Goal: Complete application form

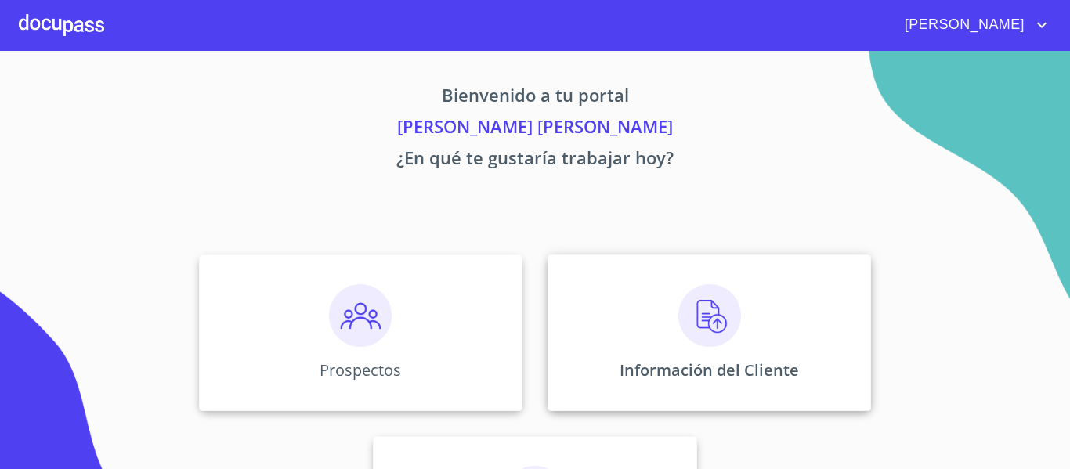
scroll to position [136, 0]
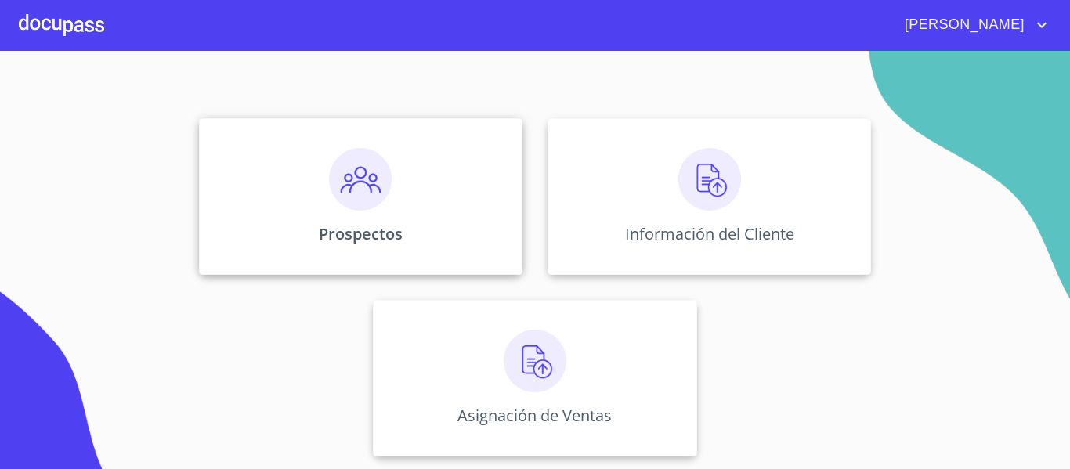
click at [282, 236] on div "Prospectos" at bounding box center [360, 196] width 323 height 157
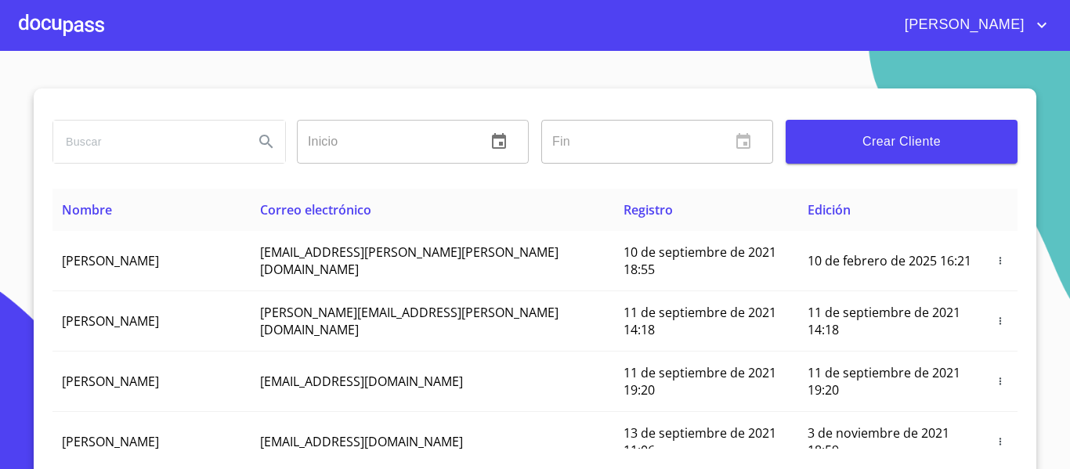
click at [872, 144] on span "Crear Cliente" at bounding box center [901, 142] width 207 height 22
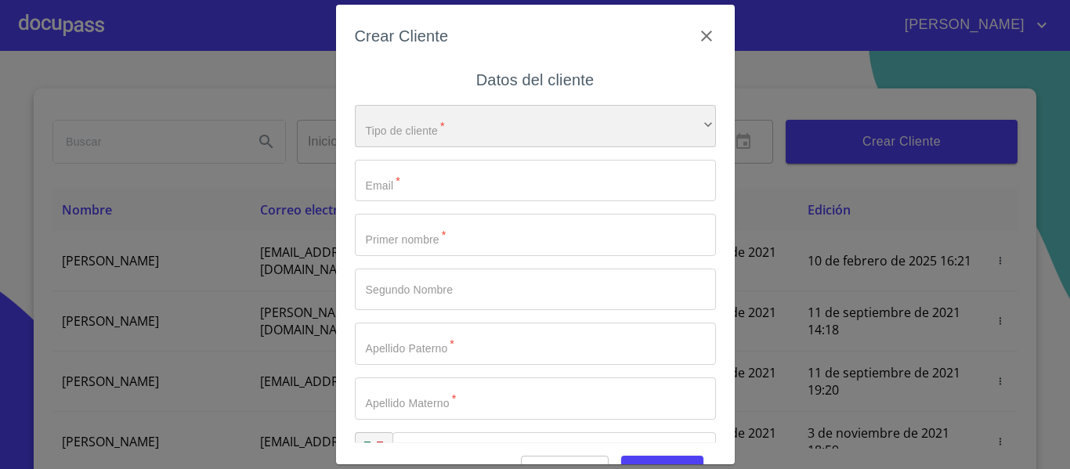
click at [514, 132] on div "​" at bounding box center [535, 126] width 361 height 42
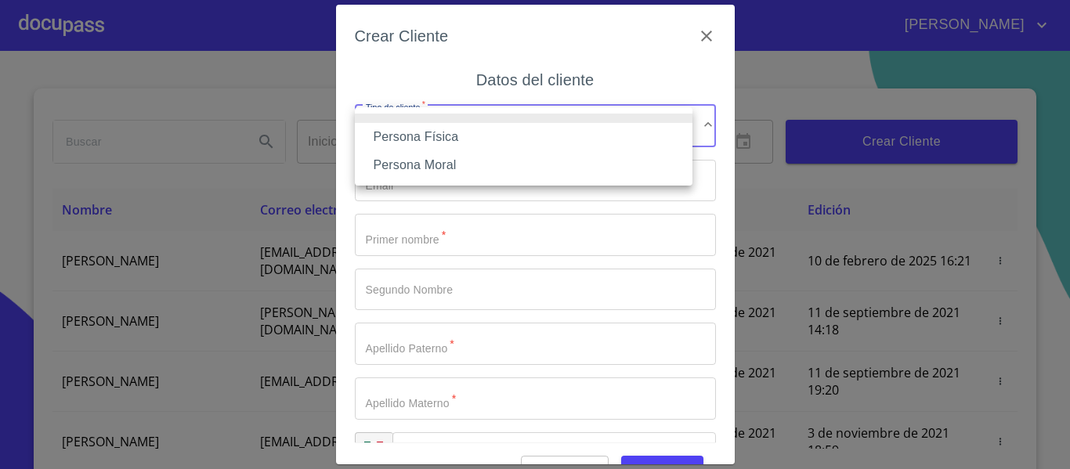
click at [485, 139] on li "Persona Física" at bounding box center [524, 137] width 338 height 28
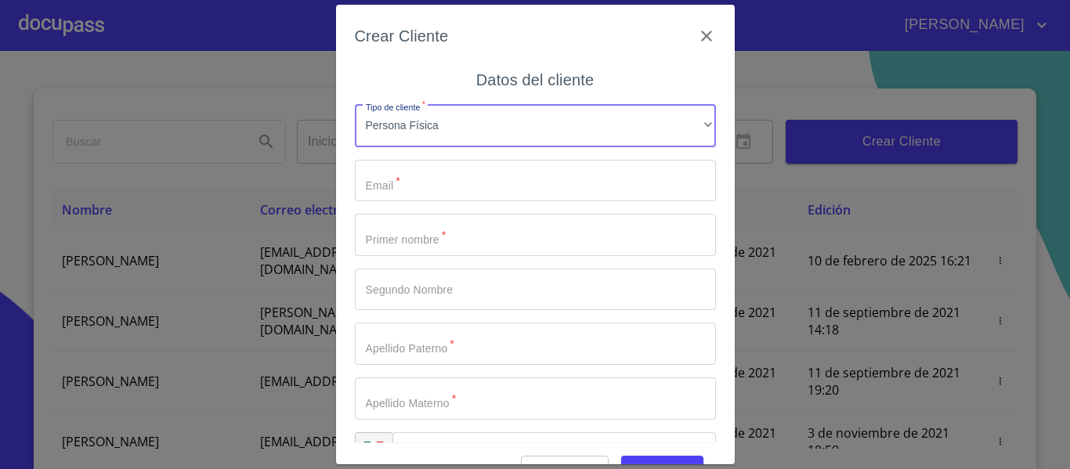
click at [457, 176] on input "Tipo de cliente   *" at bounding box center [535, 181] width 361 height 42
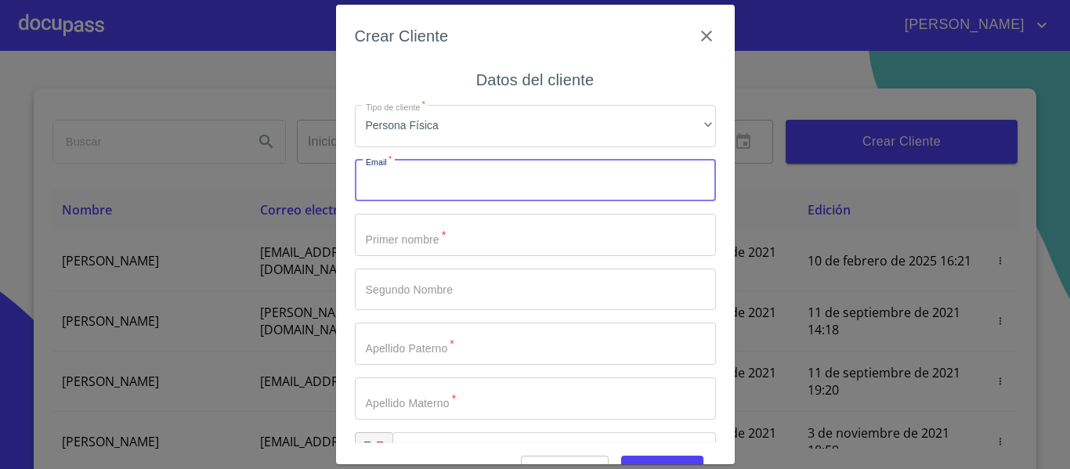
paste input "598452"
type input "598452"
click at [457, 176] on input "598452" at bounding box center [508, 181] width 306 height 42
type input "[EMAIL_ADDRESS][PERSON_NAME][DOMAIN_NAME]"
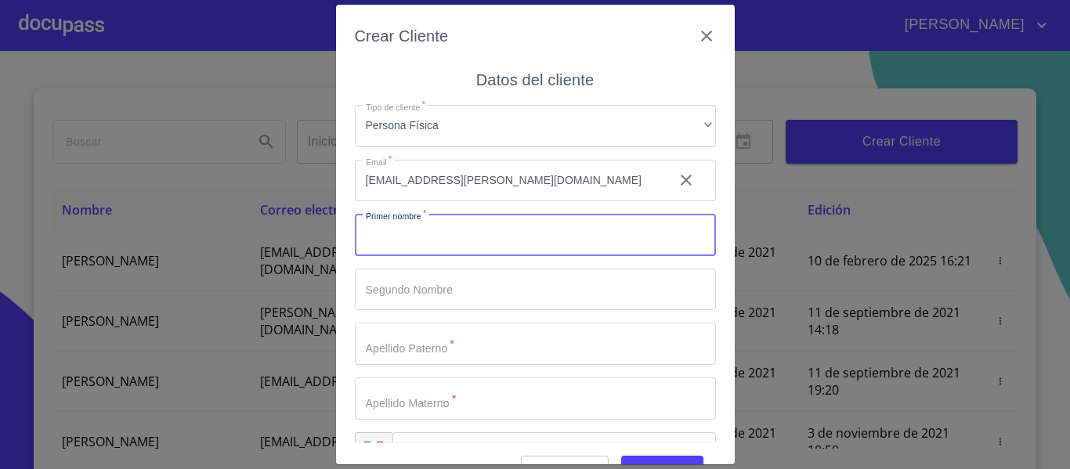
click at [538, 233] on input "Tipo de cliente   *" at bounding box center [535, 235] width 361 height 42
type input "MA."
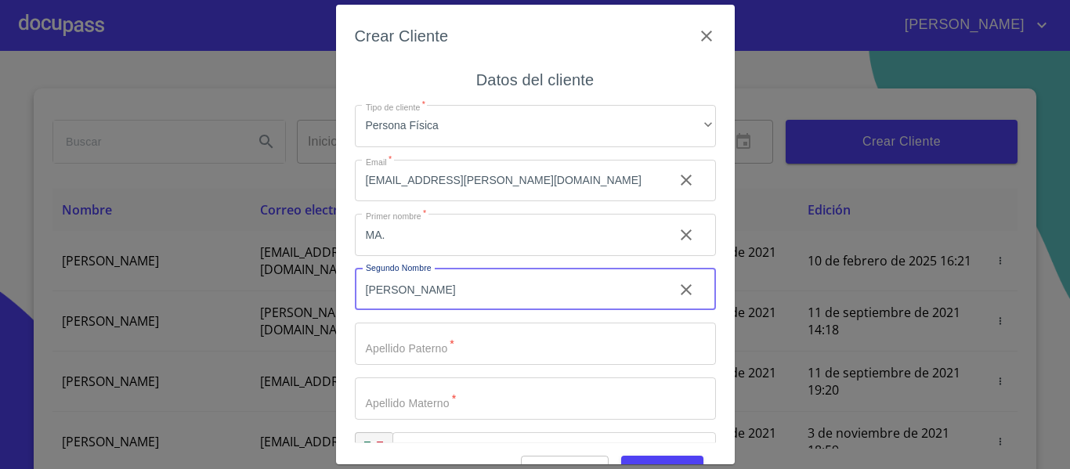
type input "[PERSON_NAME]"
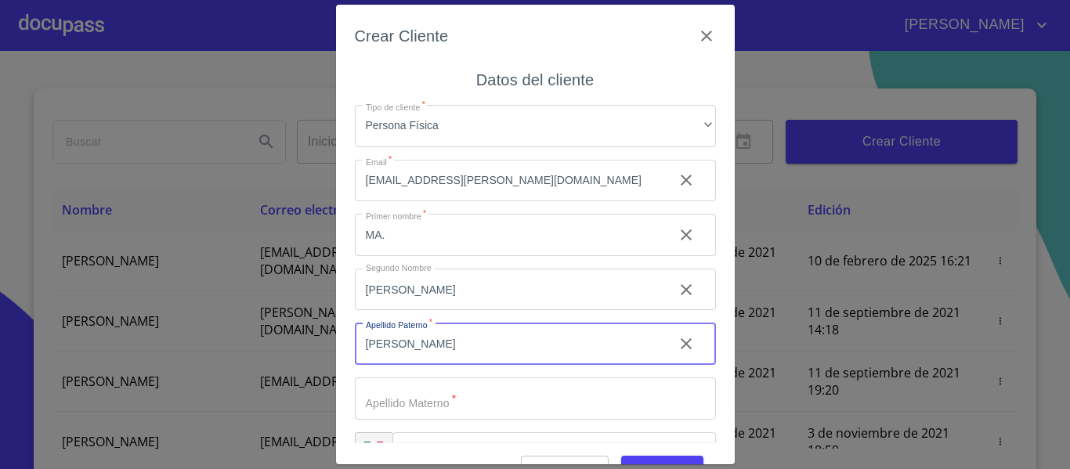
type input "[PERSON_NAME]"
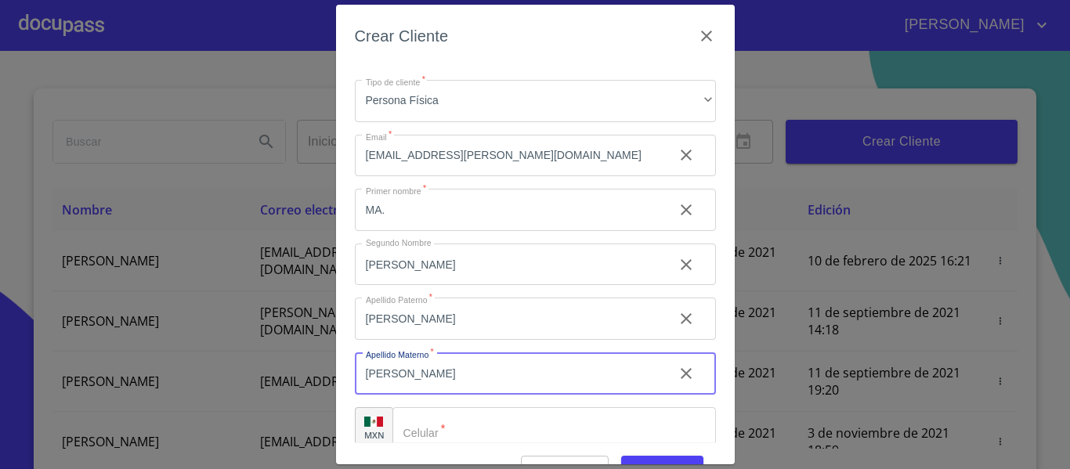
scroll to position [45, 0]
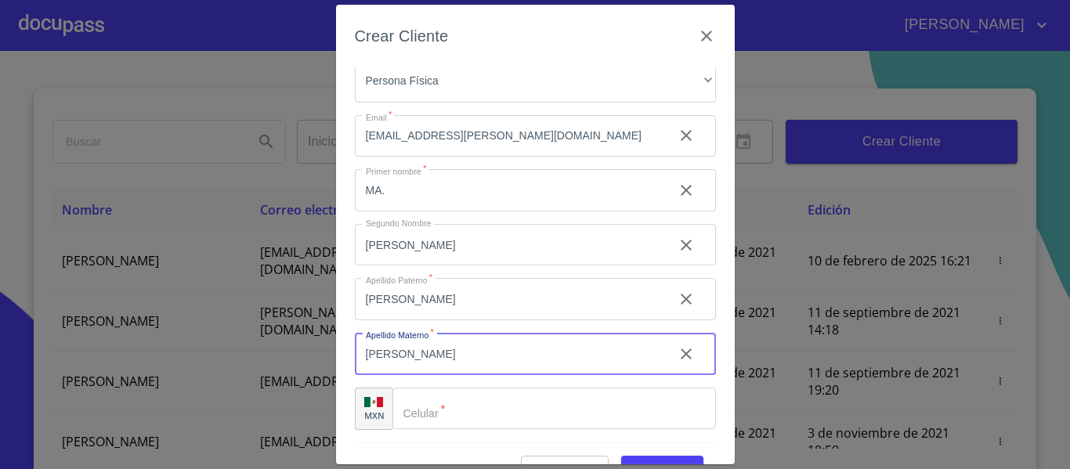
type input "[PERSON_NAME]"
click at [623, 417] on input "Tipo de cliente   *" at bounding box center [553, 409] width 323 height 42
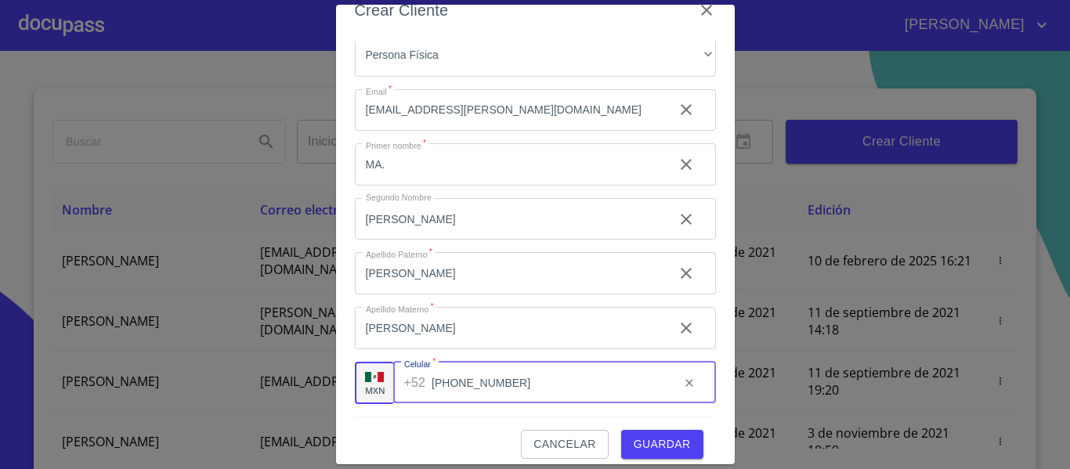
scroll to position [39, 0]
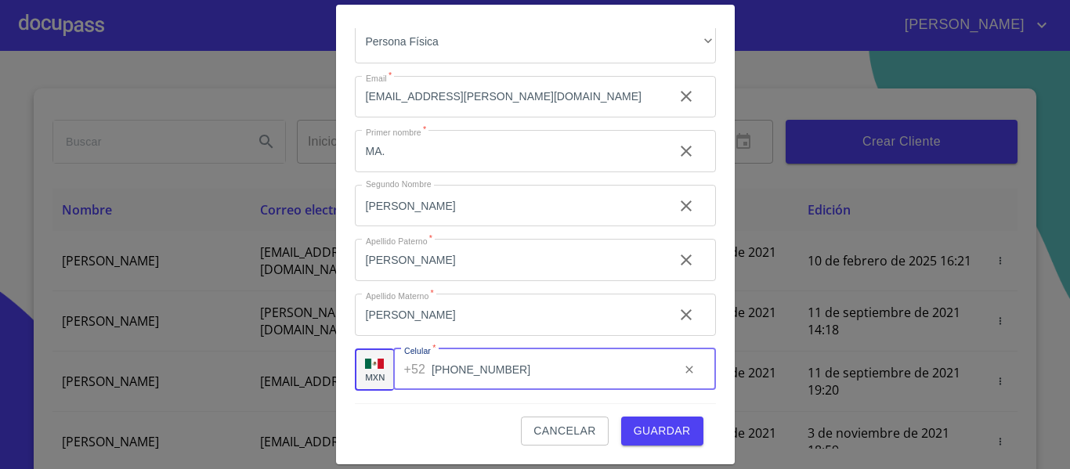
type input "[PHONE_NUMBER]"
click at [655, 439] on span "Guardar" at bounding box center [662, 431] width 57 height 20
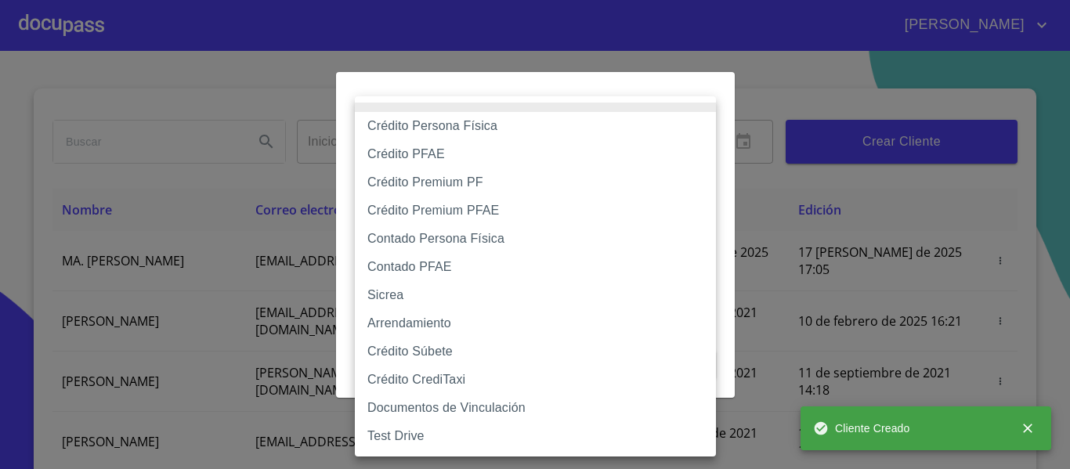
click at [446, 156] on body "[PERSON_NAME] Inicio ​ Fin ​ Crear Cliente Nombre Correo electrónico Registro E…" at bounding box center [535, 234] width 1070 height 469
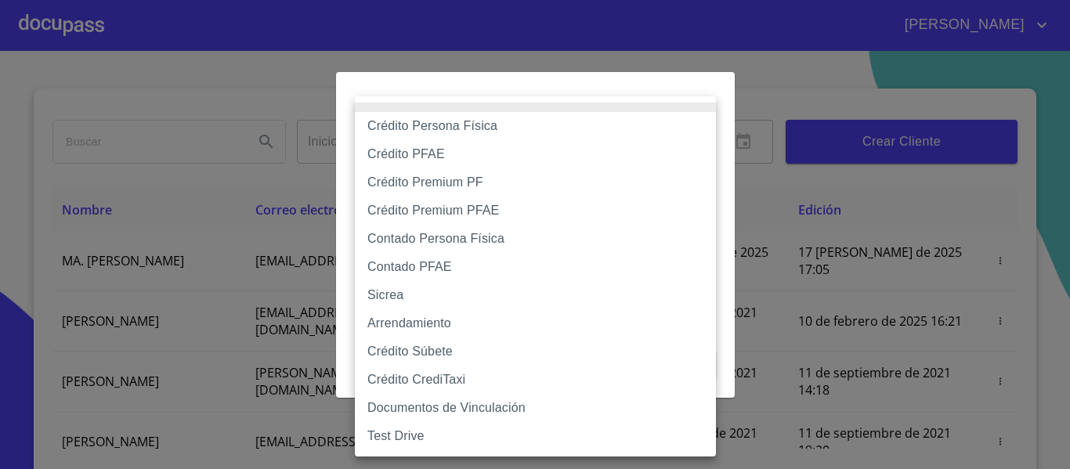
click at [409, 125] on li "Crédito Persona Física" at bounding box center [535, 126] width 361 height 28
type input "6009fb3c7d1714eb8809aa97"
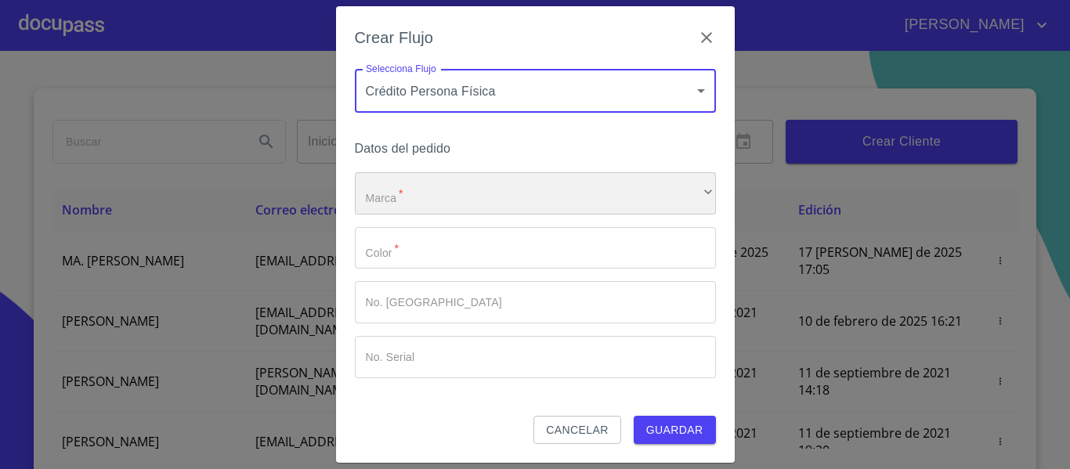
click at [462, 177] on div "​" at bounding box center [535, 193] width 361 height 42
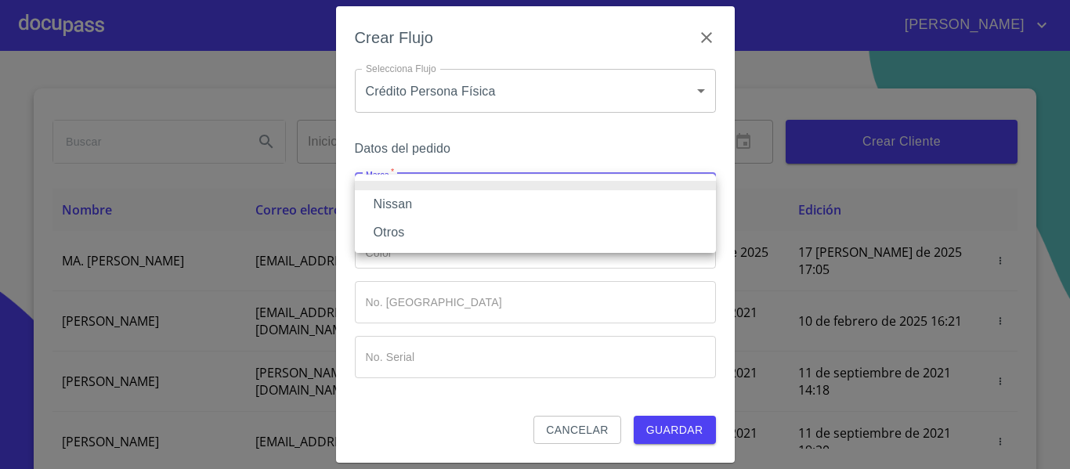
click at [463, 199] on li "Nissan" at bounding box center [535, 204] width 361 height 28
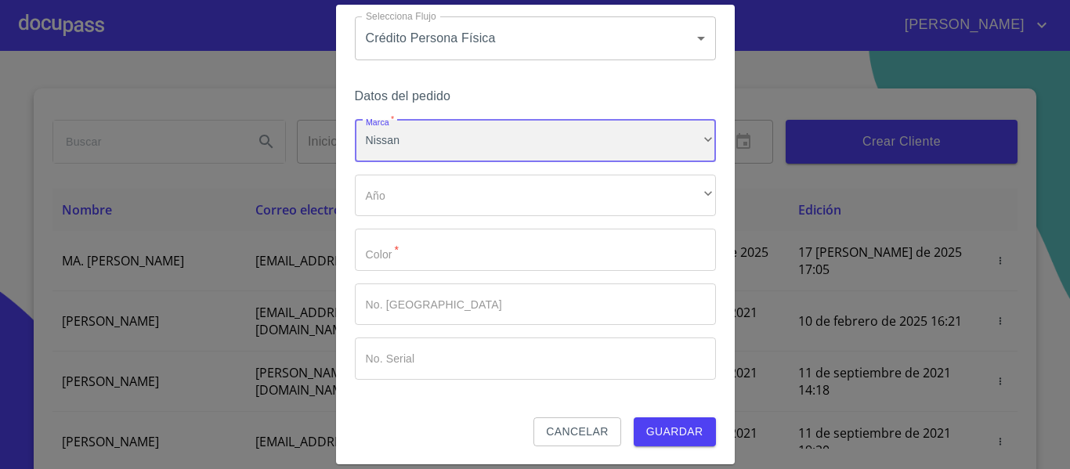
scroll to position [52, 0]
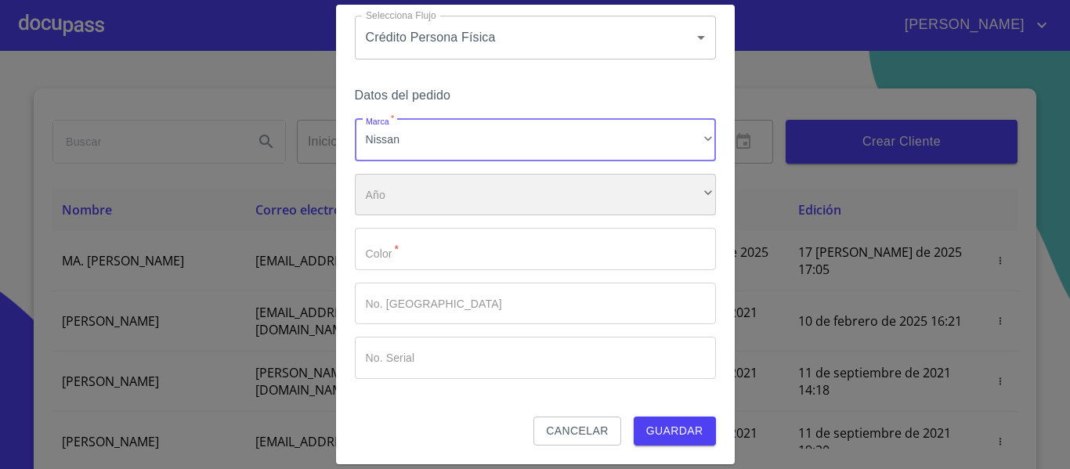
click at [459, 183] on div "​" at bounding box center [535, 195] width 361 height 42
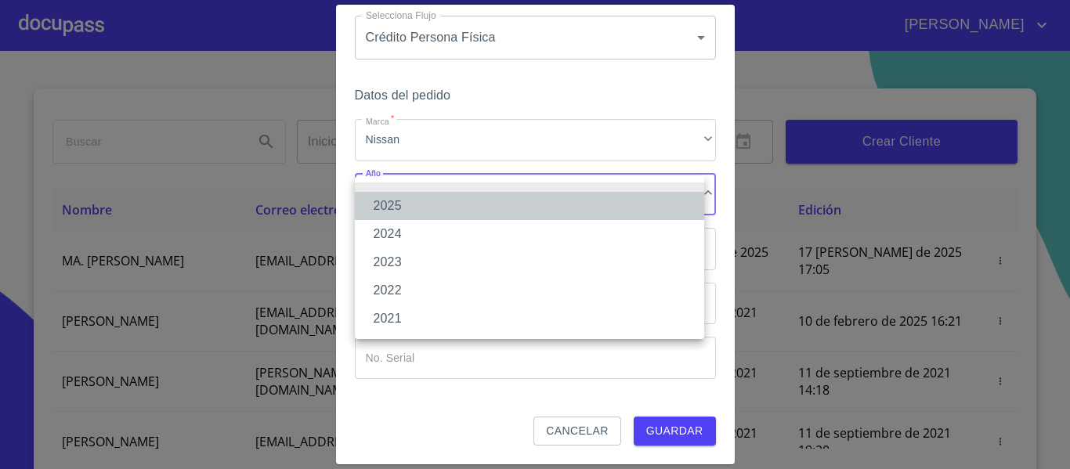
click at [424, 215] on li "2025" at bounding box center [529, 206] width 349 height 28
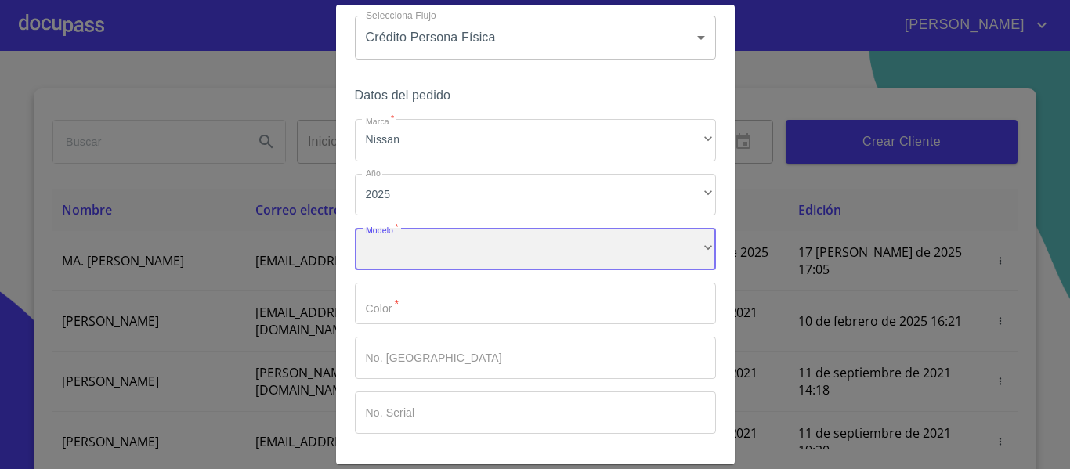
click at [487, 235] on div "​" at bounding box center [535, 249] width 361 height 42
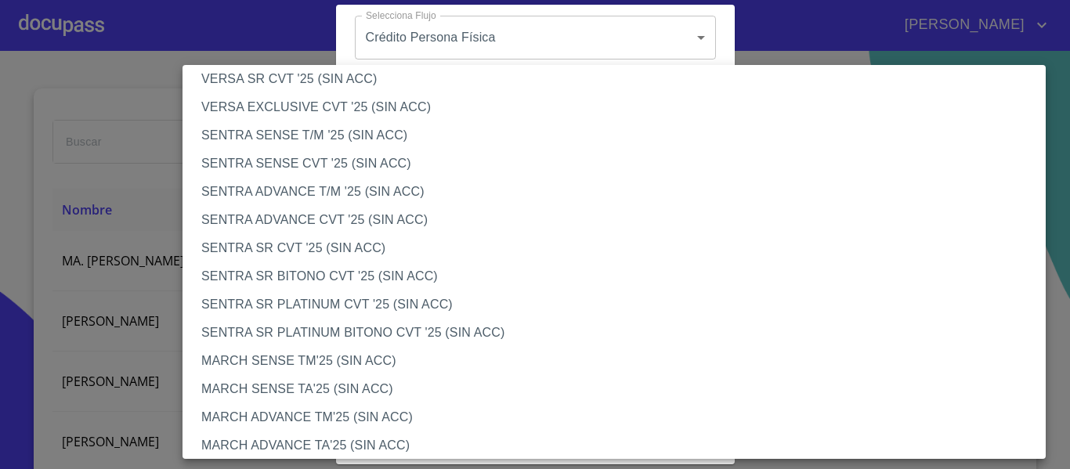
scroll to position [861, 0]
click at [470, 385] on li "MARCH SENSE TA'25 (SIN ACC)" at bounding box center [619, 389] width 875 height 28
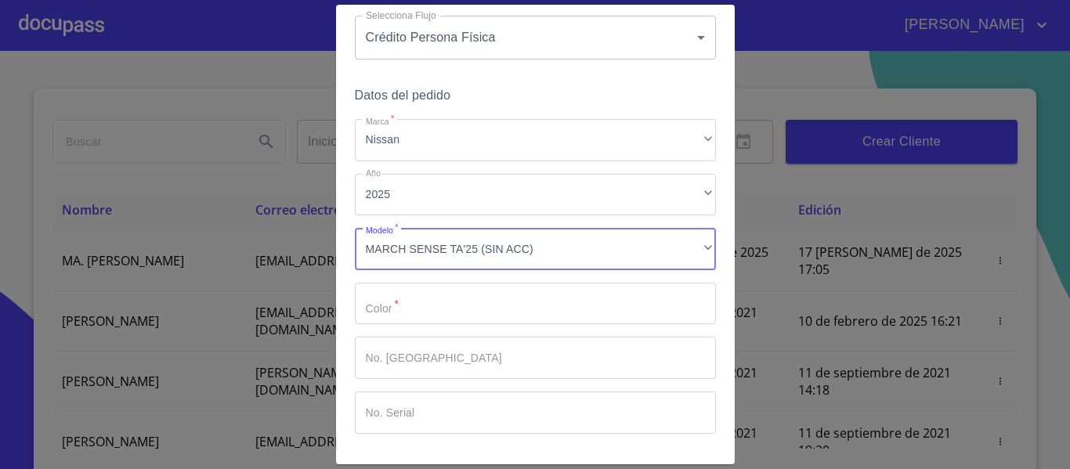
click at [481, 317] on input "Marca   *" at bounding box center [535, 304] width 361 height 42
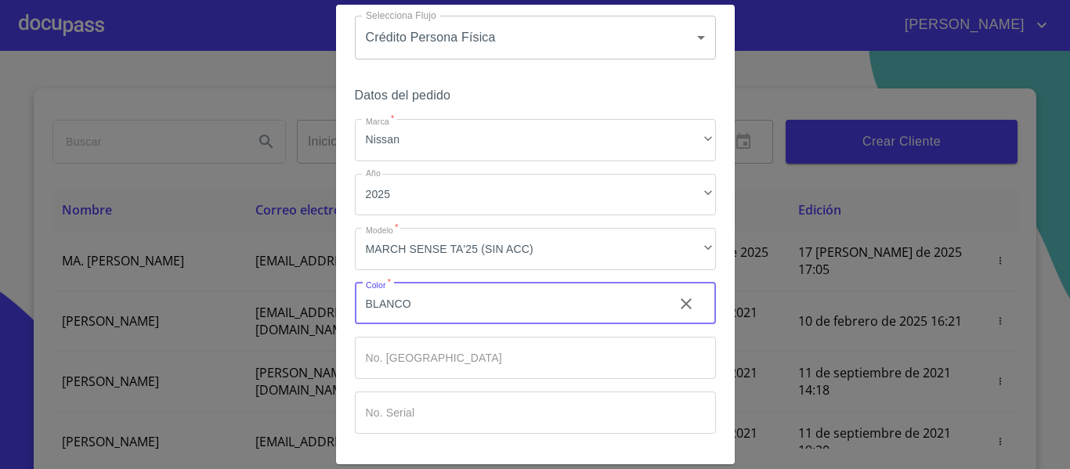
type input "BLANCO"
click at [345, 330] on div "Crear Flujo Selecciona Flujo Crédito Persona Física 6009fb3c7d1714eb8809aa97 Se…" at bounding box center [535, 235] width 399 height 460
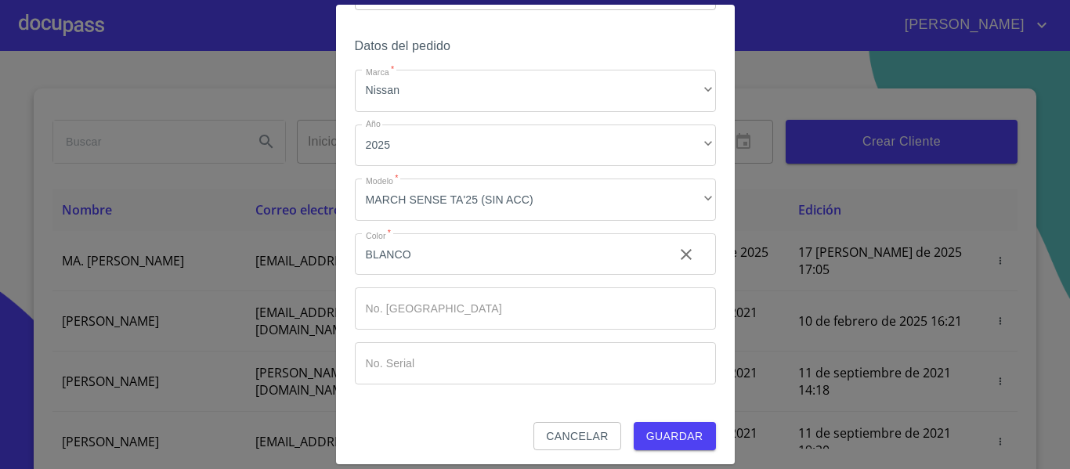
scroll to position [106, 0]
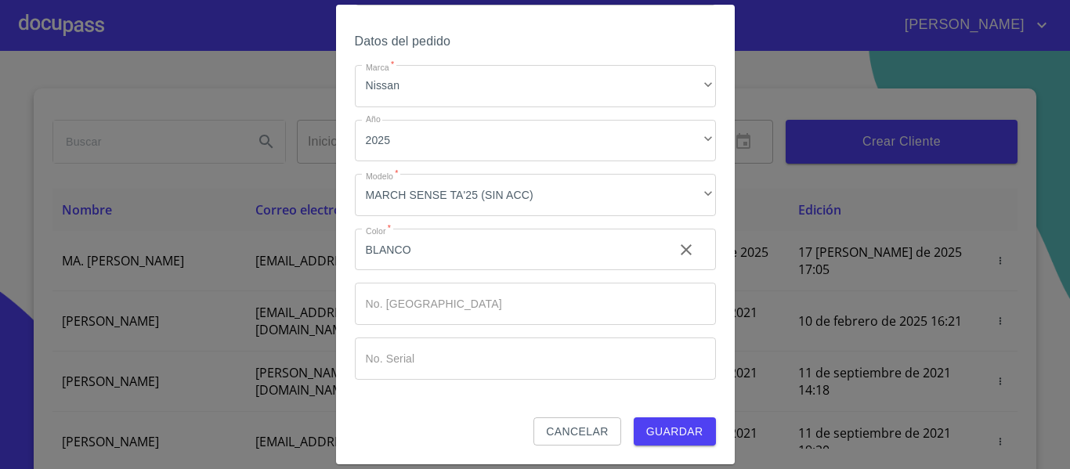
click at [671, 419] on button "Guardar" at bounding box center [675, 431] width 82 height 29
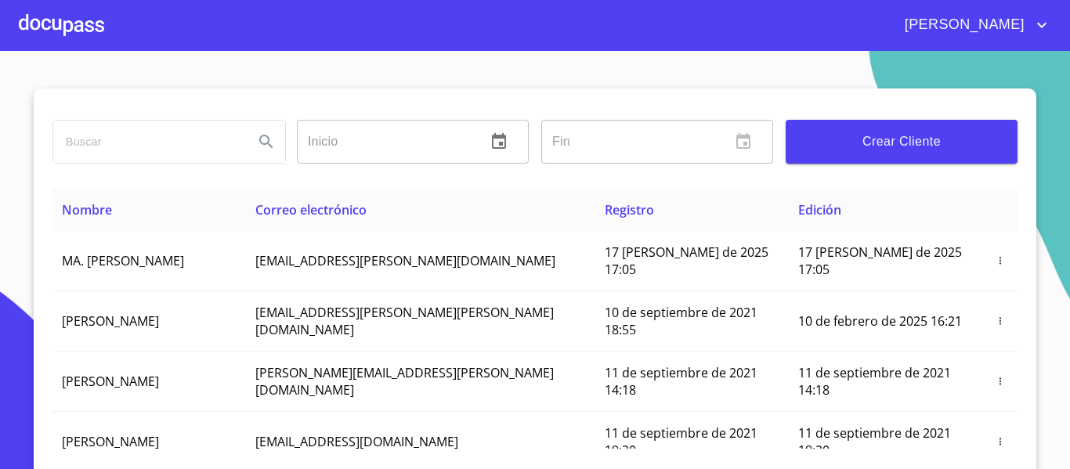
click at [90, 29] on div at bounding box center [61, 25] width 85 height 50
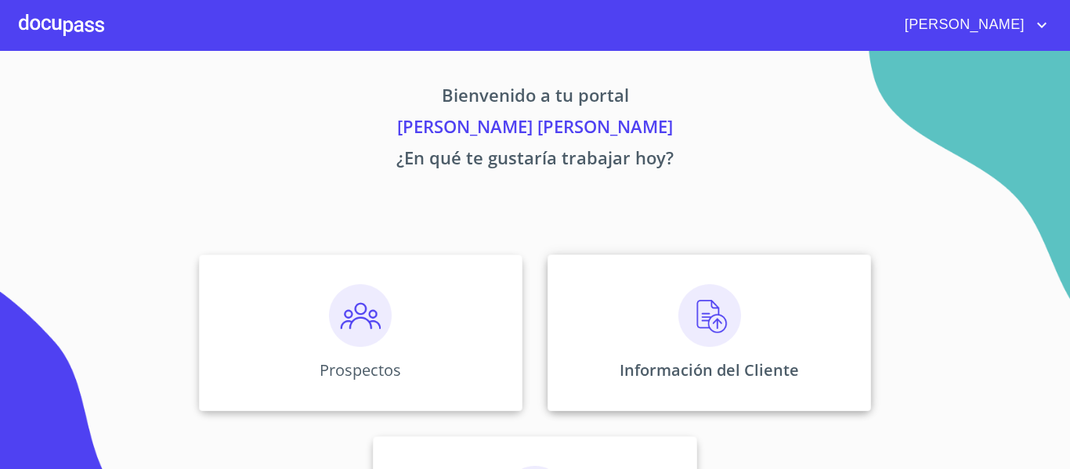
click at [659, 270] on div "Información del Cliente" at bounding box center [708, 333] width 323 height 157
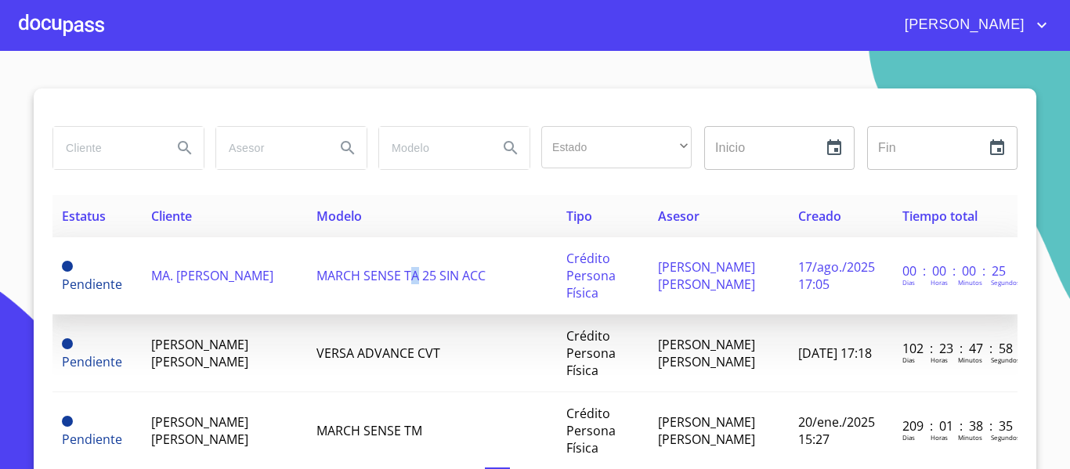
click at [395, 283] on td "MARCH SENSE TA 25 SIN ACC" at bounding box center [432, 276] width 250 height 78
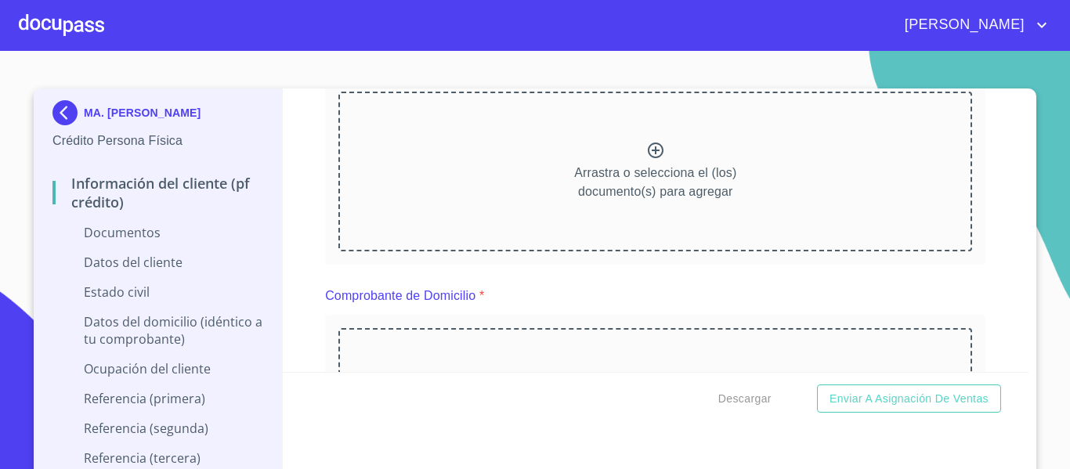
scroll to position [157, 0]
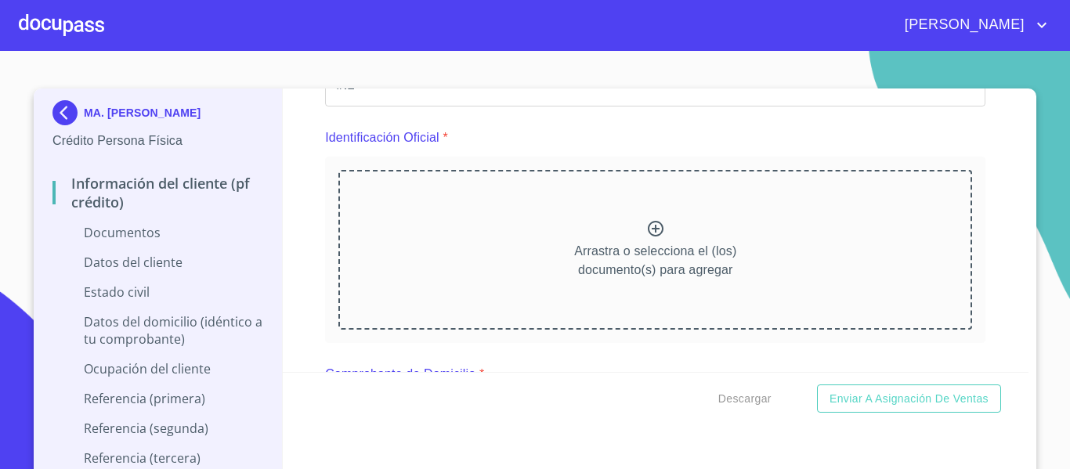
click at [648, 229] on icon at bounding box center [656, 229] width 16 height 16
click at [646, 233] on icon at bounding box center [655, 228] width 19 height 19
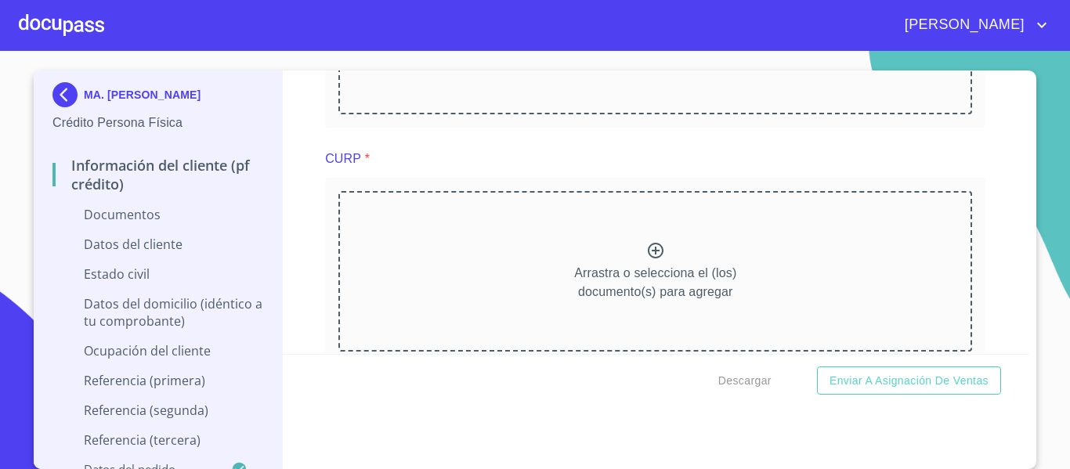
scroll to position [1801, 0]
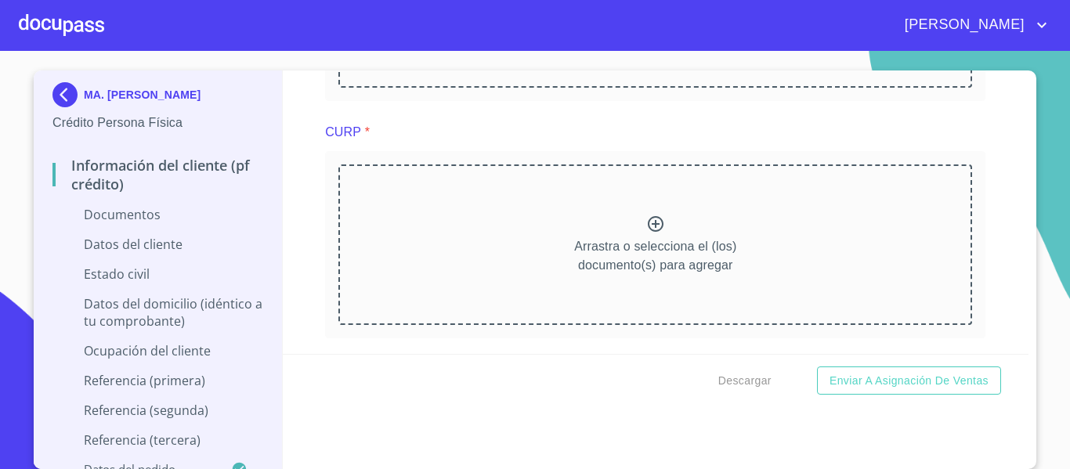
click at [648, 222] on icon at bounding box center [655, 224] width 19 height 19
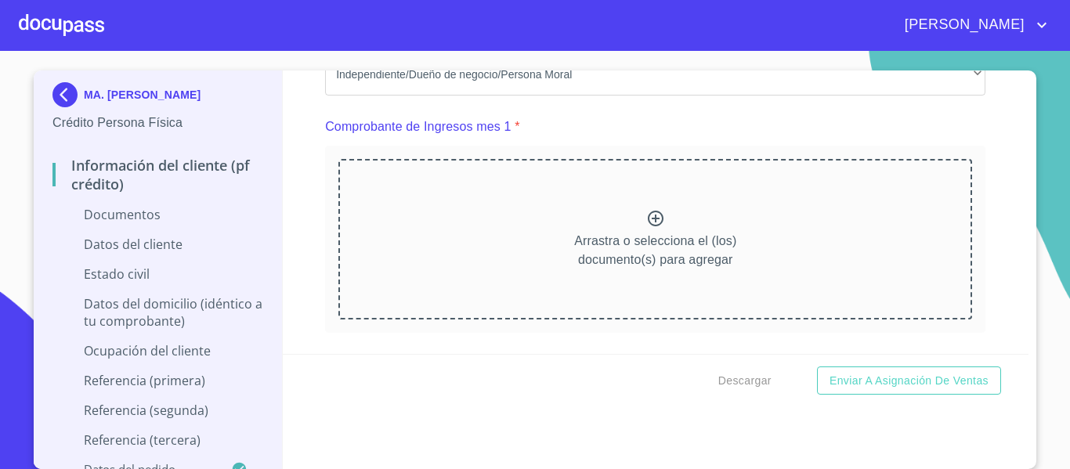
scroll to position [1175, 0]
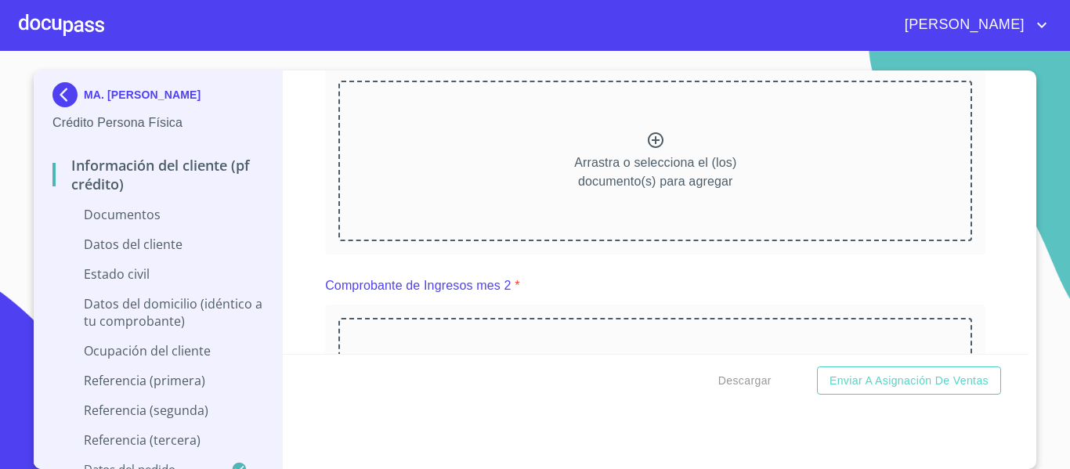
click at [648, 139] on icon at bounding box center [656, 140] width 16 height 16
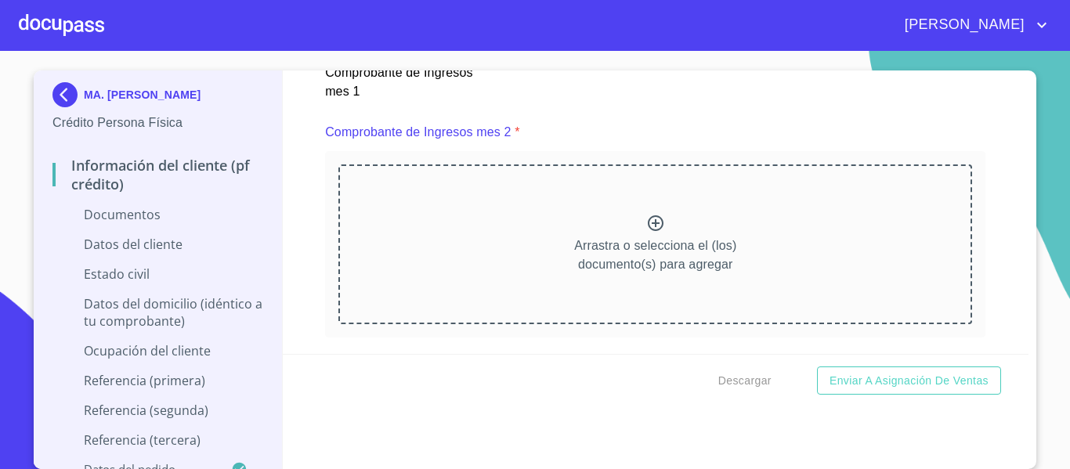
scroll to position [1801, 0]
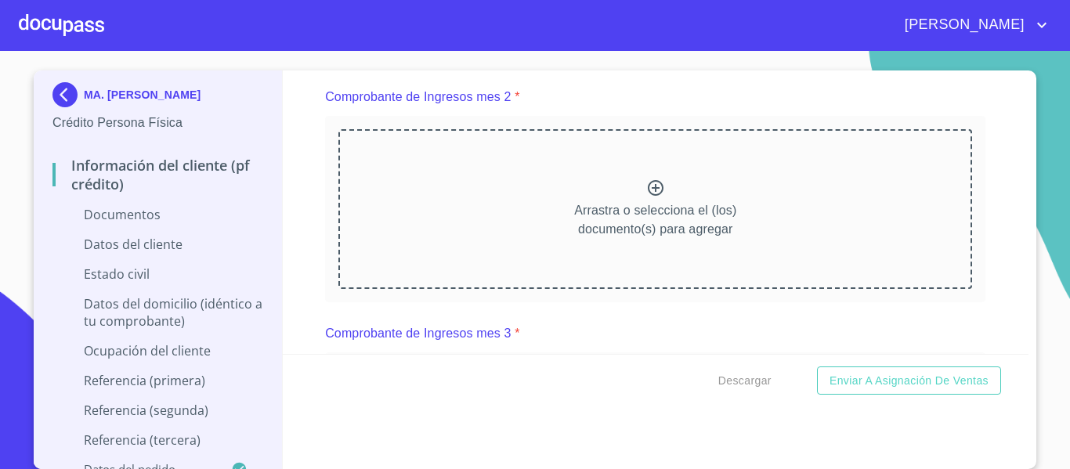
click at [646, 186] on icon at bounding box center [655, 188] width 19 height 19
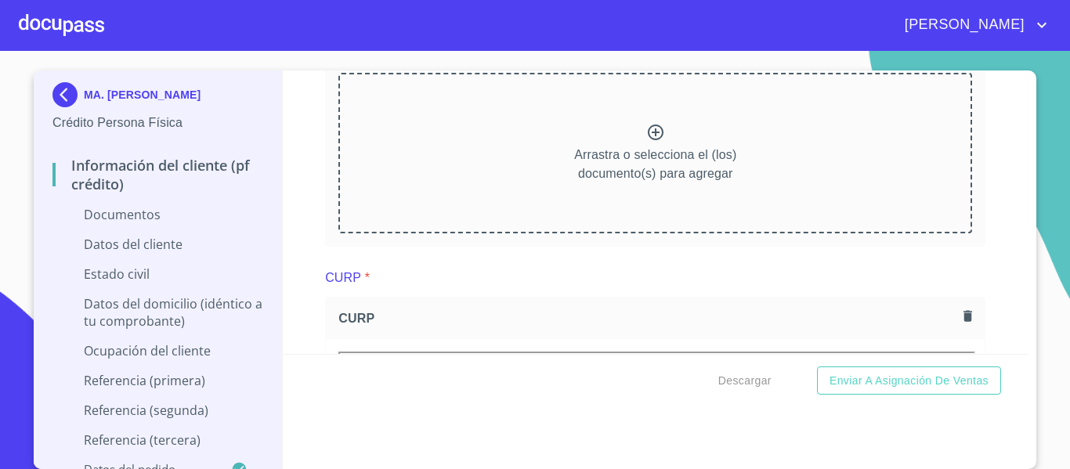
scroll to position [2506, 0]
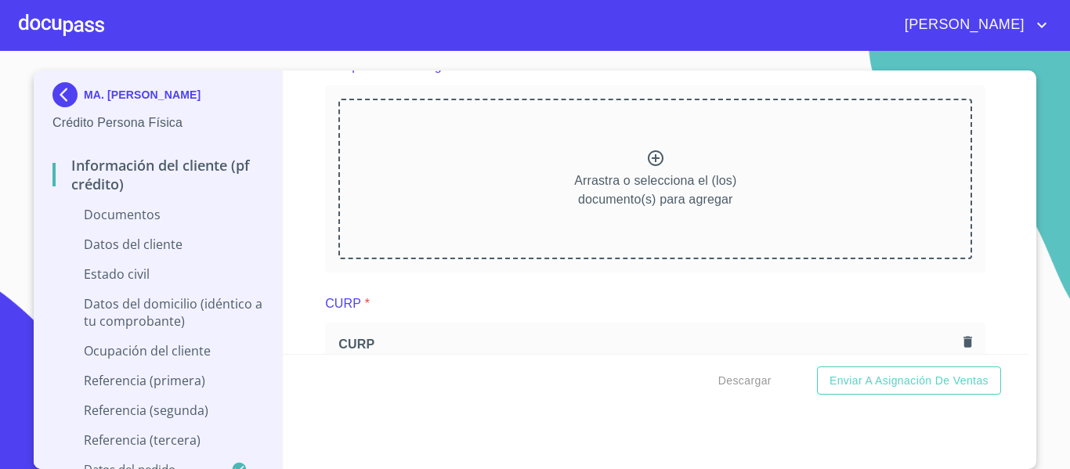
click at [649, 161] on icon at bounding box center [655, 158] width 19 height 19
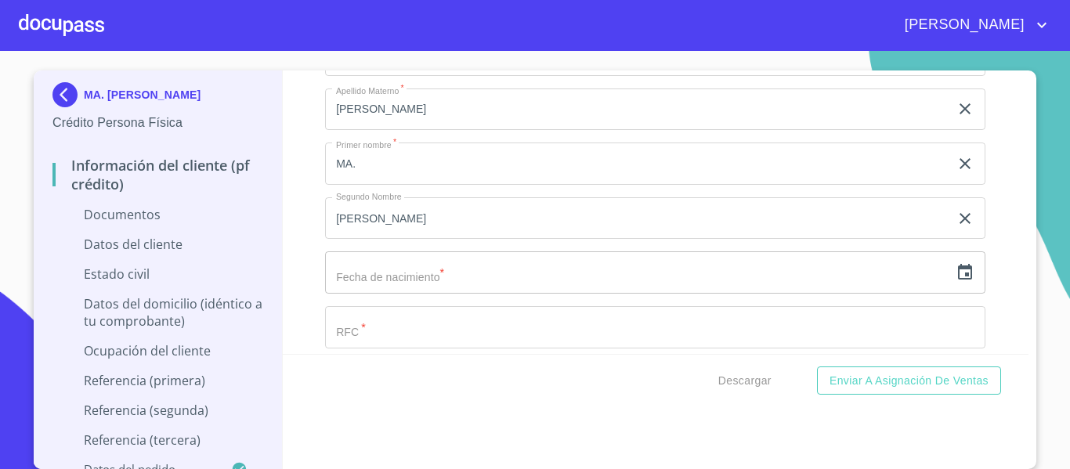
scroll to position [4307, 0]
click at [958, 113] on icon "button" at bounding box center [965, 115] width 14 height 16
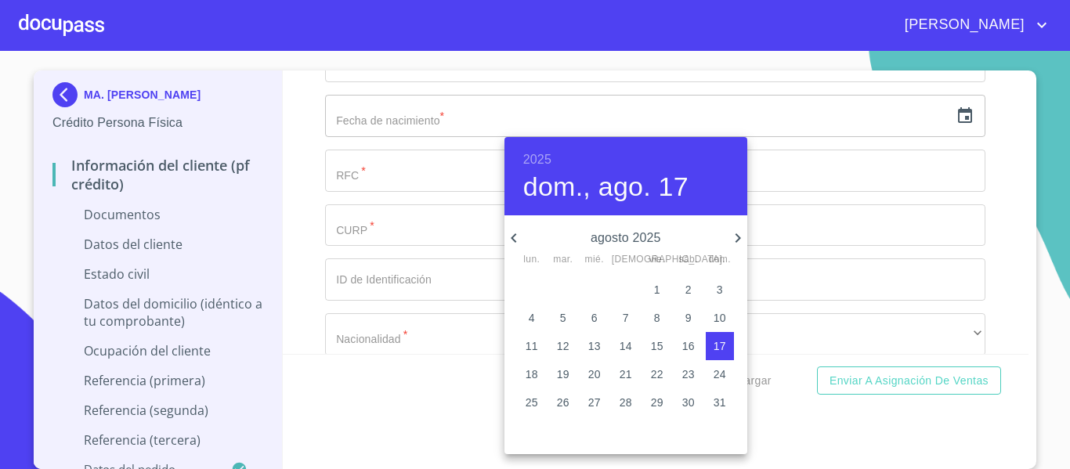
click at [540, 157] on h6 "2025" at bounding box center [537, 160] width 28 height 22
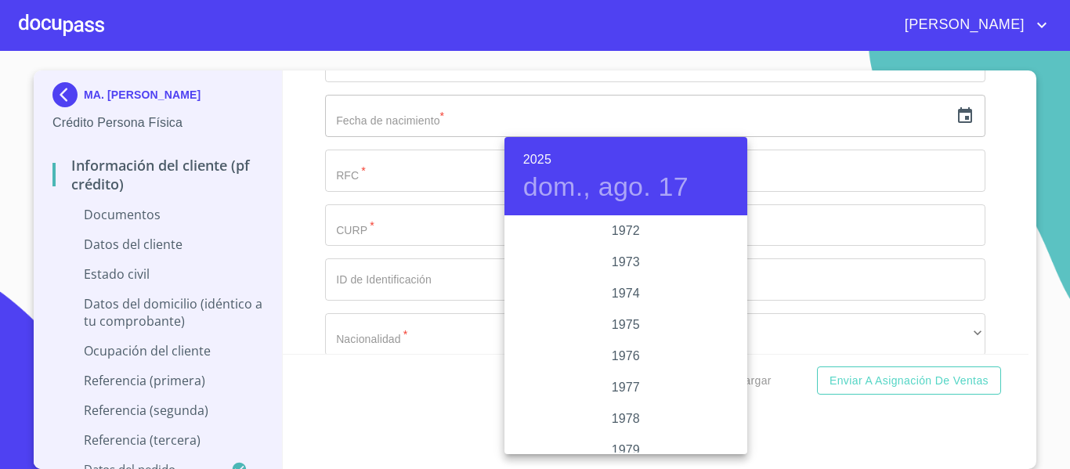
scroll to position [1472, 0]
click at [627, 269] on div "1973" at bounding box center [625, 264] width 243 height 31
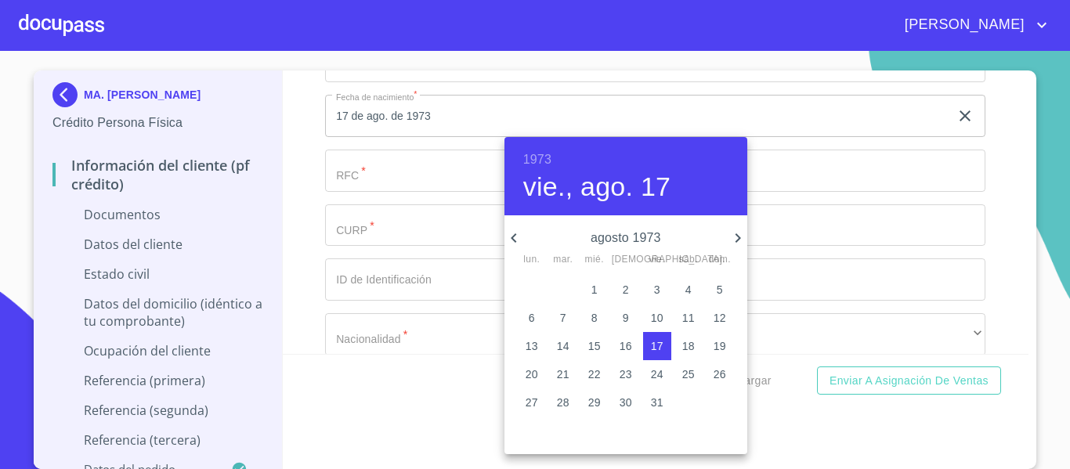
click at [732, 237] on icon "button" at bounding box center [737, 238] width 19 height 19
click at [595, 348] on p "12" at bounding box center [594, 346] width 13 height 16
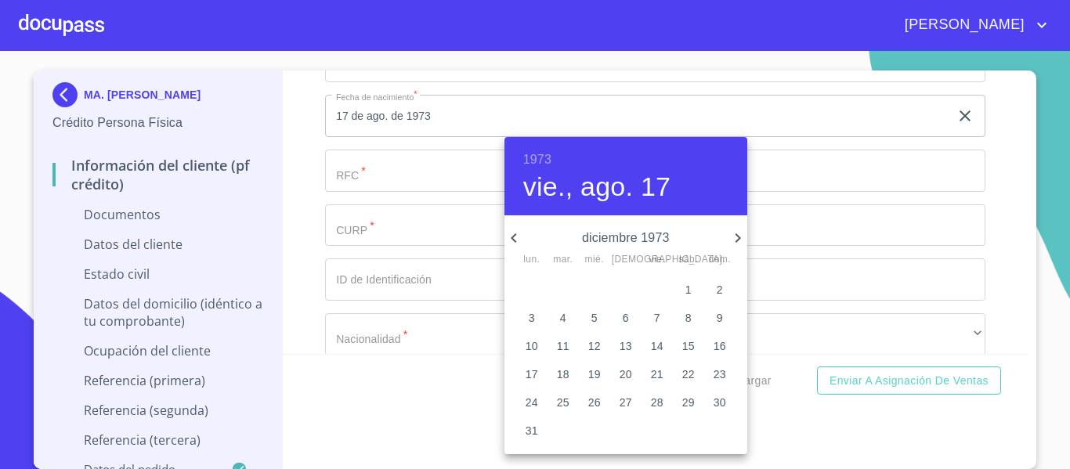
type input "12 de dic. de 1973"
click at [293, 233] on div at bounding box center [535, 234] width 1070 height 469
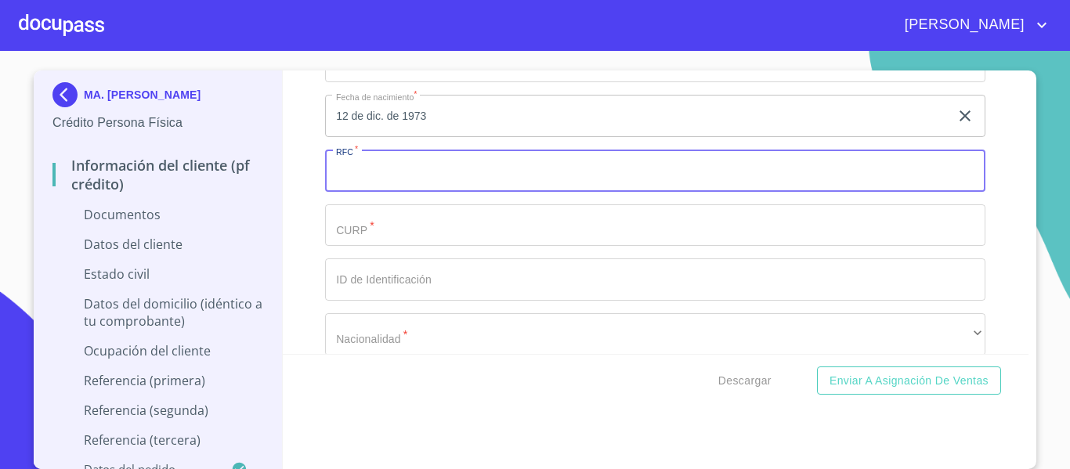
click at [360, 181] on input "Documento de identificación.   *" at bounding box center [655, 171] width 660 height 42
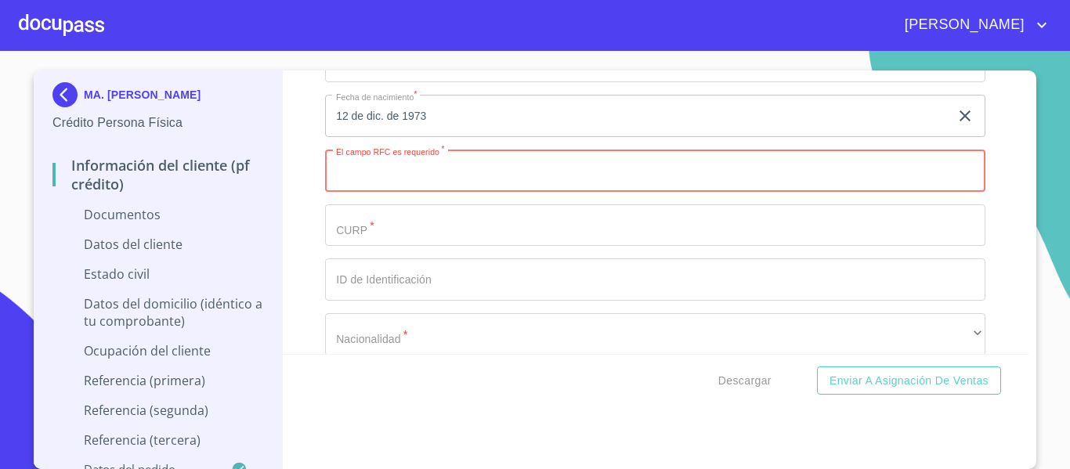
paste input "MAPG731212"
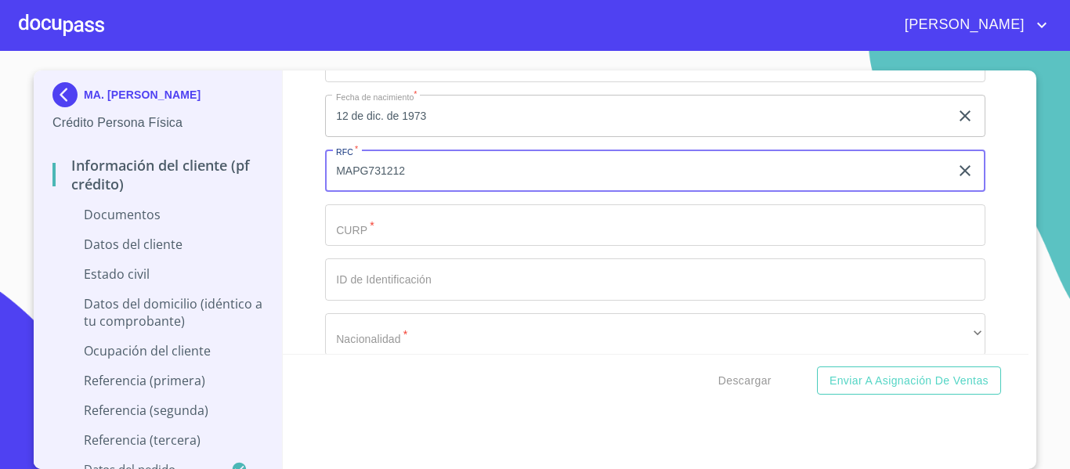
paste input "4E1"
type input "MAPG7312124E1"
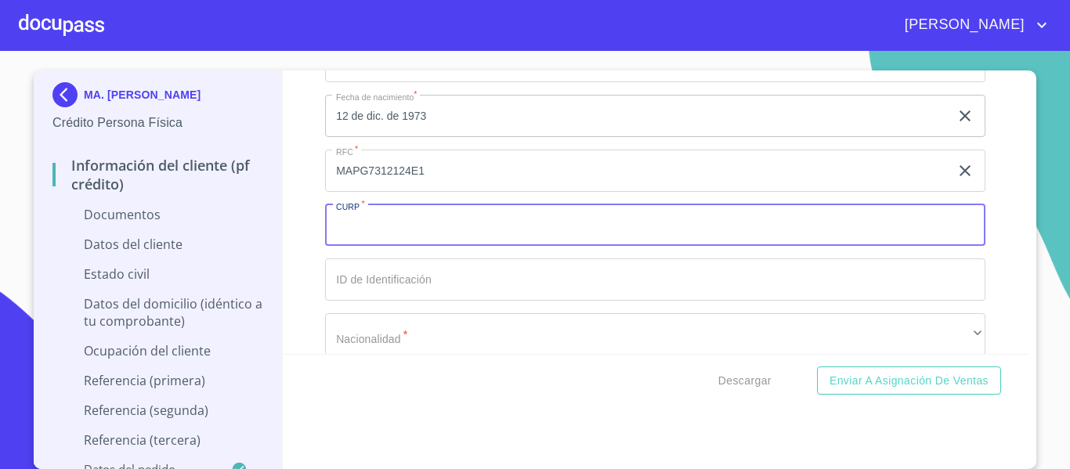
click at [421, 245] on input "Documento de identificación.   *" at bounding box center [655, 225] width 660 height 42
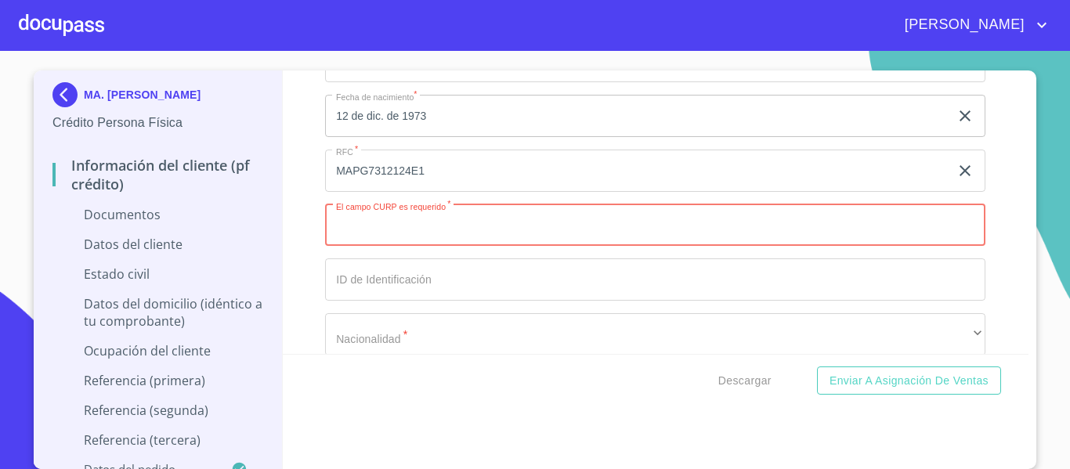
paste input "MAPG731212MJCLRD28"
type input "MAPG731212MJCLRD28"
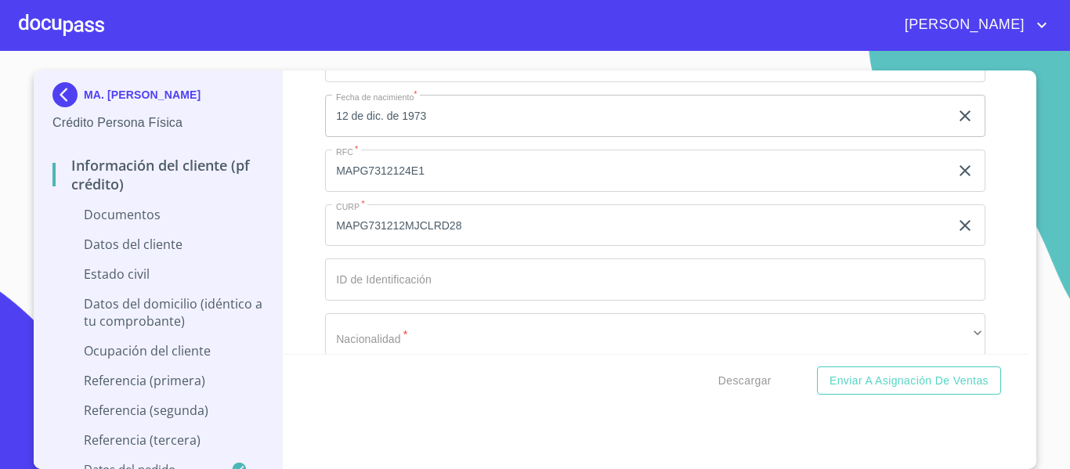
click at [294, 236] on div "Información del cliente (PF crédito) Documentos Documento de identificación.   …" at bounding box center [656, 211] width 746 height 283
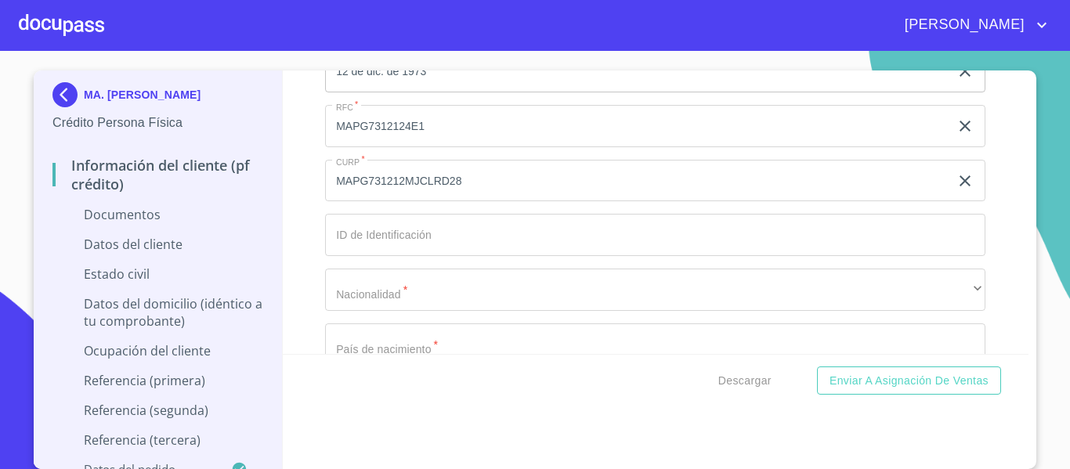
scroll to position [4385, 0]
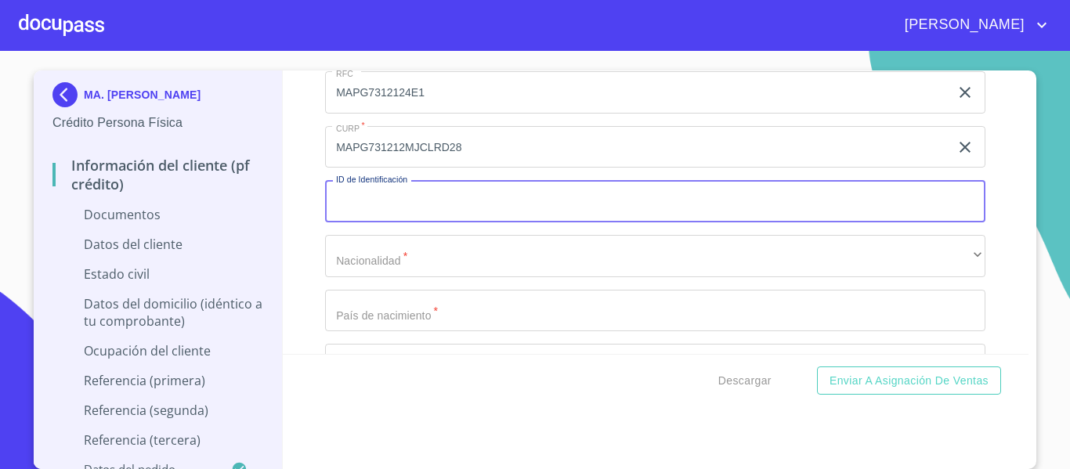
scroll to position [4464, 0]
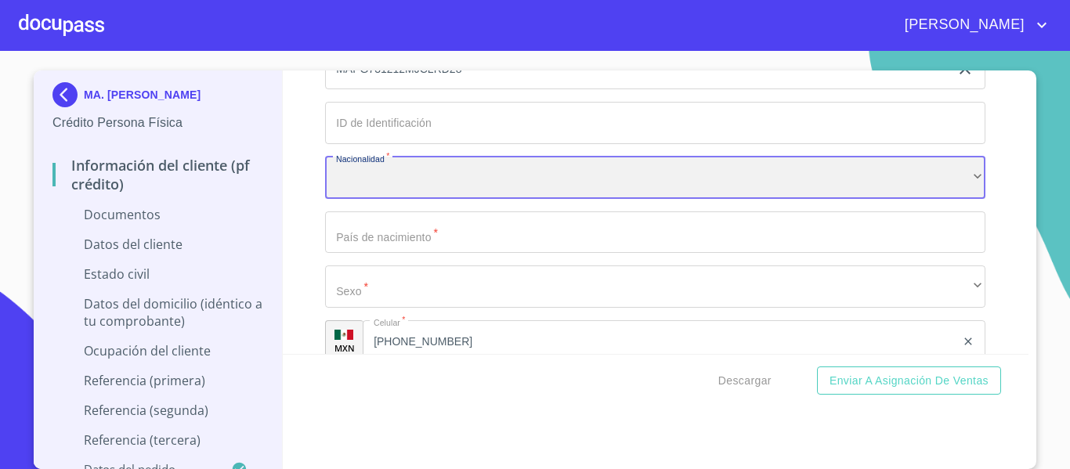
click at [484, 191] on div "​" at bounding box center [655, 178] width 660 height 42
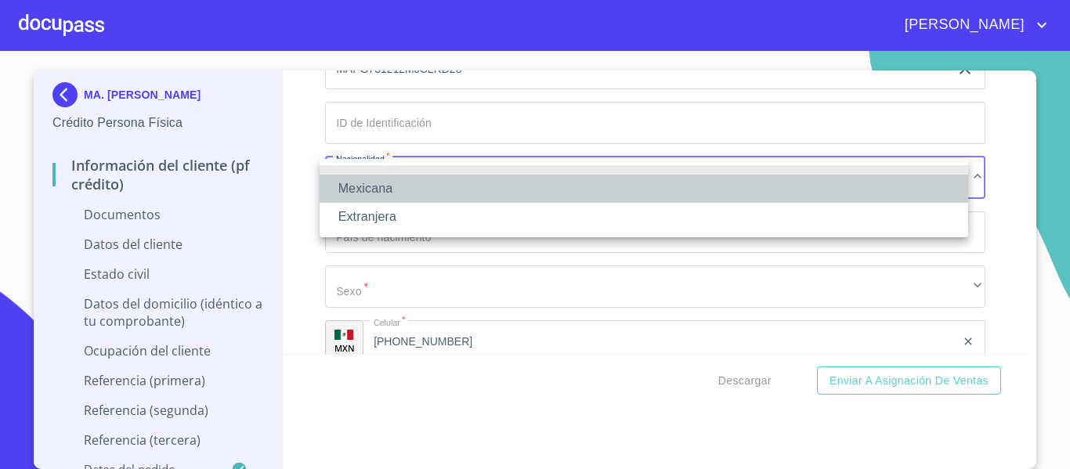
click at [484, 191] on li "Mexicana" at bounding box center [643, 189] width 648 height 28
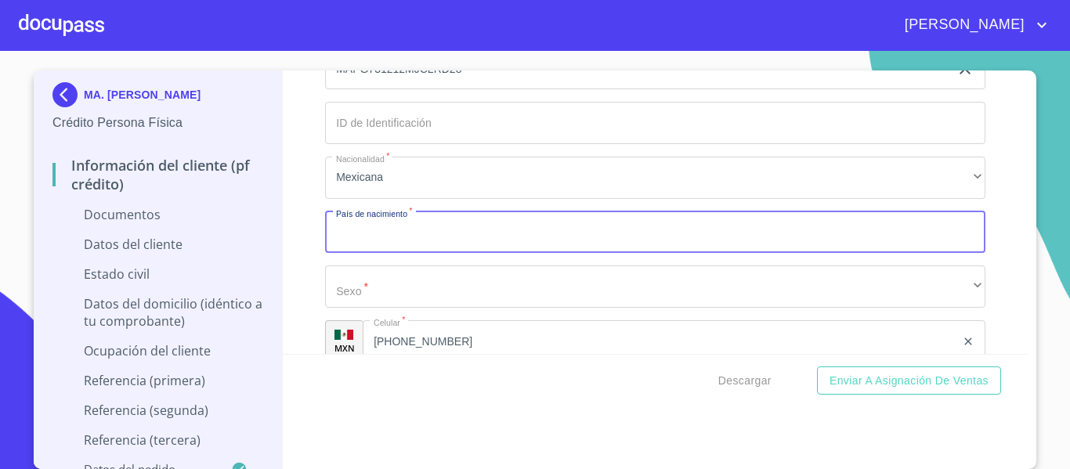
click at [460, 222] on input "Documento de identificación.   *" at bounding box center [655, 232] width 660 height 42
type input "[GEOGRAPHIC_DATA]"
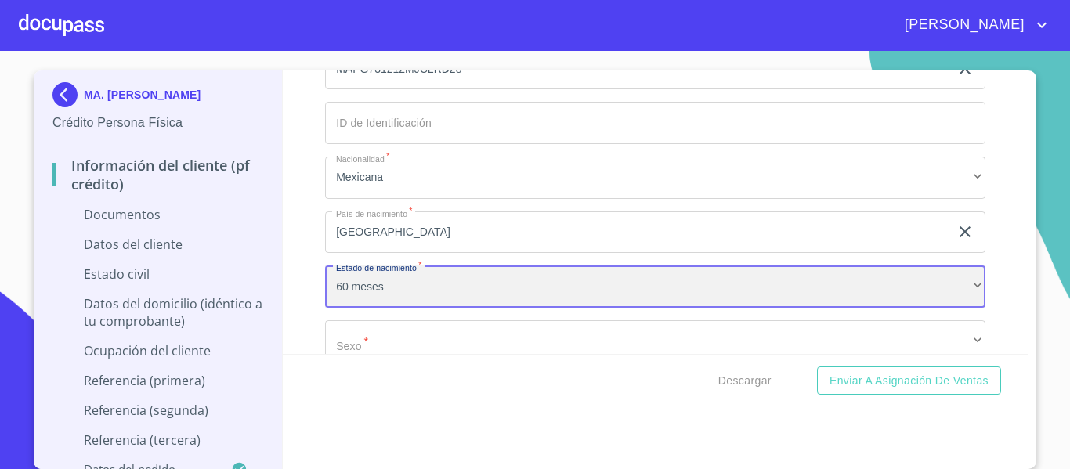
click at [383, 291] on div "60 meses" at bounding box center [655, 286] width 660 height 42
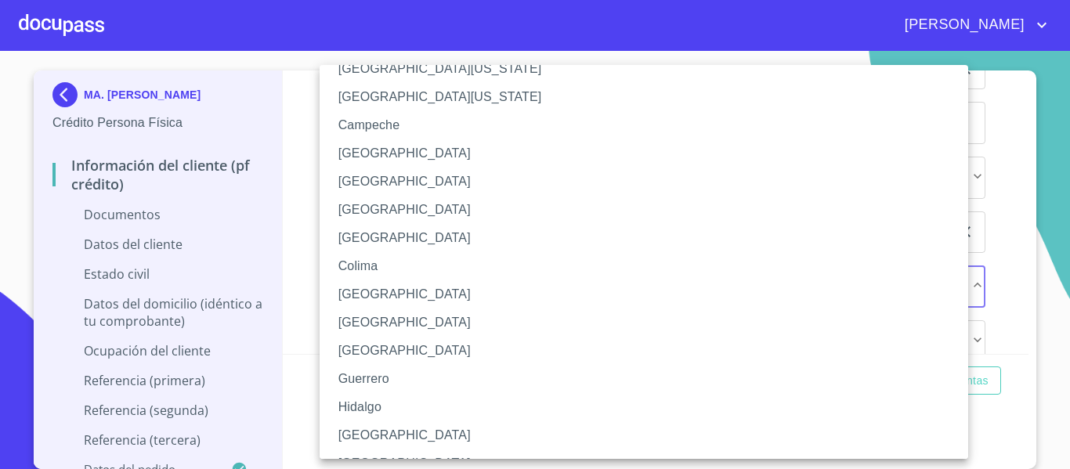
scroll to position [78, 0]
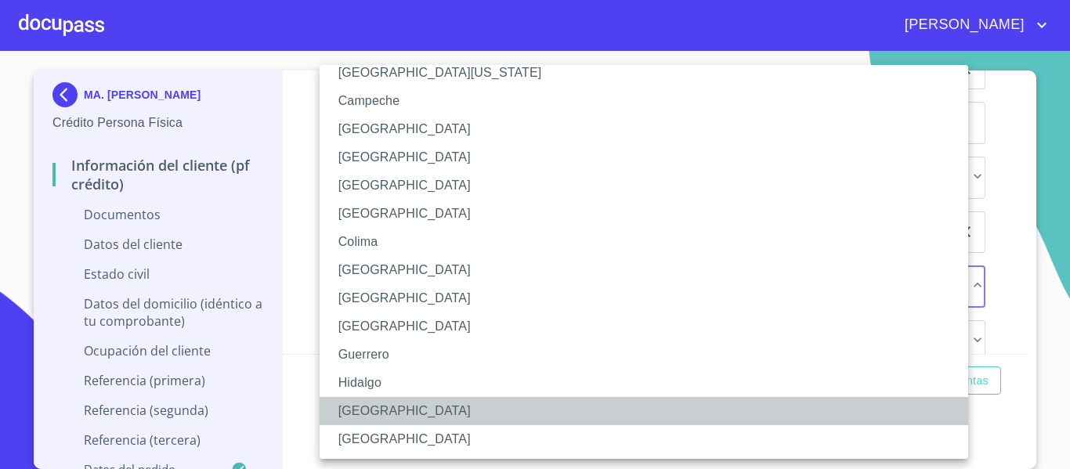
click at [381, 415] on li "[GEOGRAPHIC_DATA]" at bounding box center [649, 411] width 660 height 28
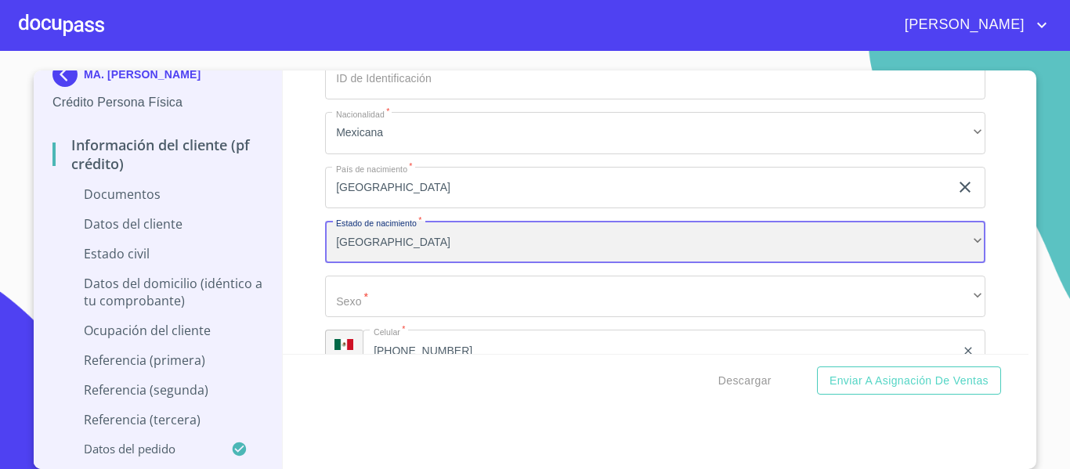
scroll to position [4542, 0]
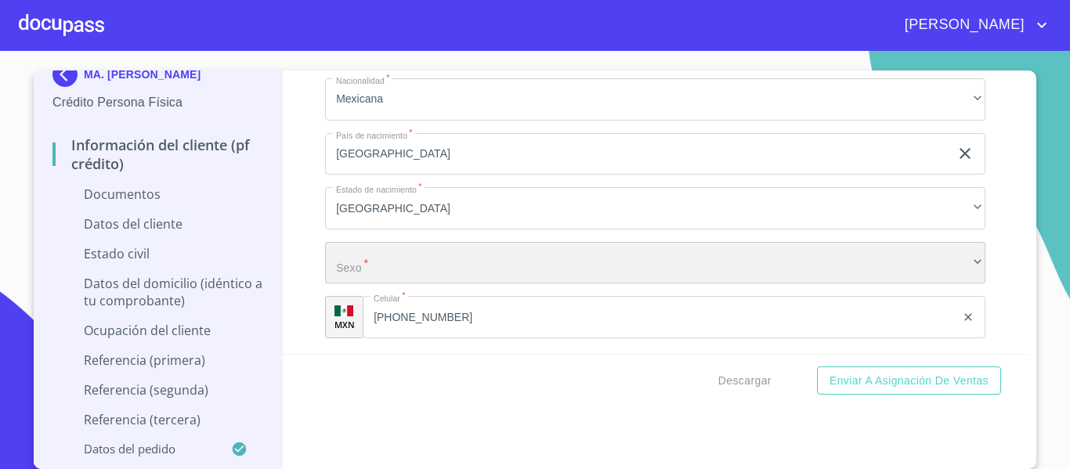
click at [363, 265] on div "​" at bounding box center [655, 263] width 660 height 42
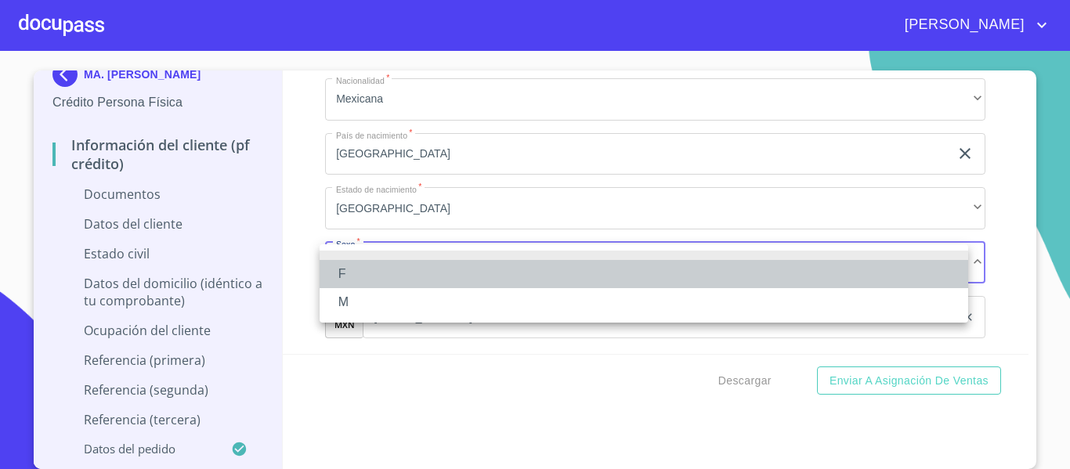
click at [406, 278] on li "F" at bounding box center [643, 274] width 648 height 28
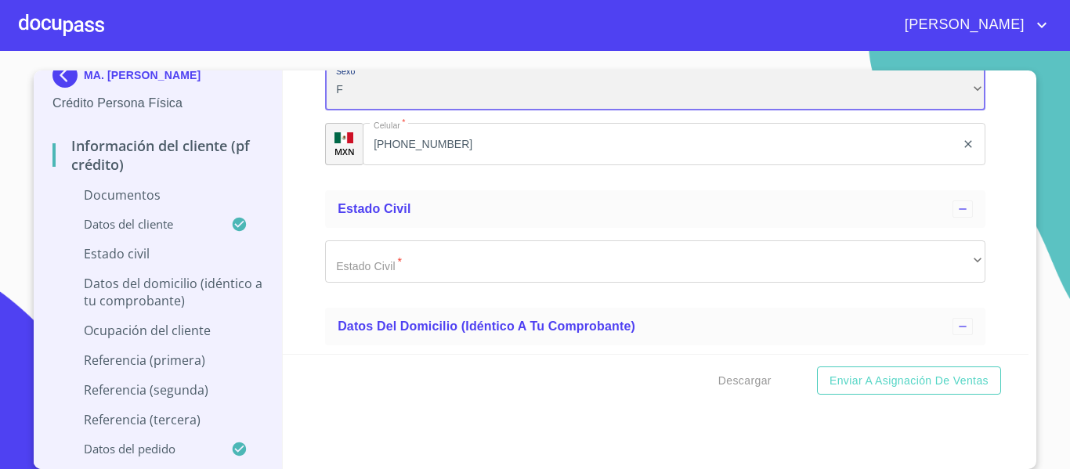
scroll to position [4777, 0]
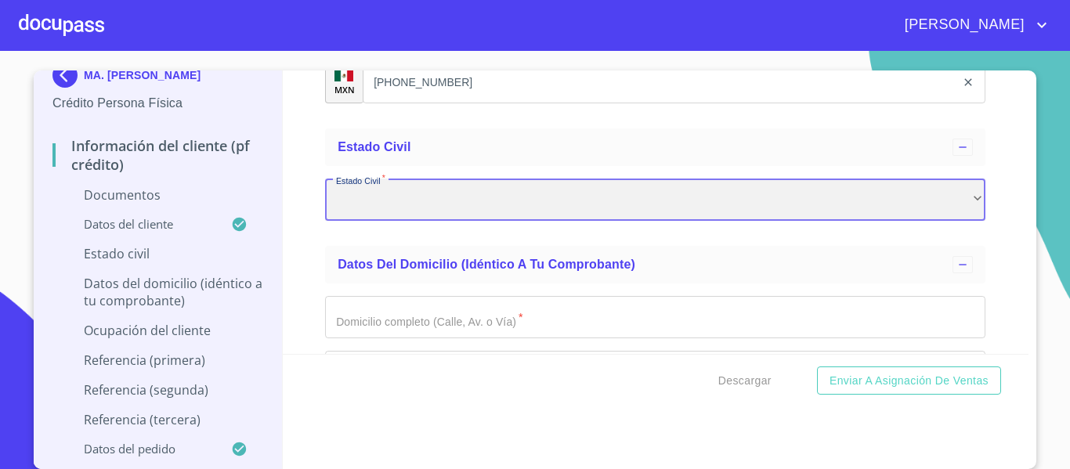
click at [401, 193] on div "​" at bounding box center [655, 200] width 660 height 42
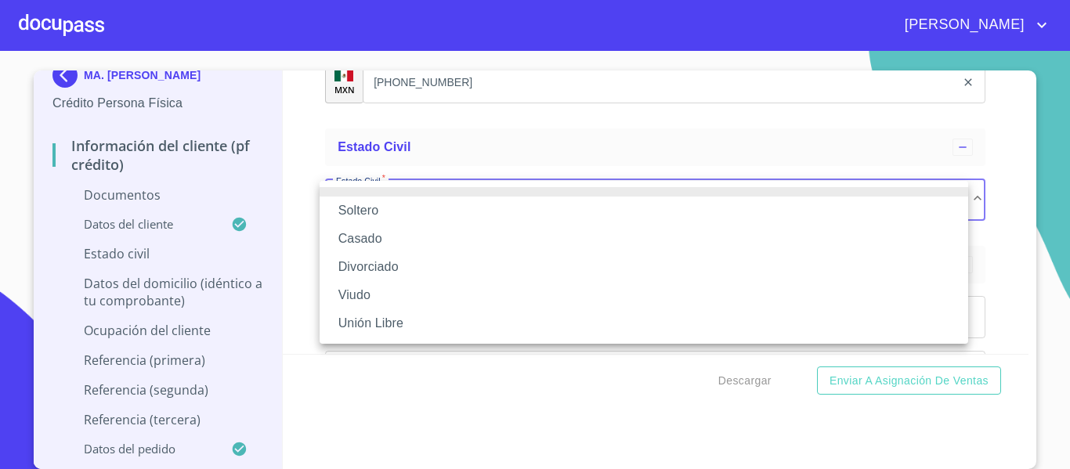
click at [393, 209] on li "Soltero" at bounding box center [643, 211] width 648 height 28
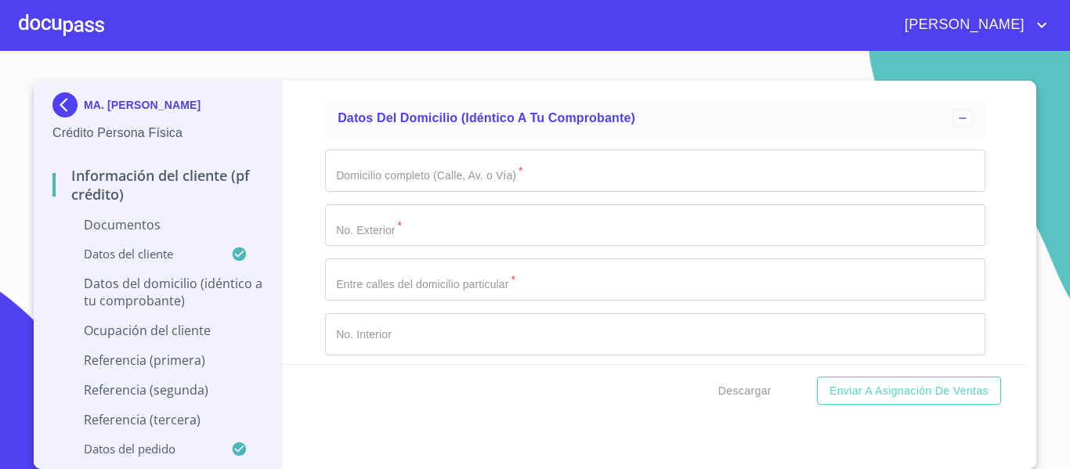
scroll to position [8, 0]
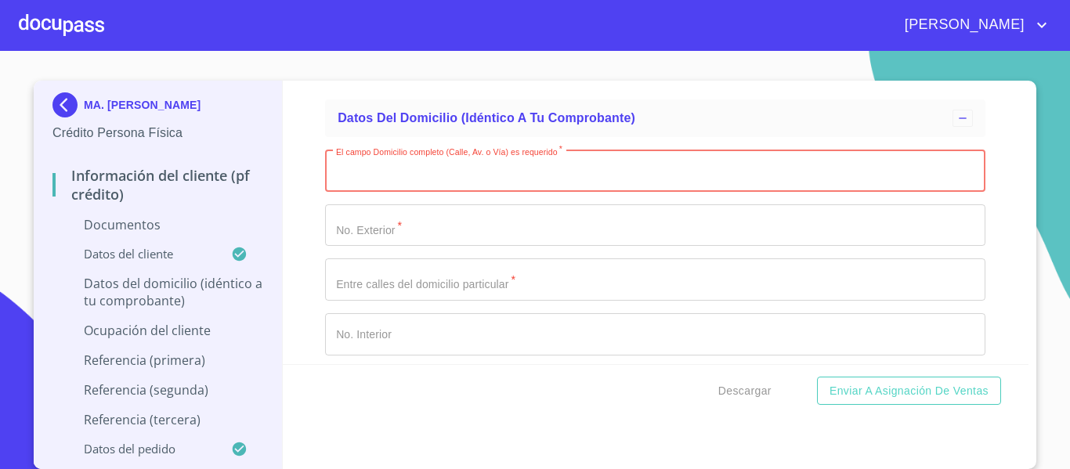
paste input "LOMA REAL"
type input "LOMA REAL"
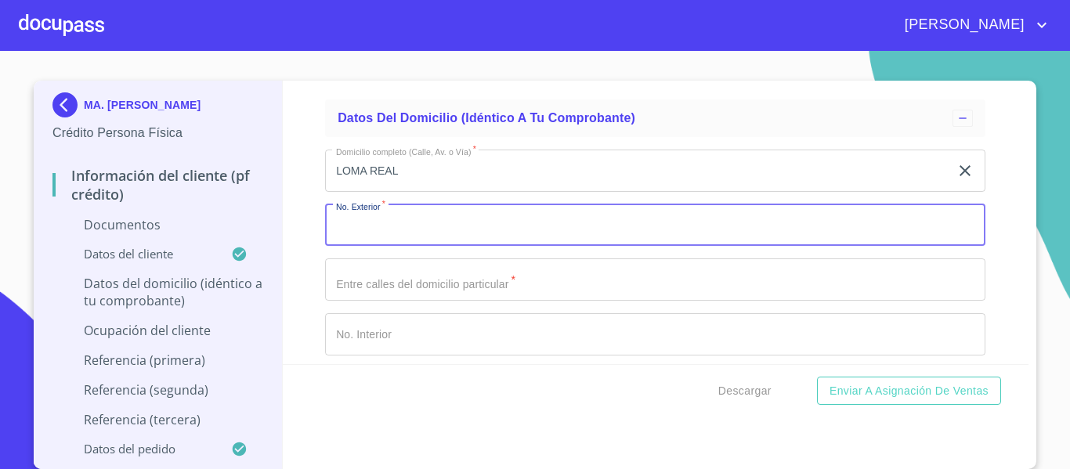
paste input "43"
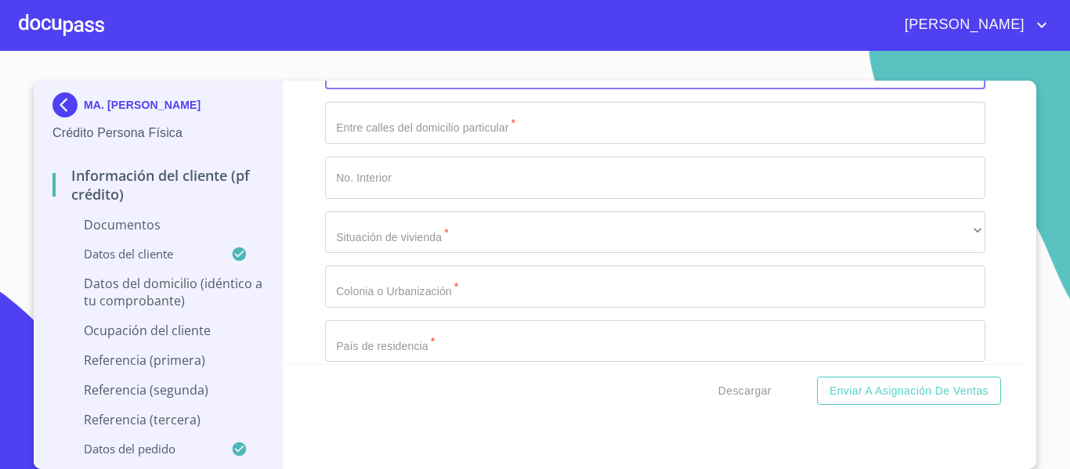
scroll to position [5012, 0]
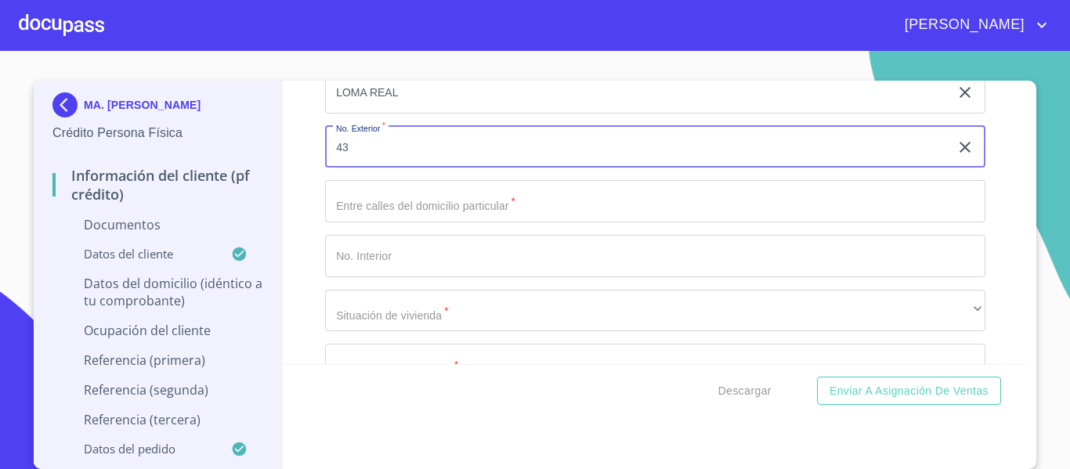
type input "43"
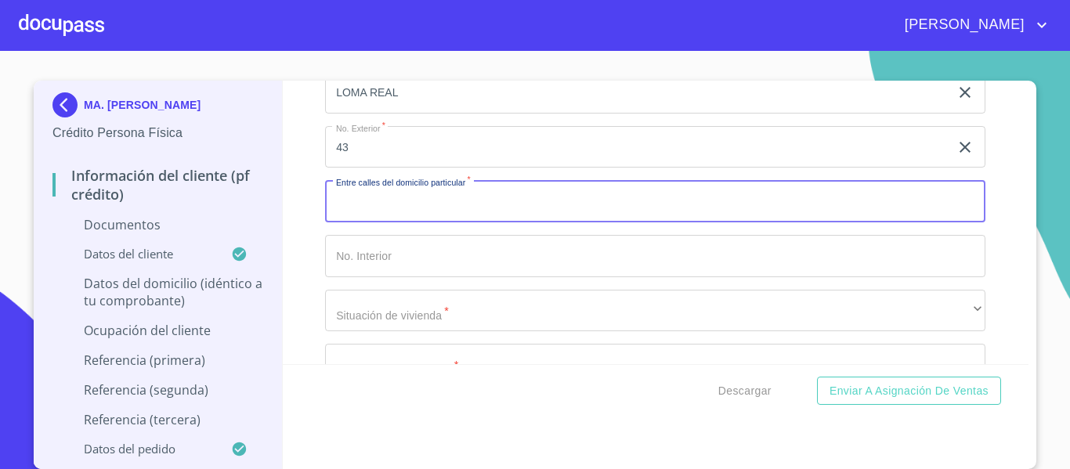
click at [364, 201] on input "Documento de identificación.   *" at bounding box center [655, 201] width 660 height 42
type input "LOMAS ALTAS Y PROLONGACION REFORMA"
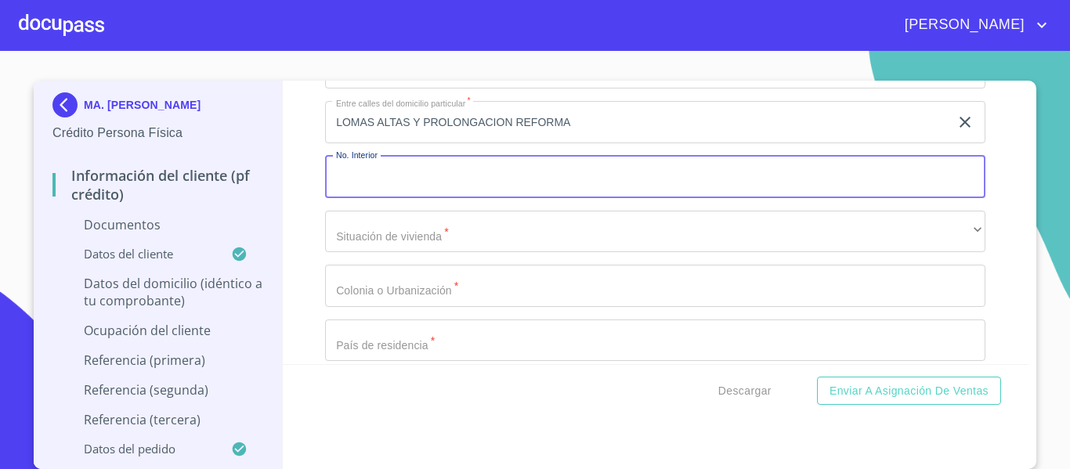
scroll to position [5168, 0]
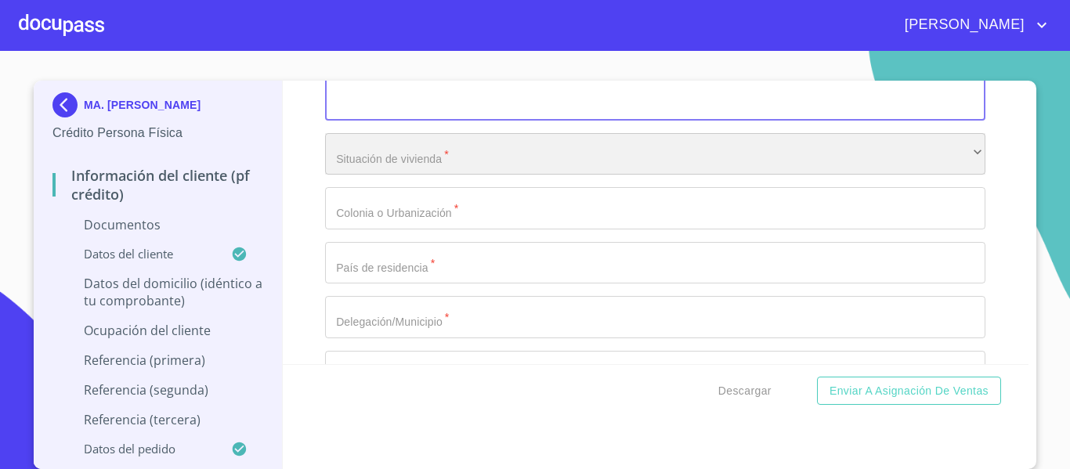
click at [392, 158] on div "​" at bounding box center [655, 154] width 660 height 42
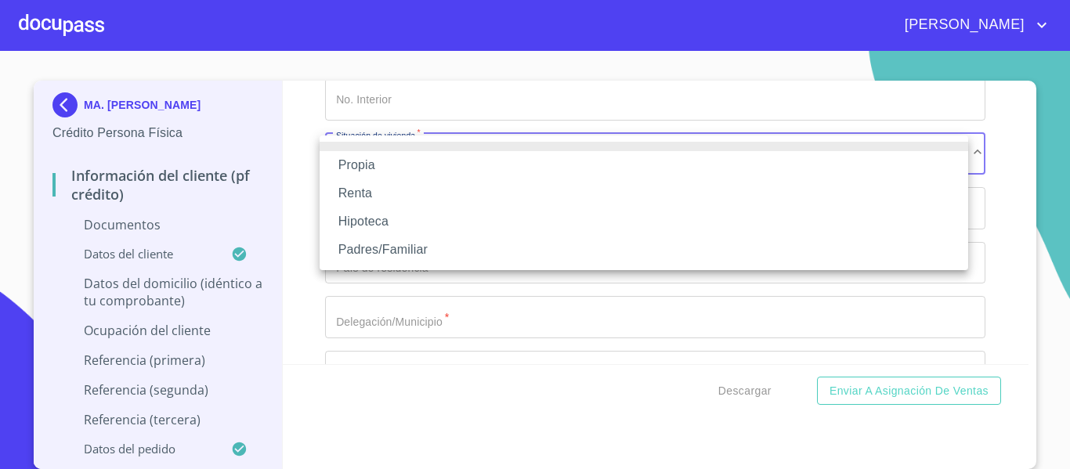
click at [392, 158] on li "Propia" at bounding box center [643, 165] width 648 height 28
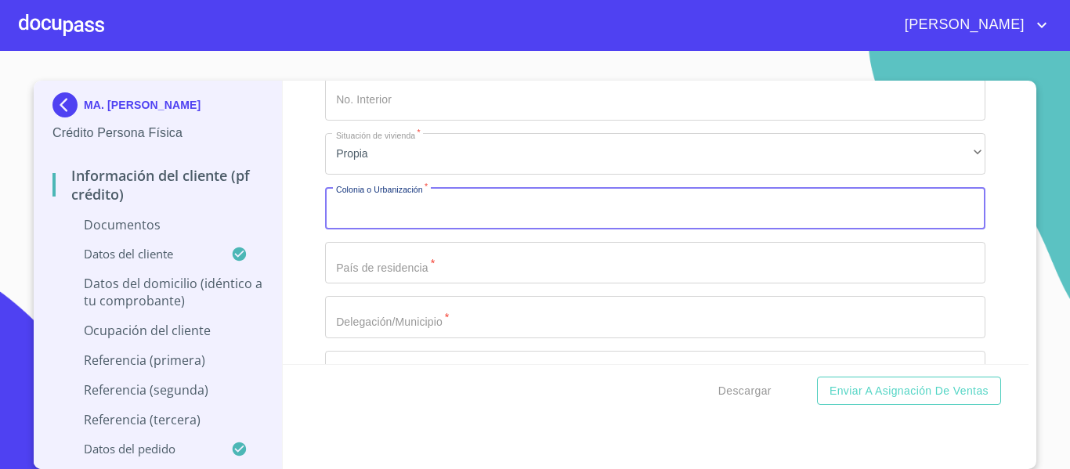
click at [402, 217] on input "Documento de identificación.   *" at bounding box center [655, 208] width 660 height 42
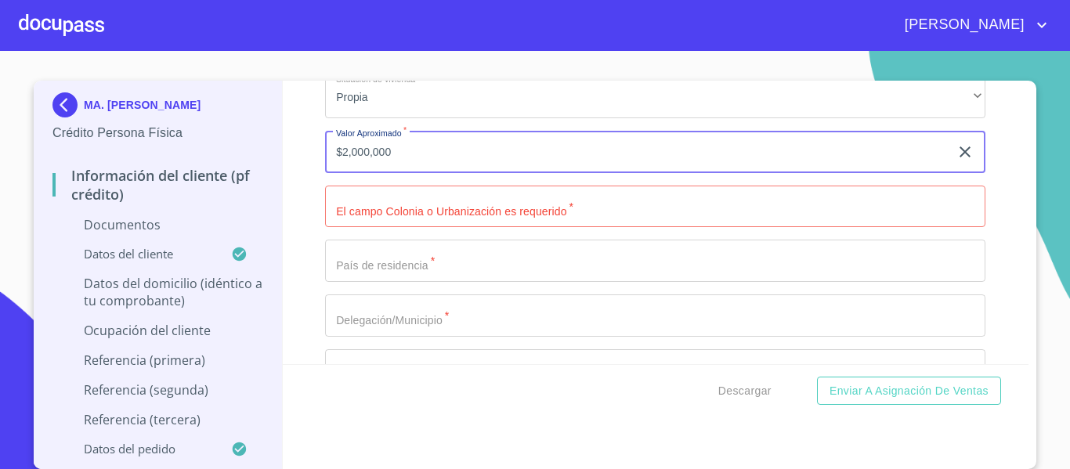
scroll to position [5247, 0]
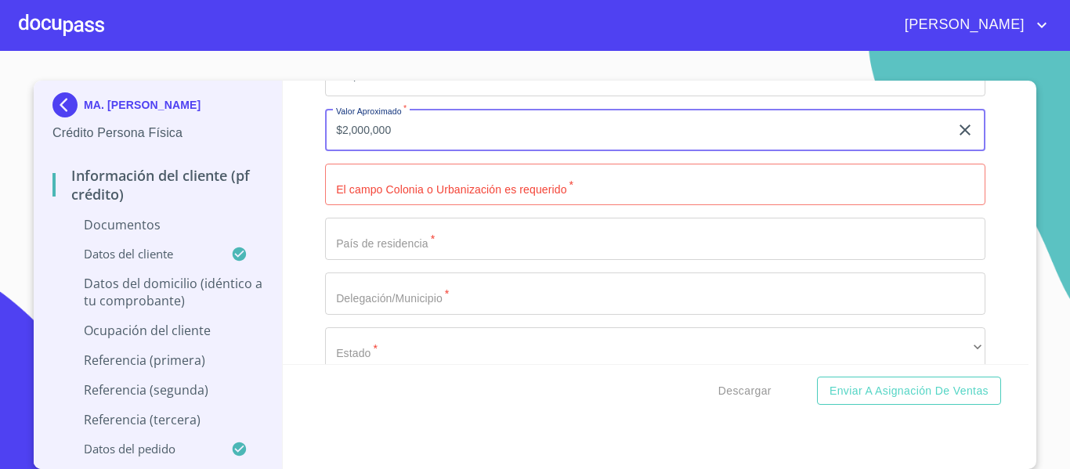
type input "$2,000,000"
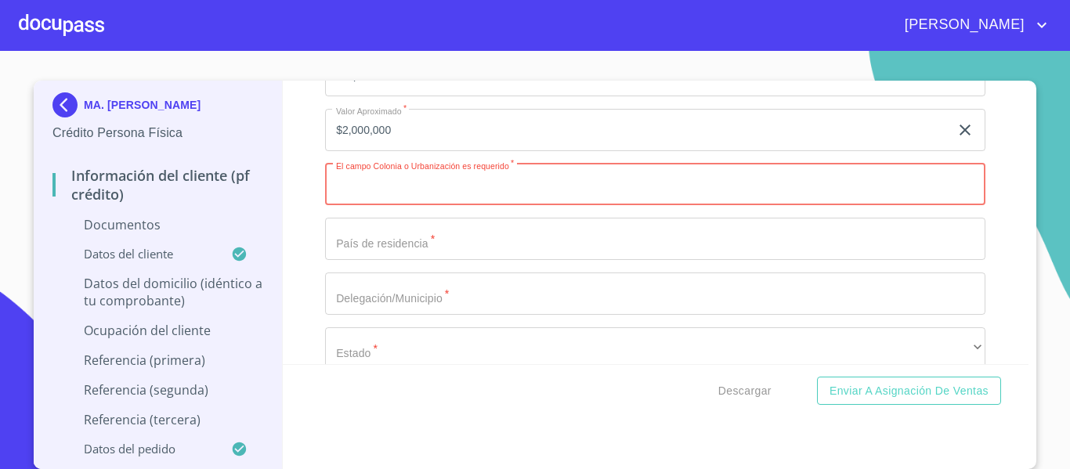
click at [394, 193] on input "Documento de identificación.   *" at bounding box center [655, 185] width 660 height 42
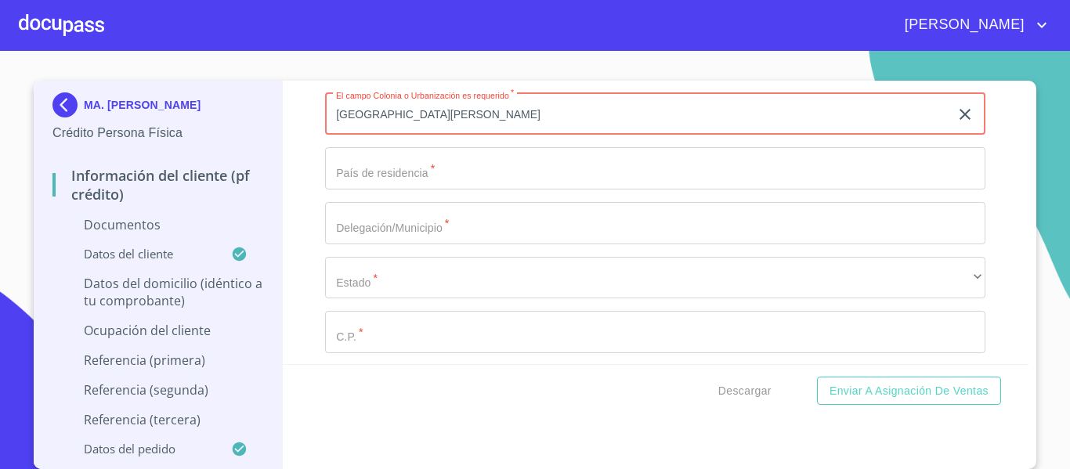
scroll to position [5340, 0]
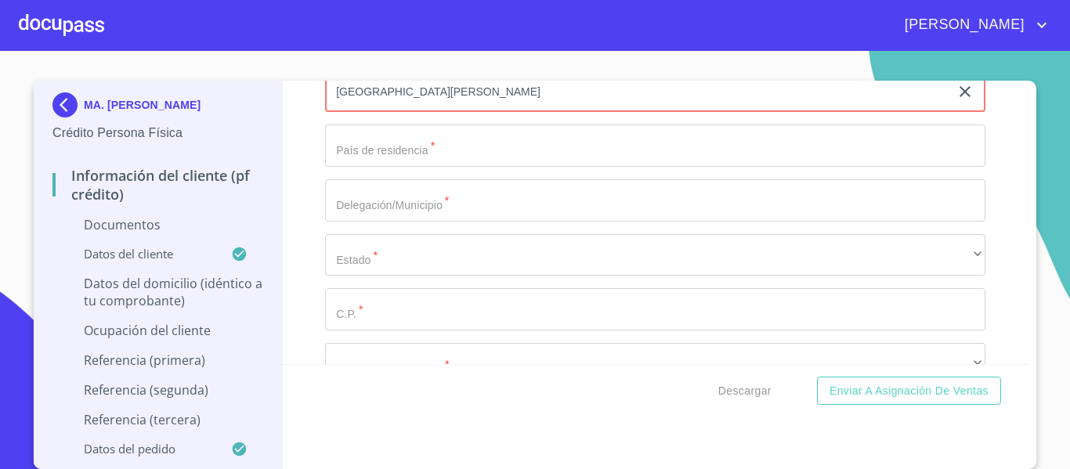
type input "[GEOGRAPHIC_DATA][PERSON_NAME]"
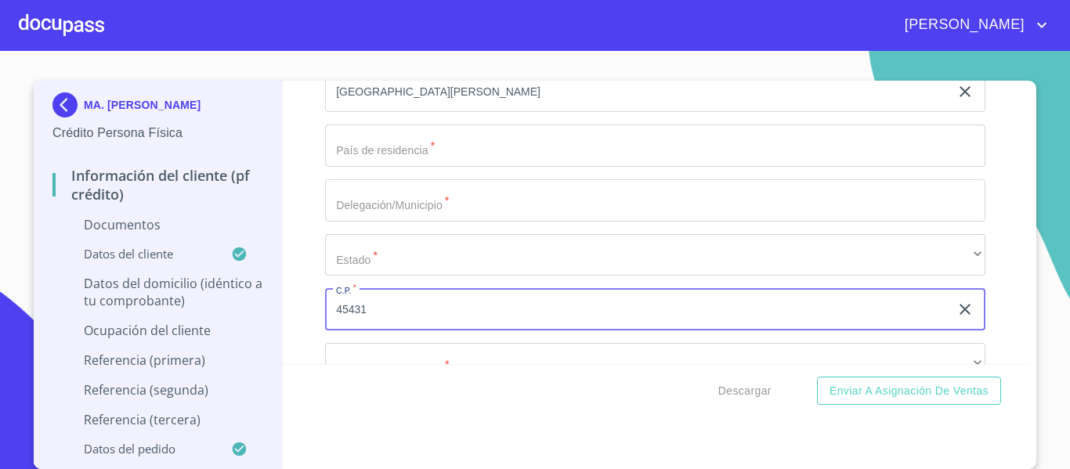
scroll to position [5262, 0]
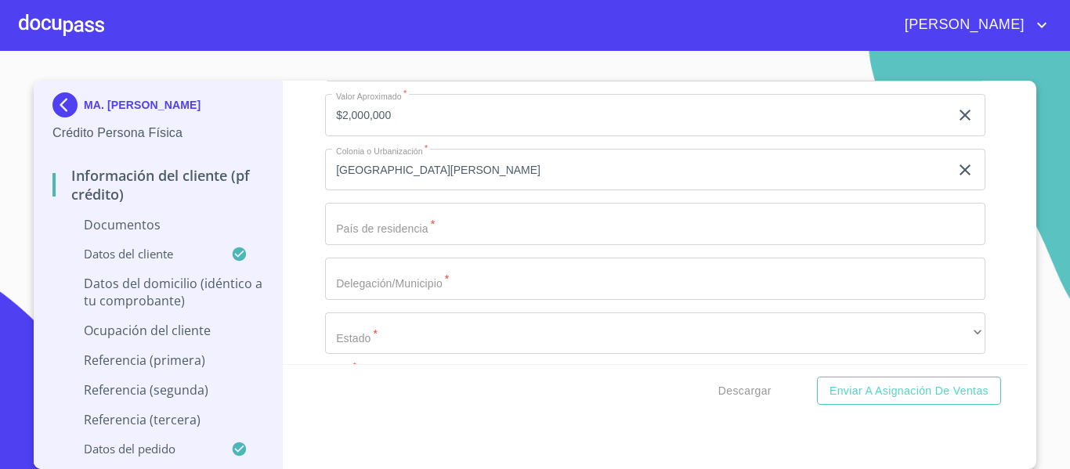
type input "45431"
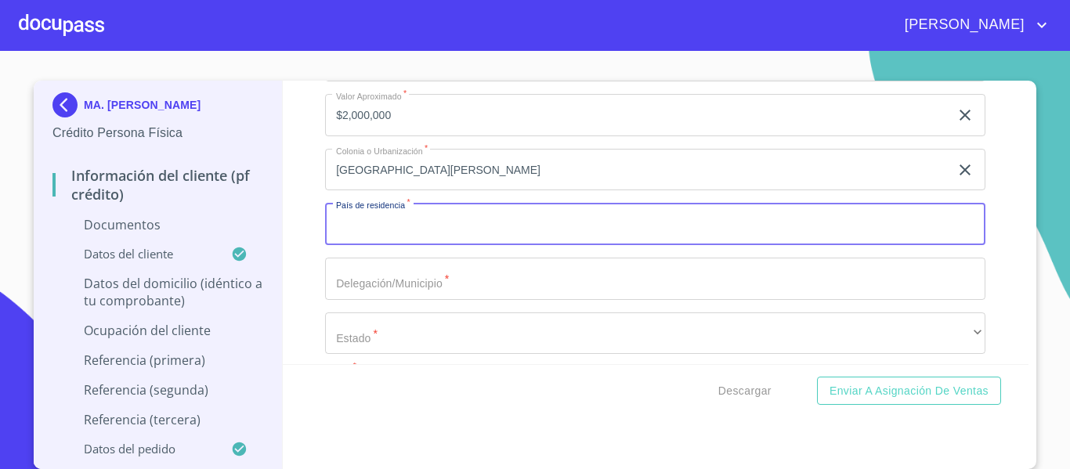
click at [377, 224] on input "Documento de identificación.   *" at bounding box center [655, 224] width 660 height 42
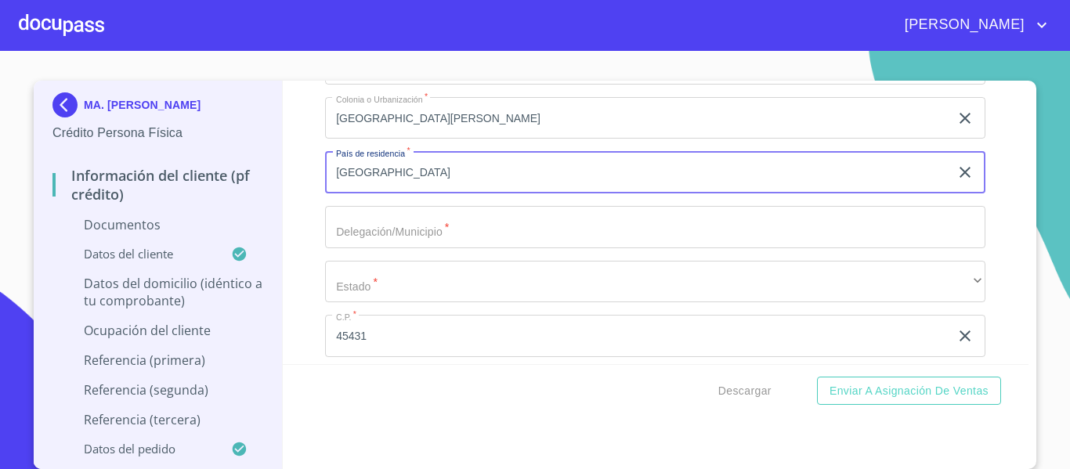
scroll to position [5340, 0]
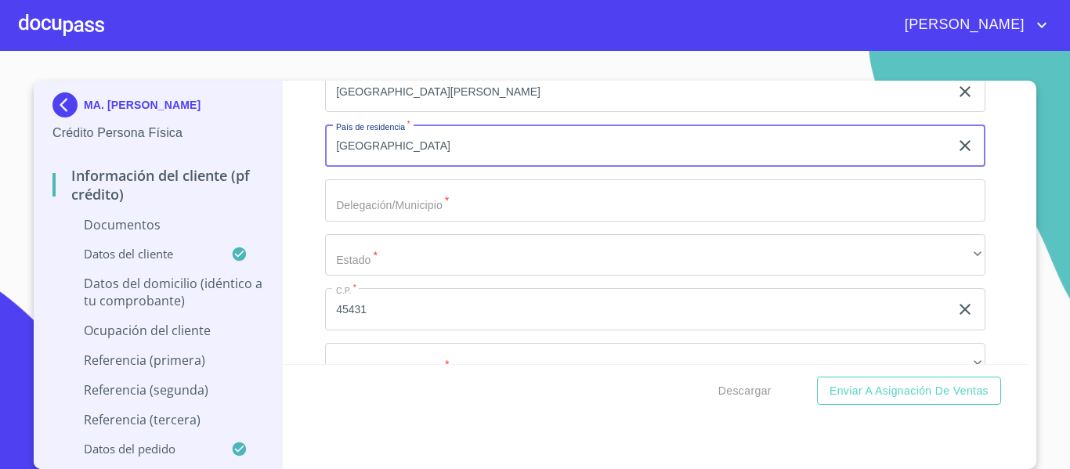
type input "[GEOGRAPHIC_DATA]"
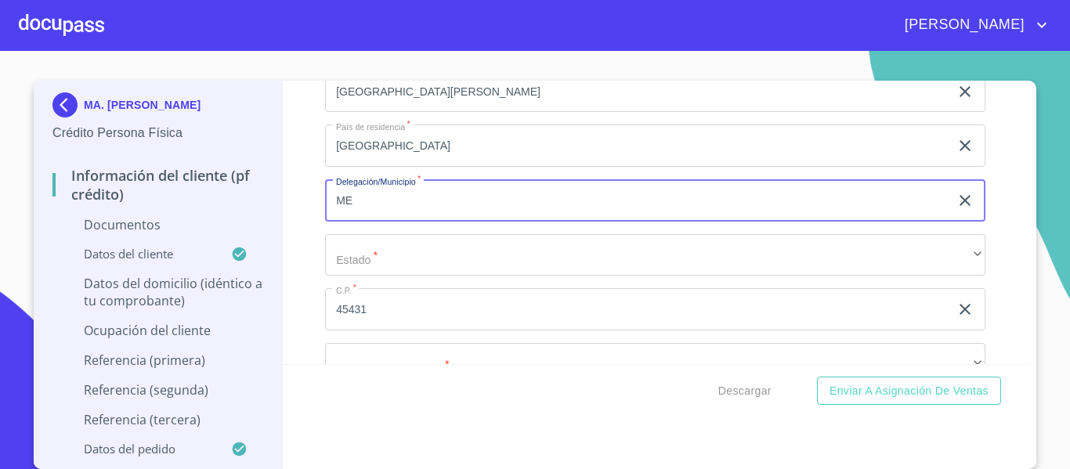
type input "M"
type input "ZAPOTLANEJO"
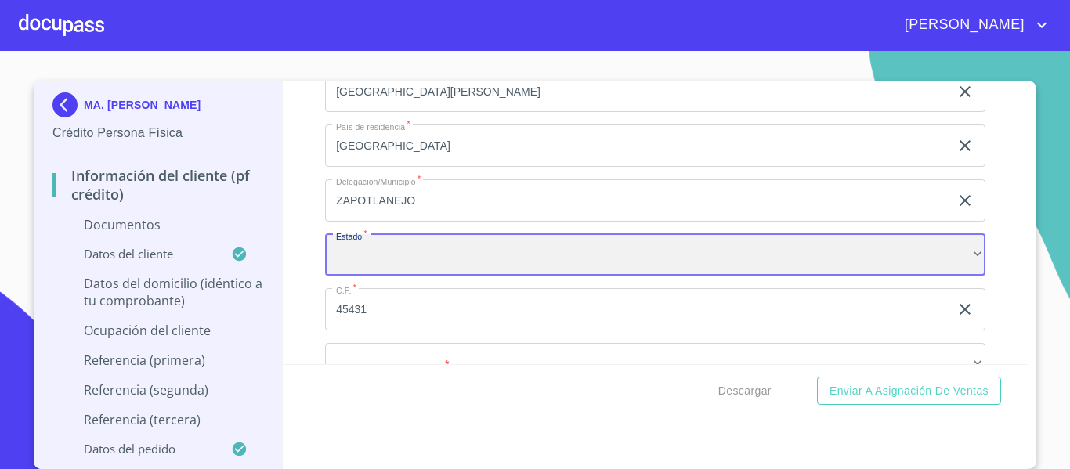
click at [384, 244] on div "​" at bounding box center [655, 255] width 660 height 42
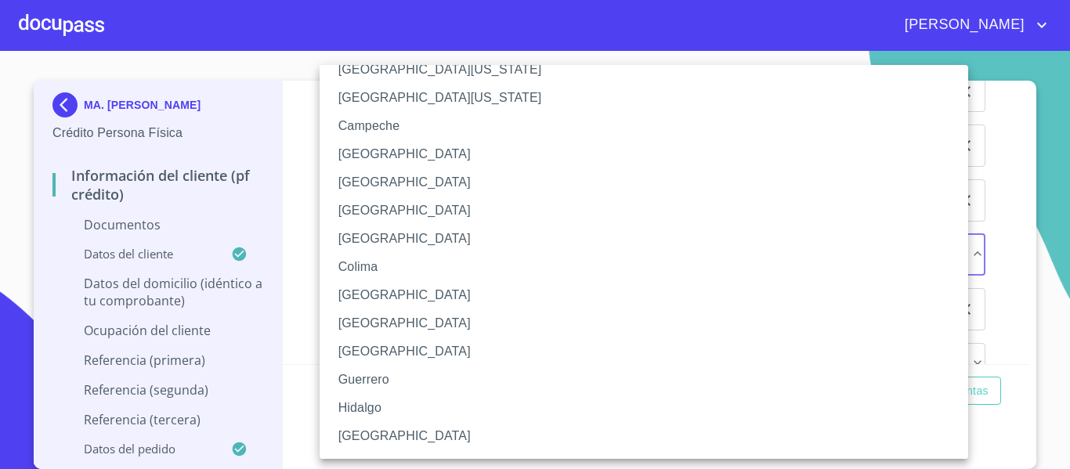
scroll to position [157, 0]
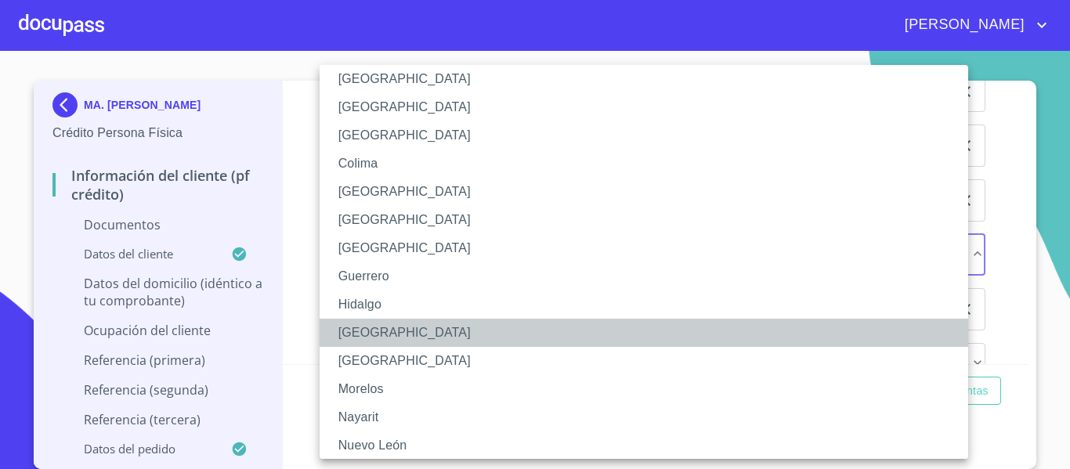
click at [431, 323] on li "[GEOGRAPHIC_DATA]" at bounding box center [649, 333] width 660 height 28
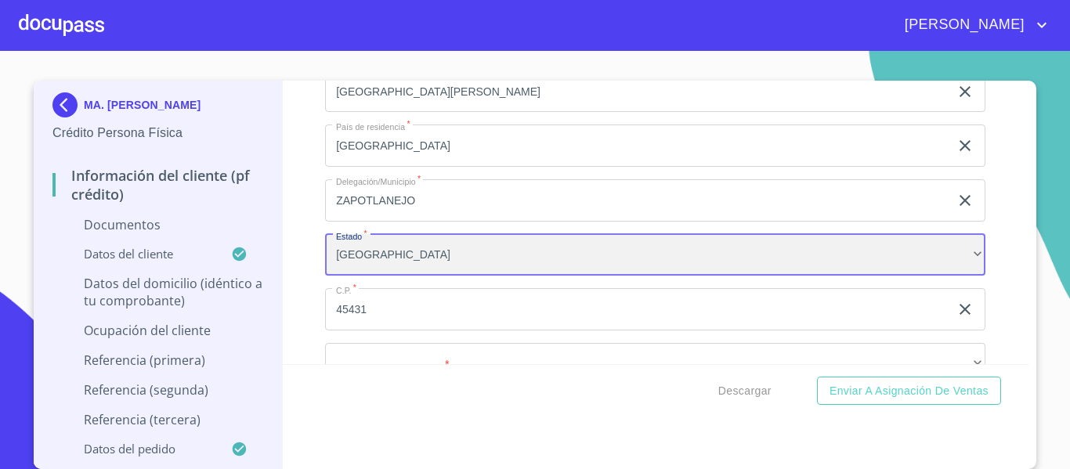
scroll to position [5418, 0]
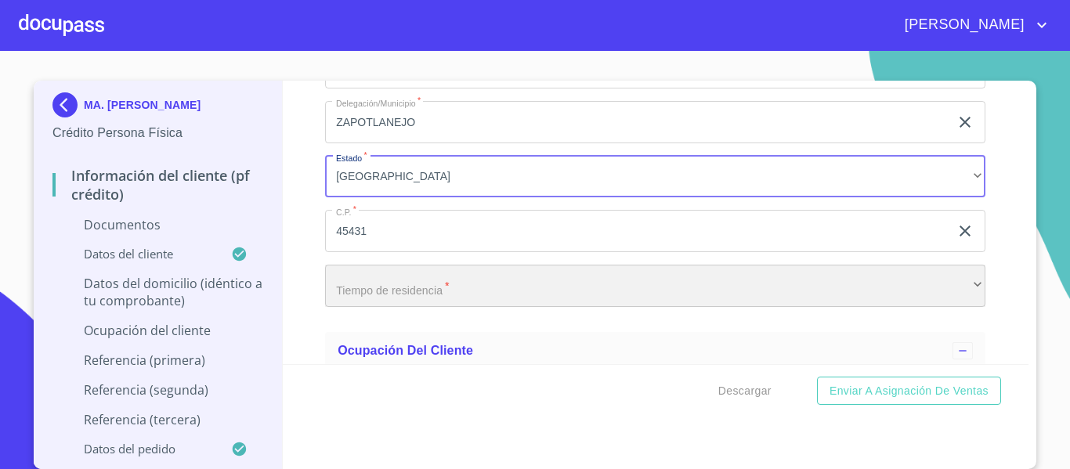
click at [410, 293] on div "​" at bounding box center [655, 286] width 660 height 42
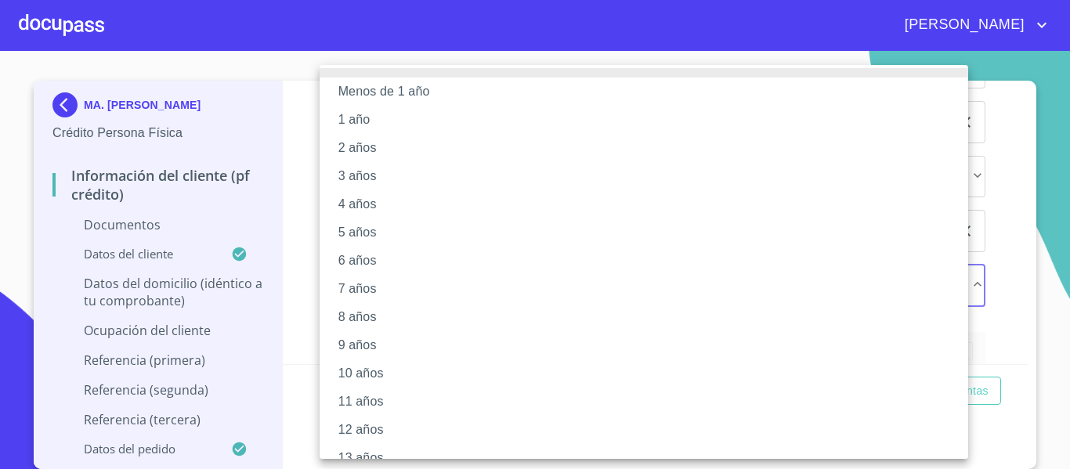
scroll to position [0, 0]
click at [391, 366] on li "10 años" at bounding box center [649, 377] width 660 height 28
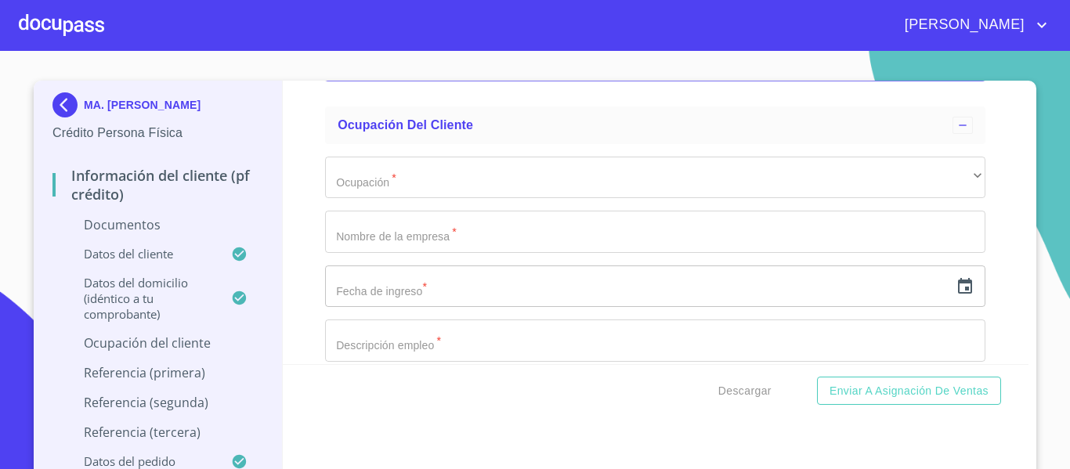
scroll to position [5653, 0]
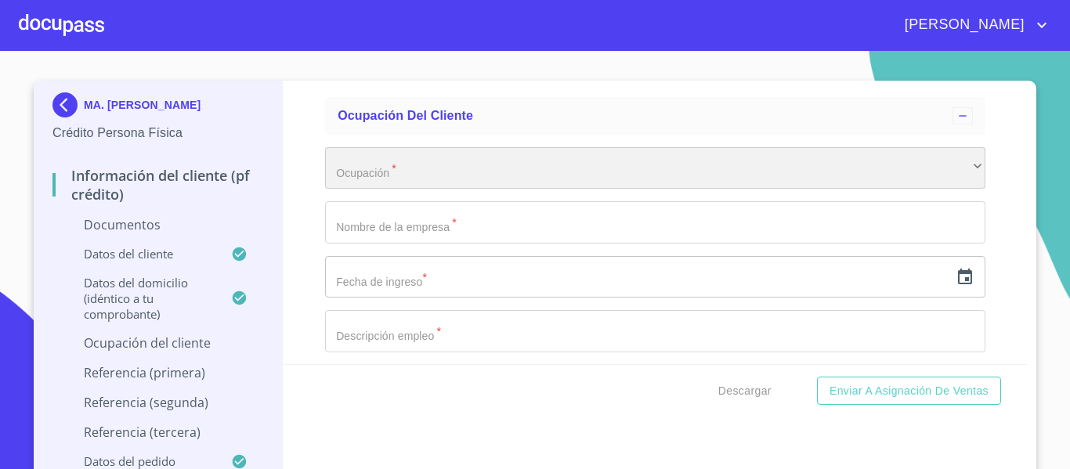
click at [427, 153] on div "​" at bounding box center [655, 168] width 660 height 42
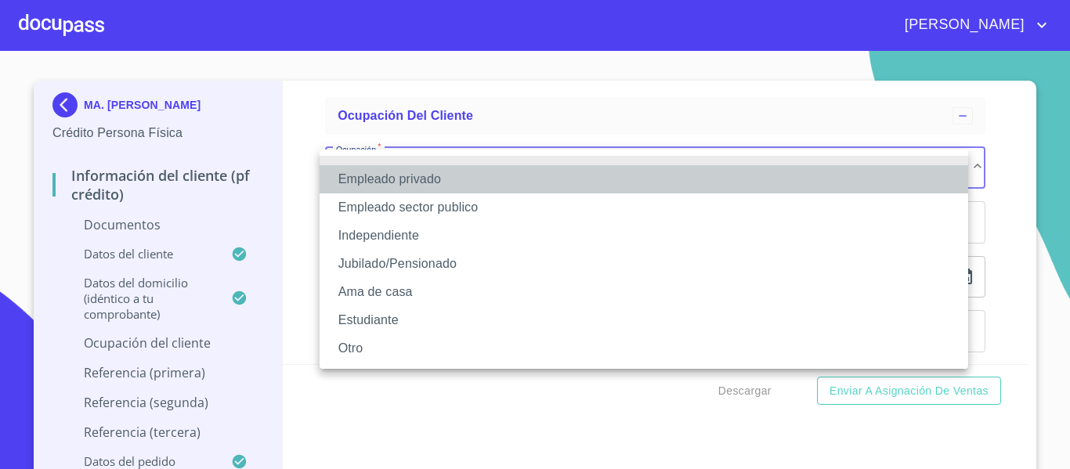
click at [417, 179] on li "Empleado privado" at bounding box center [643, 179] width 648 height 28
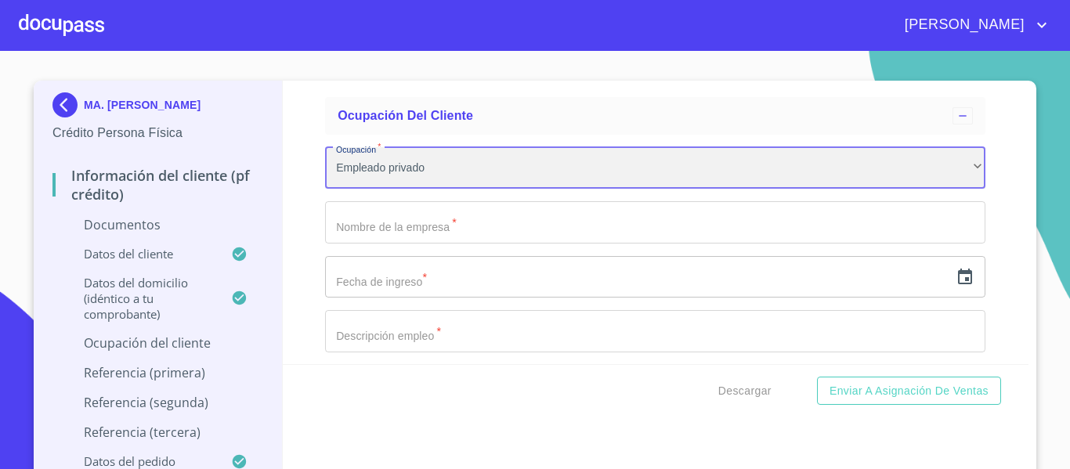
click at [453, 165] on div "Empleado privado" at bounding box center [655, 168] width 660 height 42
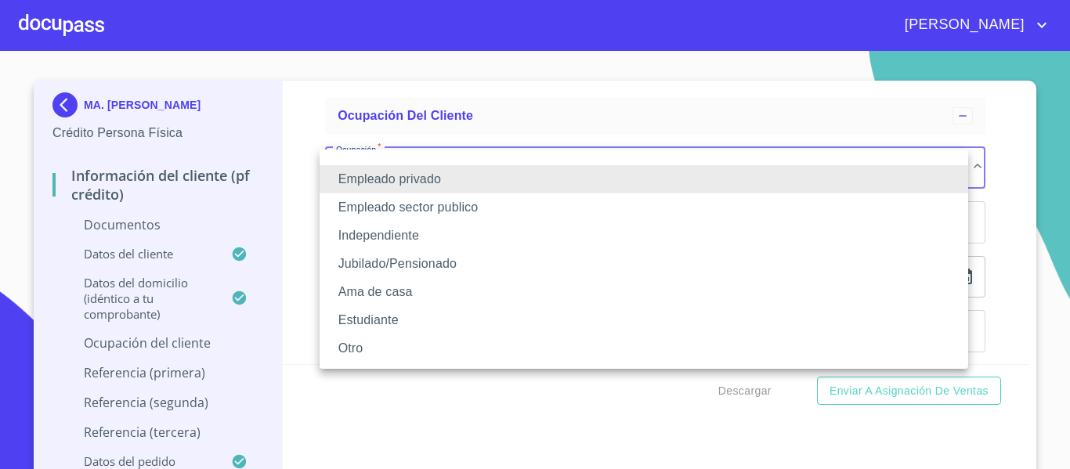
click at [442, 215] on li "Empleado sector publico" at bounding box center [643, 207] width 648 height 28
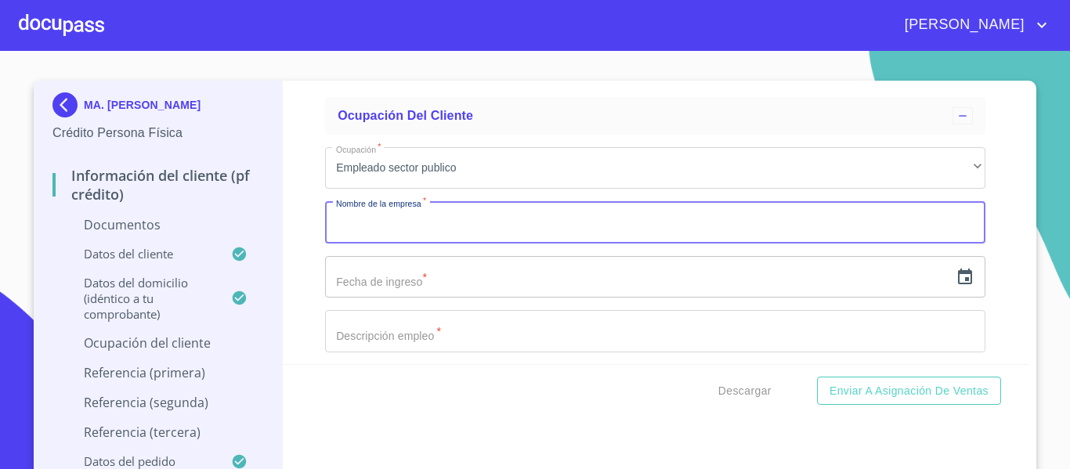
click at [448, 222] on input "Documento de identificación.   *" at bounding box center [655, 222] width 660 height 42
type input "IMSS"
click at [395, 288] on input "text" at bounding box center [637, 277] width 624 height 42
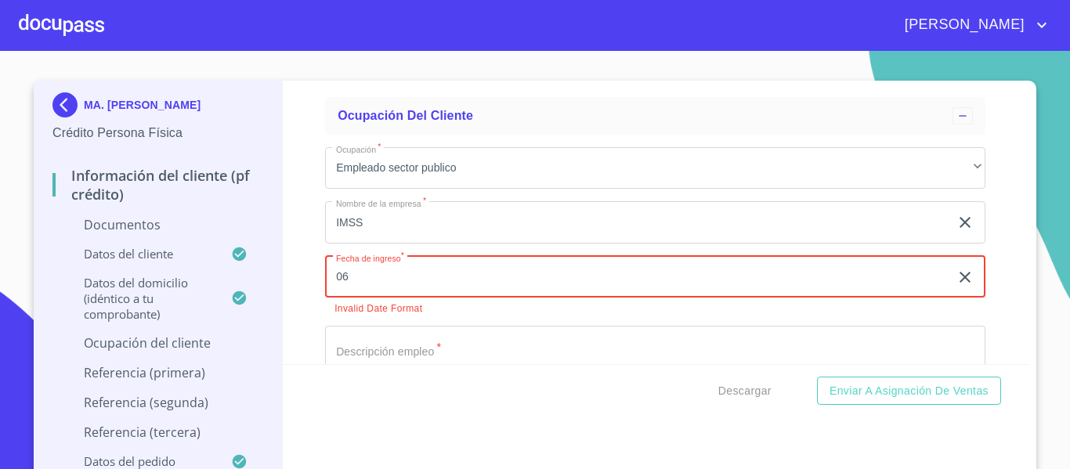
type input "06"
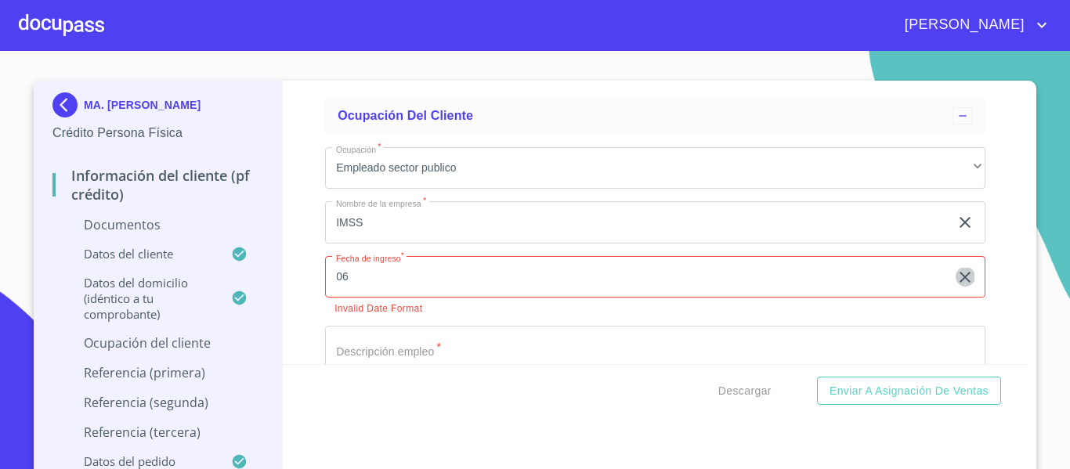
click at [955, 276] on icon "button" at bounding box center [964, 277] width 19 height 19
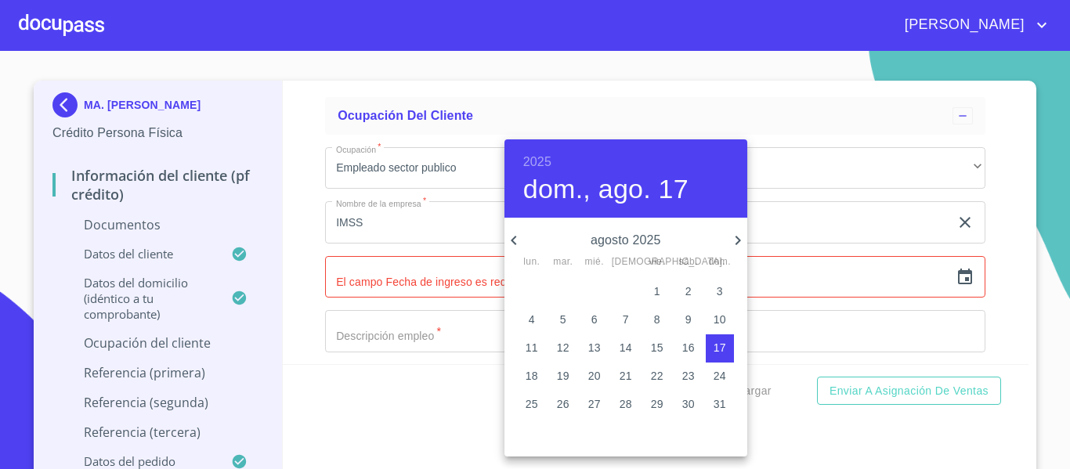
click at [547, 163] on h6 "2025" at bounding box center [537, 162] width 28 height 22
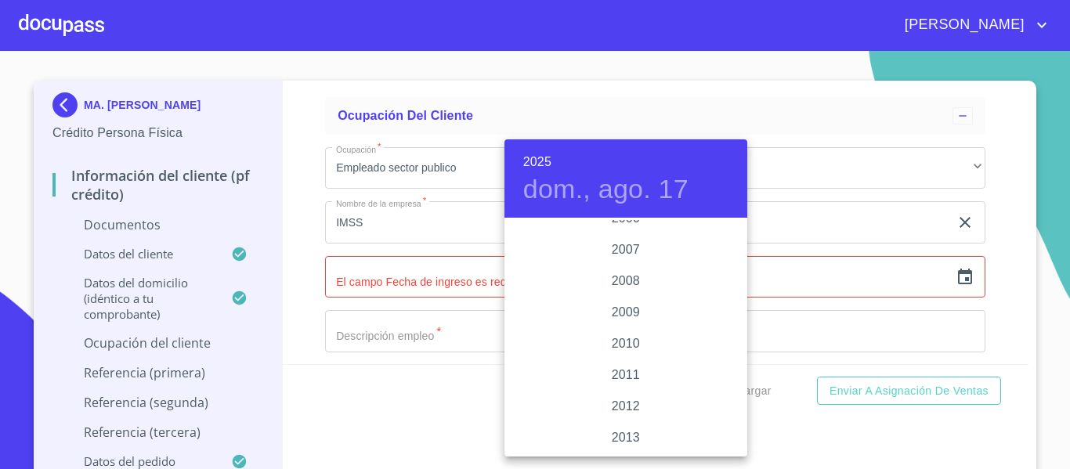
scroll to position [2490, 0]
click at [631, 290] on div "2006" at bounding box center [625, 282] width 243 height 31
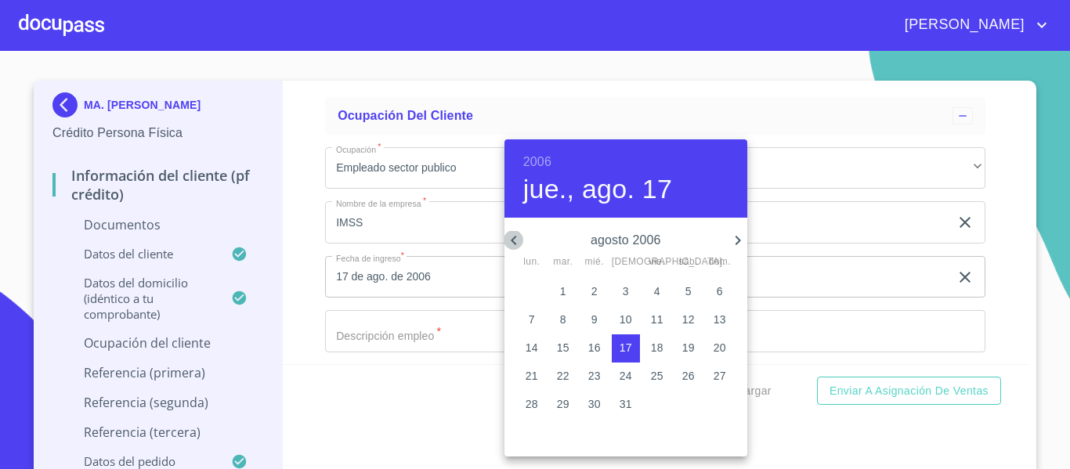
click at [521, 240] on icon "button" at bounding box center [513, 240] width 19 height 19
click at [631, 318] on span "6" at bounding box center [626, 320] width 28 height 16
type input "6 de [DATE]. de 2006"
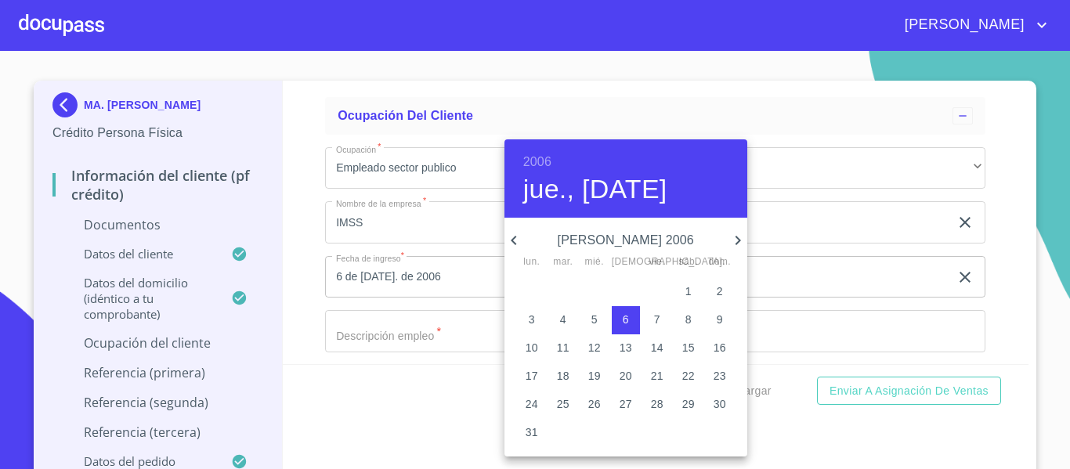
click at [291, 308] on div at bounding box center [535, 234] width 1070 height 469
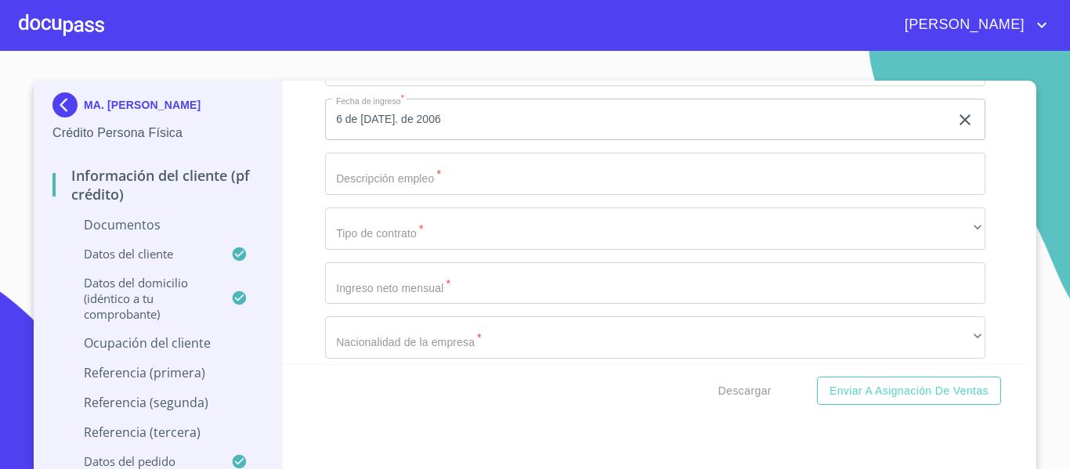
scroll to position [5731, 0]
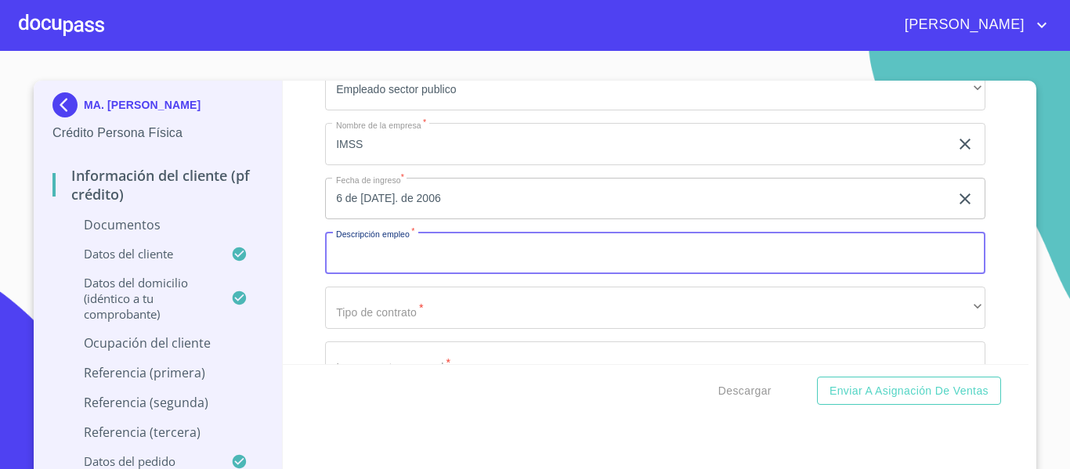
click at [416, 251] on input "Documento de identificación.   *" at bounding box center [655, 253] width 660 height 42
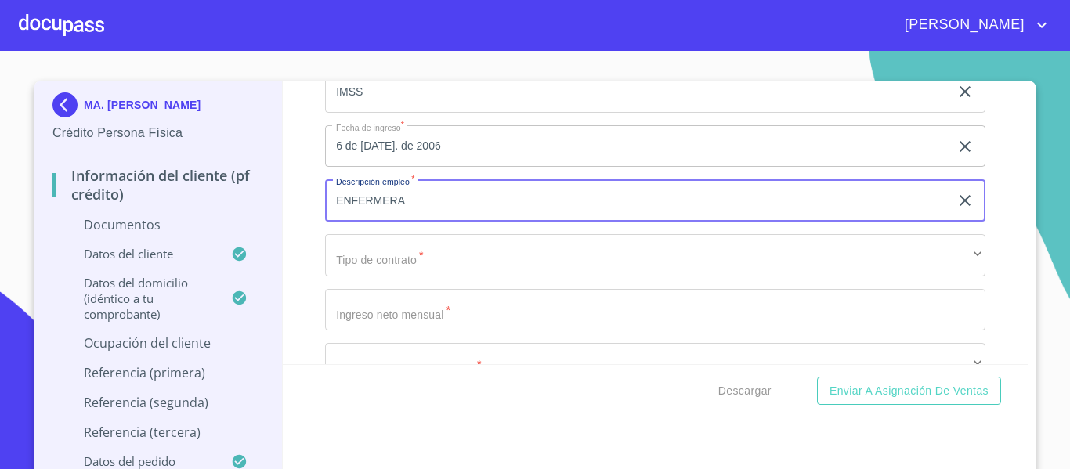
scroll to position [5810, 0]
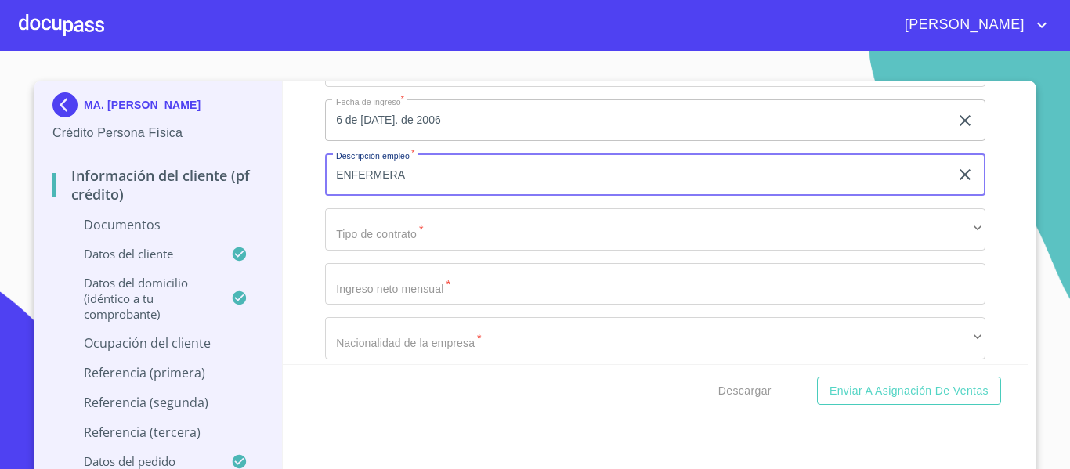
type input "ENFERMERA"
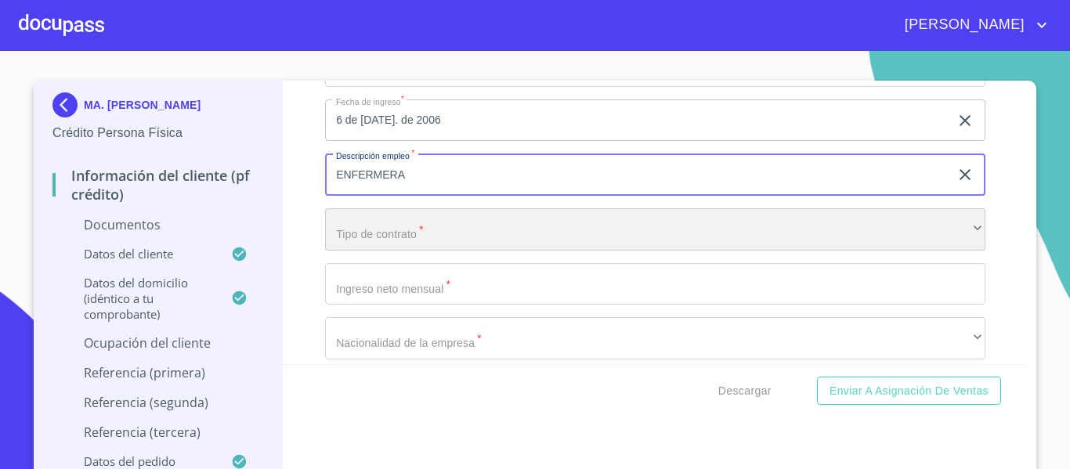
click at [410, 236] on div "​" at bounding box center [655, 229] width 660 height 42
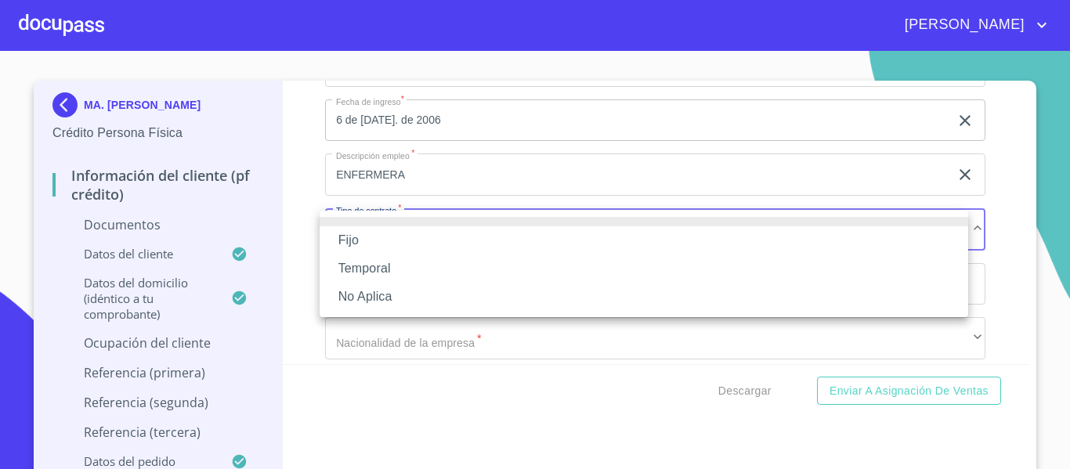
click at [409, 237] on li "Fijo" at bounding box center [643, 240] width 648 height 28
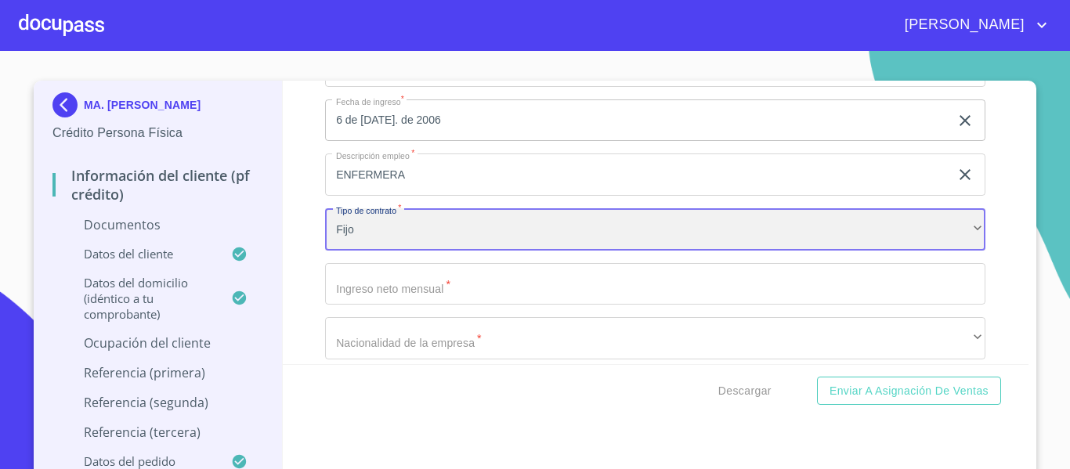
scroll to position [5888, 0]
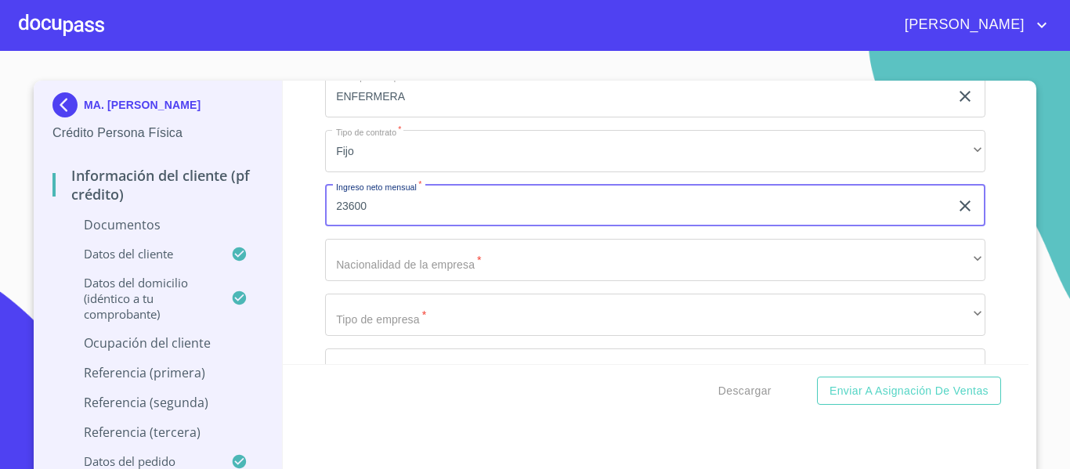
type input "23600"
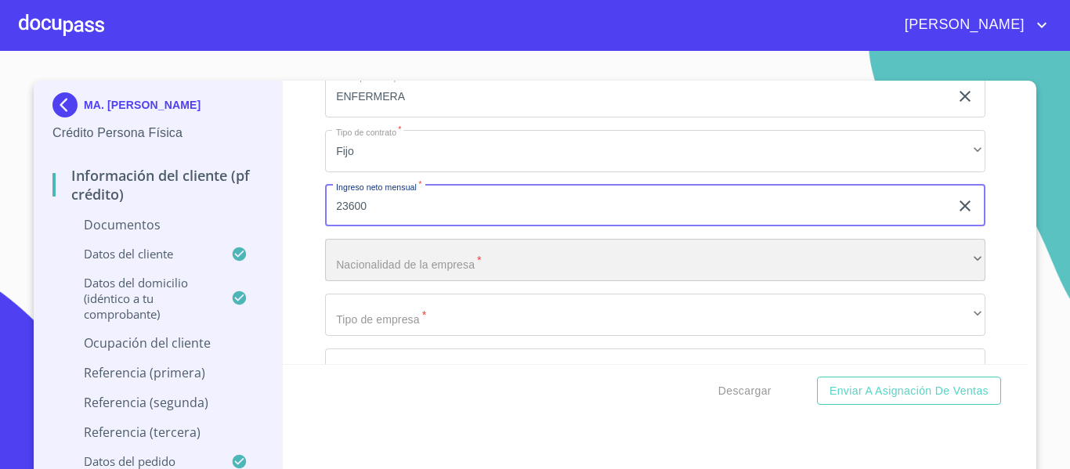
click at [362, 244] on div "​" at bounding box center [655, 260] width 660 height 42
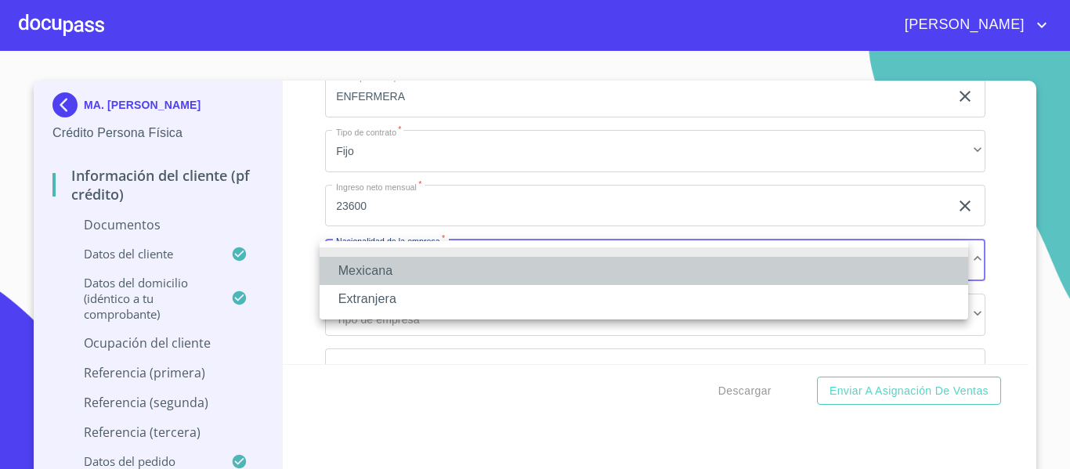
click at [358, 265] on li "Mexicana" at bounding box center [643, 271] width 648 height 28
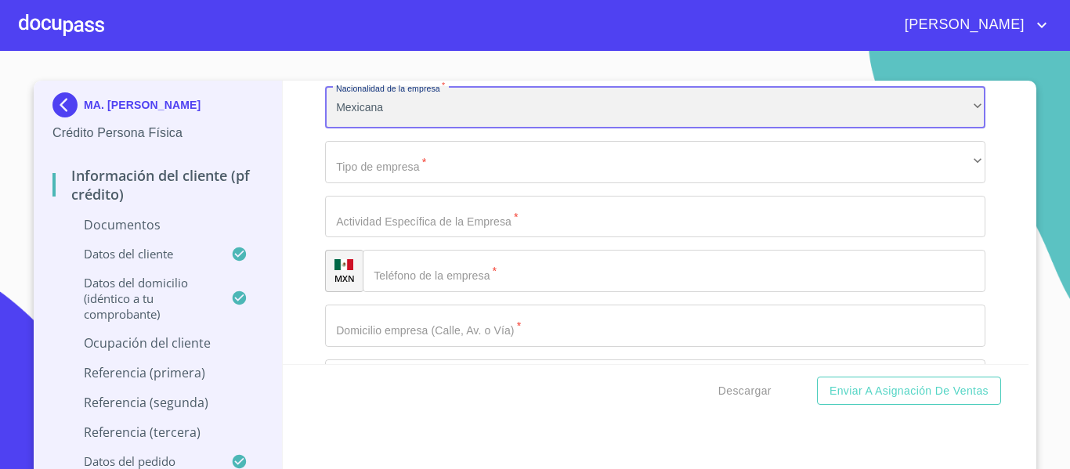
scroll to position [6045, 0]
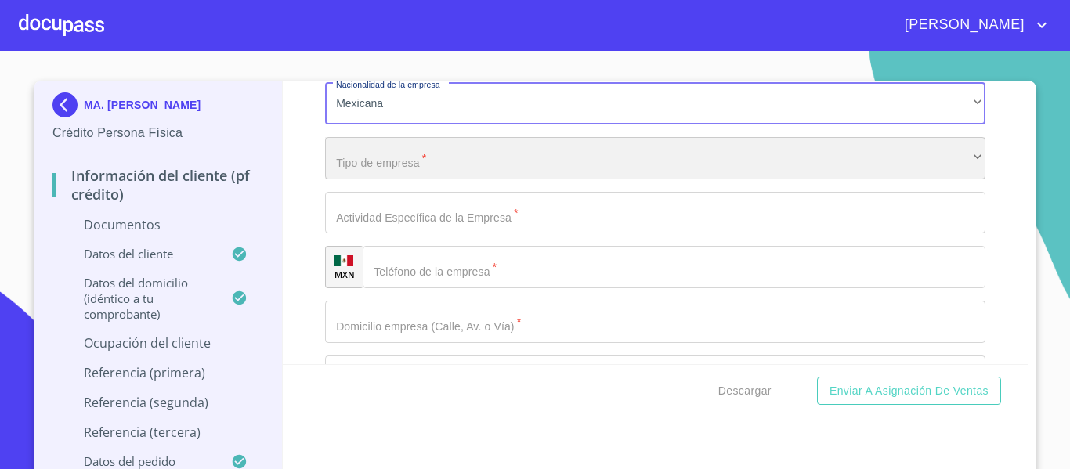
click at [348, 163] on div "​" at bounding box center [655, 158] width 660 height 42
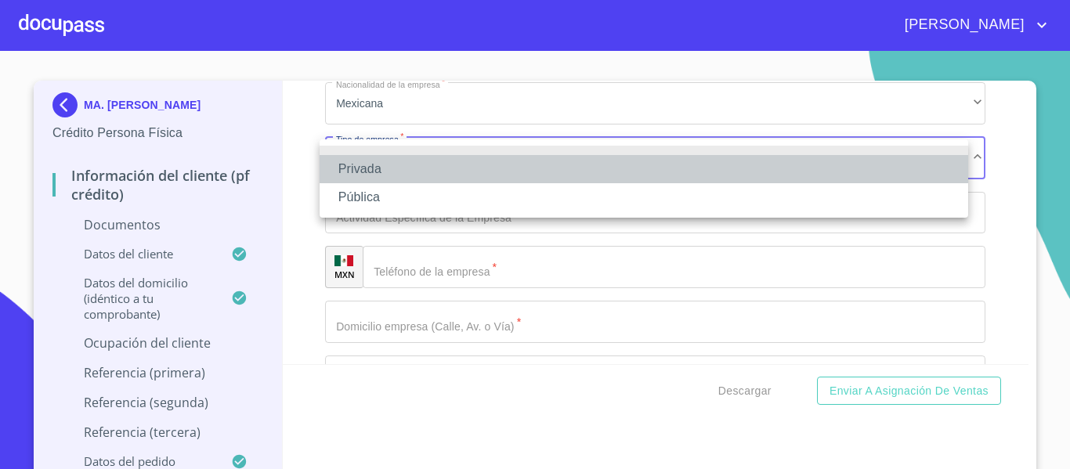
click at [348, 169] on li "Privada" at bounding box center [643, 169] width 648 height 28
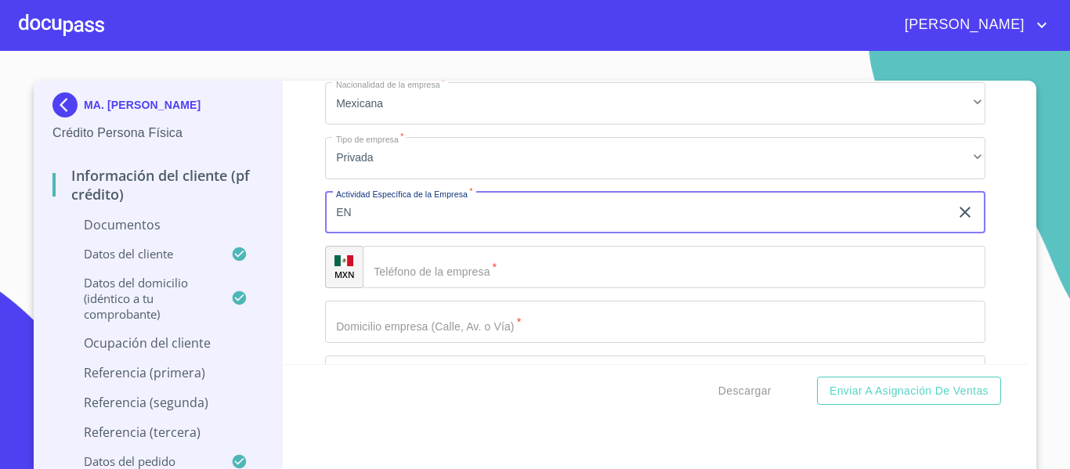
type input "E"
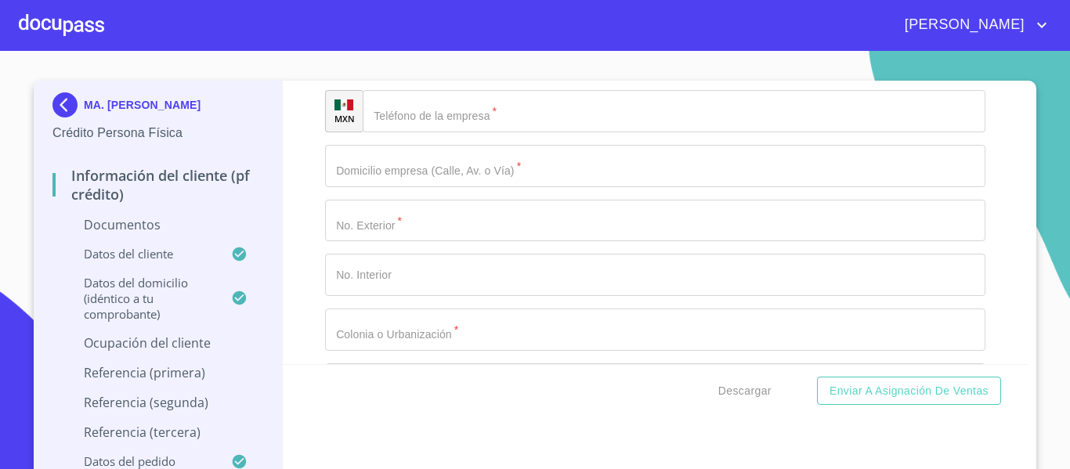
scroll to position [6201, 0]
type input "HOSPITAL"
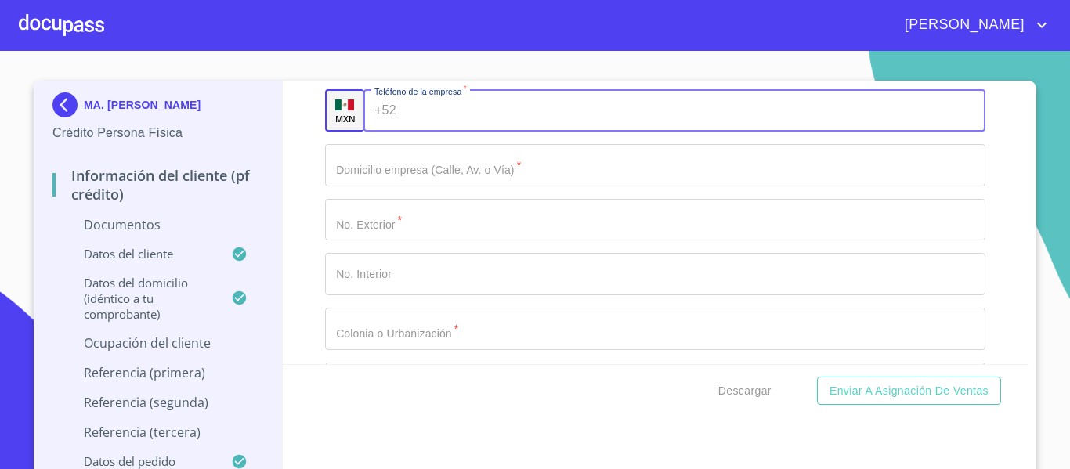
click at [448, 114] on input "Documento de identificación.   *" at bounding box center [694, 110] width 583 height 42
type input "[PHONE_NUMBER]"
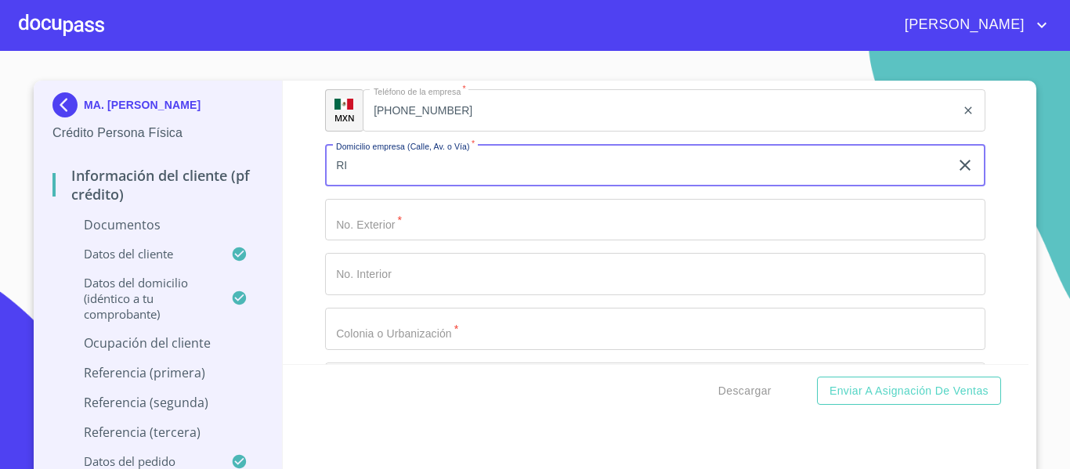
type input "R"
paste input "Calz. Revolución 2735"
drag, startPoint x: 467, startPoint y: 168, endPoint x: 412, endPoint y: 172, distance: 55.0
click at [412, 172] on input "Calz. Revolución 2735" at bounding box center [637, 165] width 624 height 42
type input "Calz. Revolución"
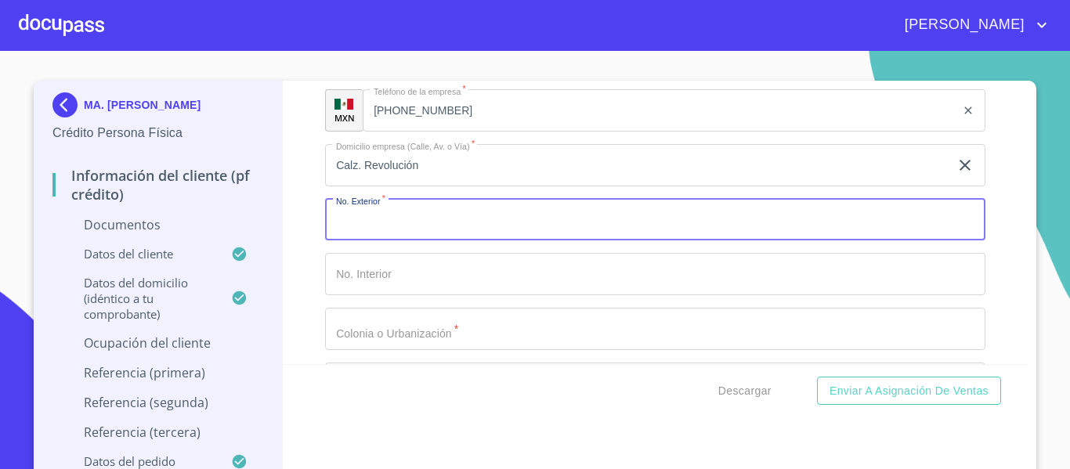
click at [390, 216] on input "Documento de identificación.   *" at bounding box center [655, 220] width 660 height 42
paste input "2735"
type input "2735"
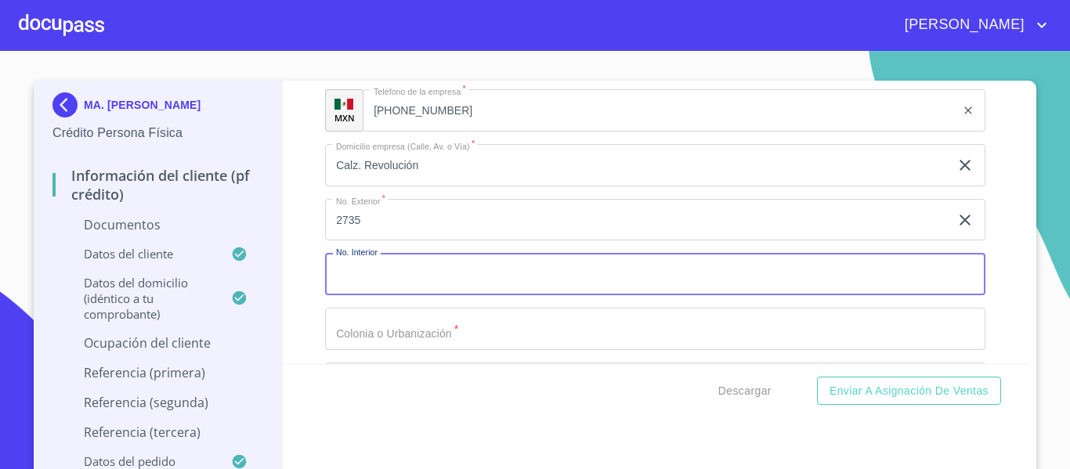
click at [366, 267] on input "Documento de identificación.   *" at bounding box center [655, 274] width 660 height 42
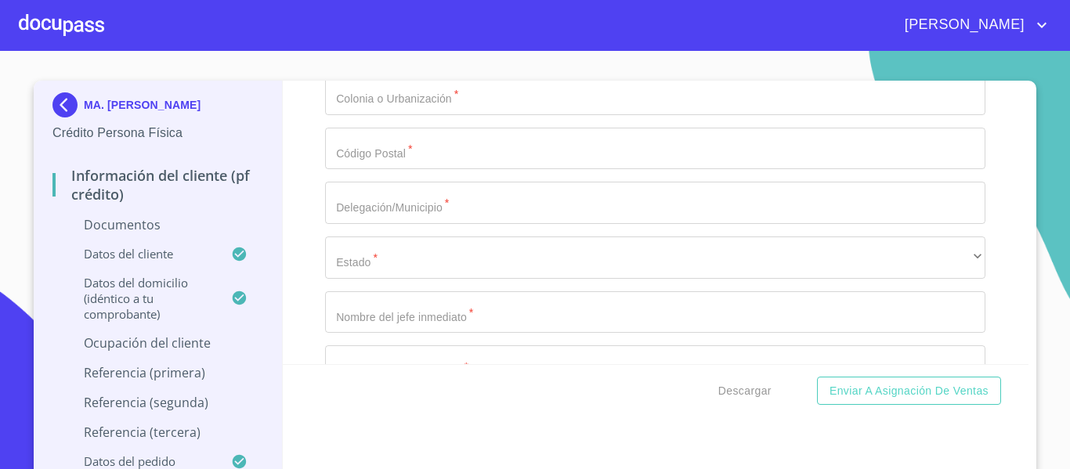
scroll to position [6280, 0]
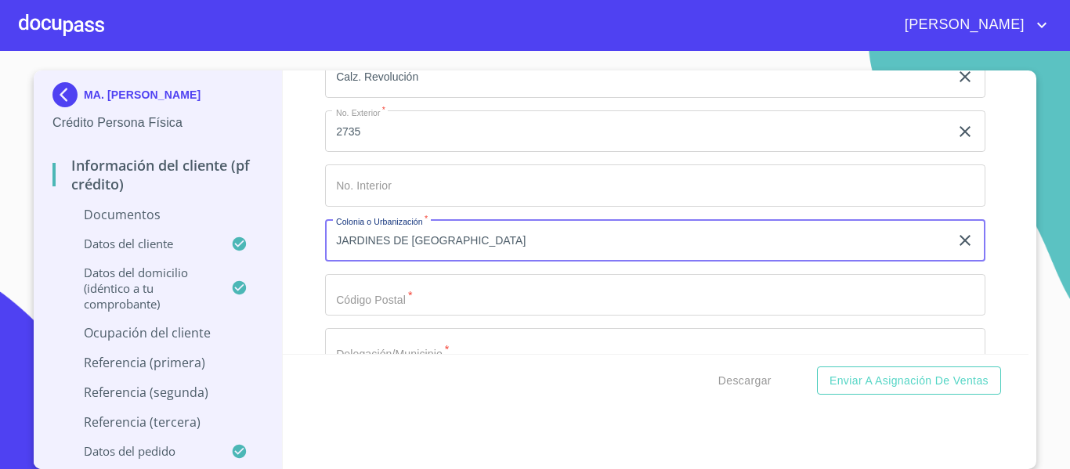
scroll to position [6358, 0]
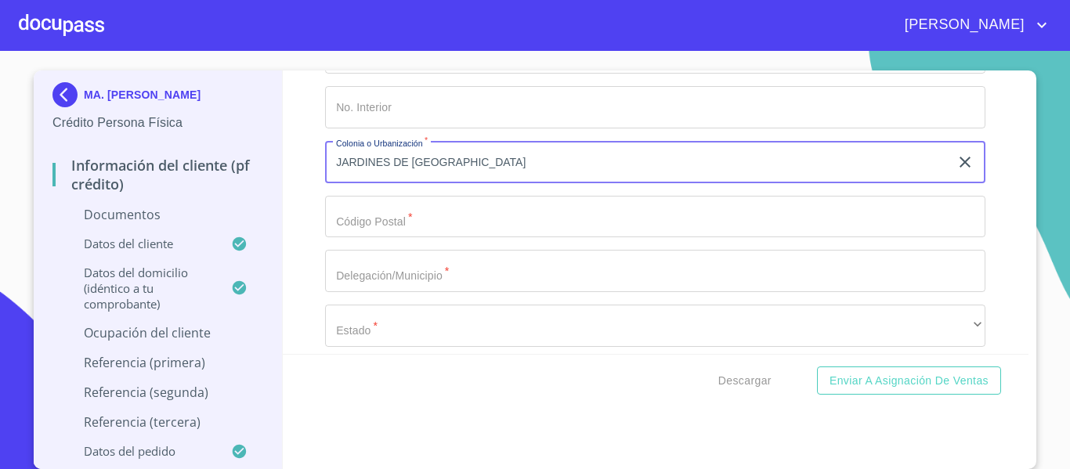
type input "JARDINES DE [GEOGRAPHIC_DATA]"
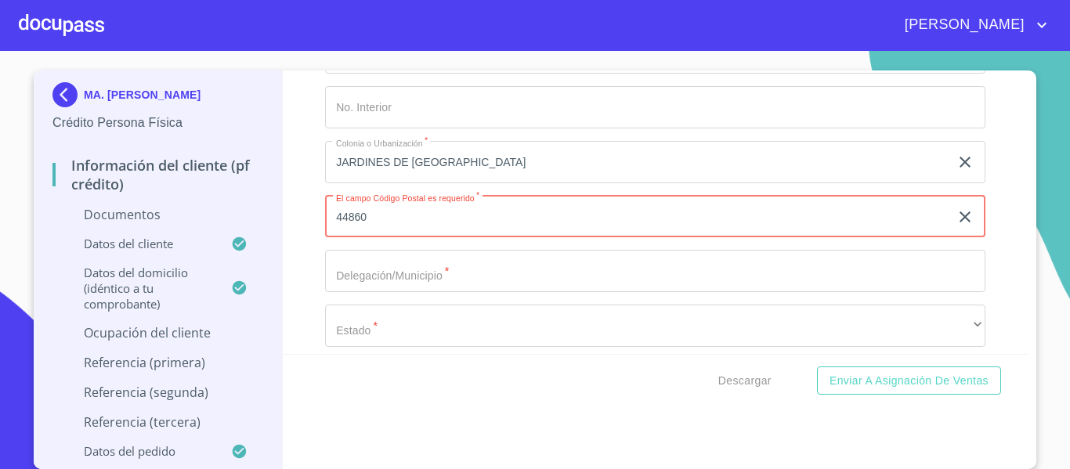
type input "44860"
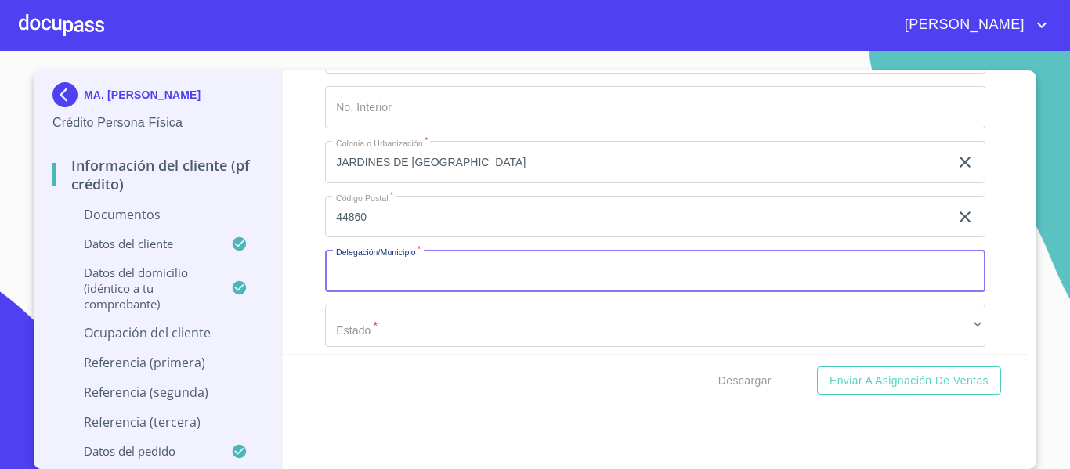
scroll to position [6436, 0]
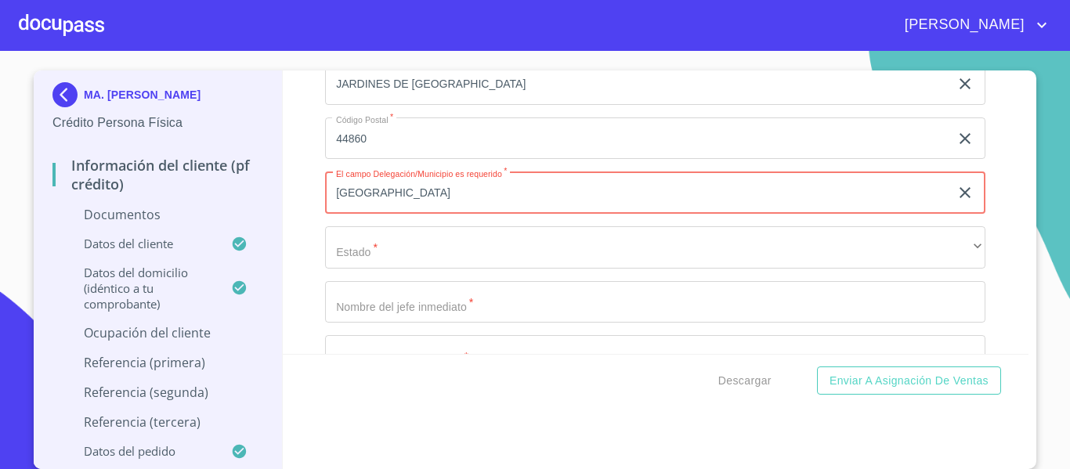
type input "[GEOGRAPHIC_DATA]"
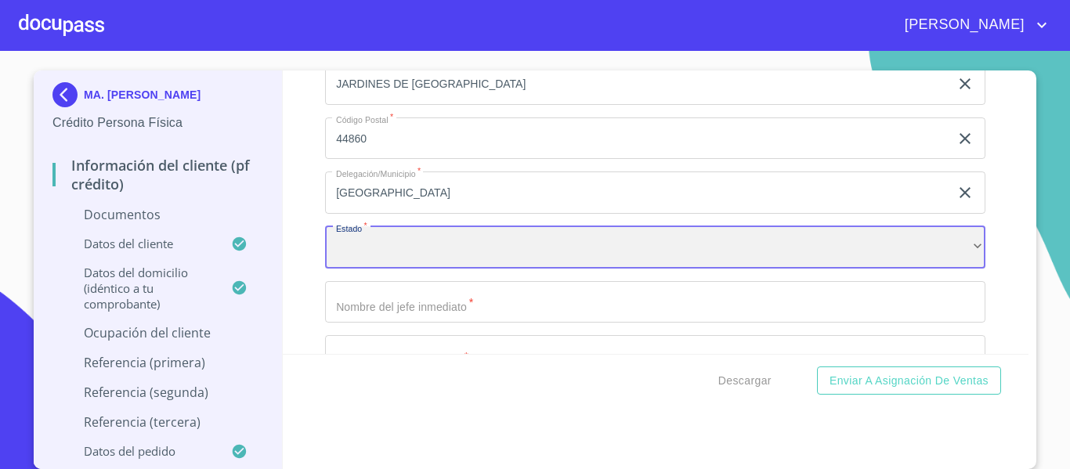
click at [541, 239] on div "​" at bounding box center [655, 247] width 660 height 42
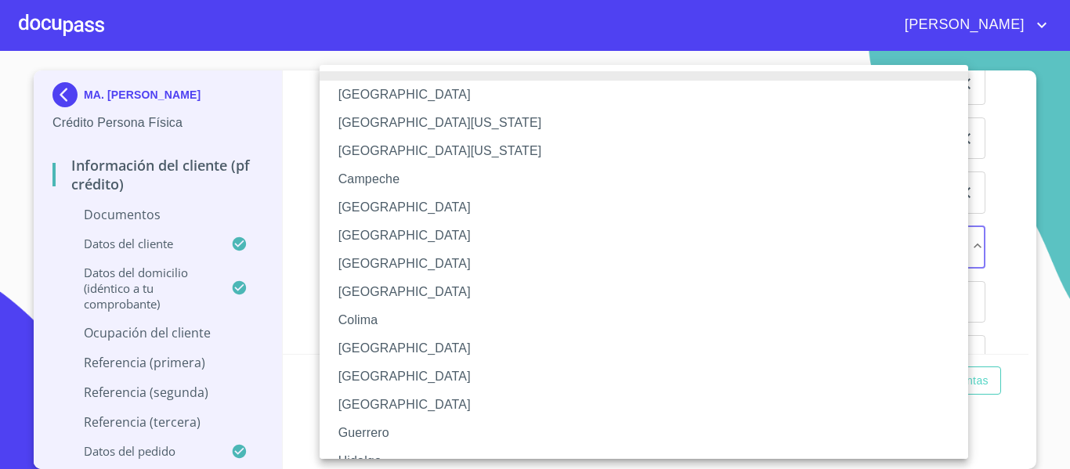
scroll to position [78, 0]
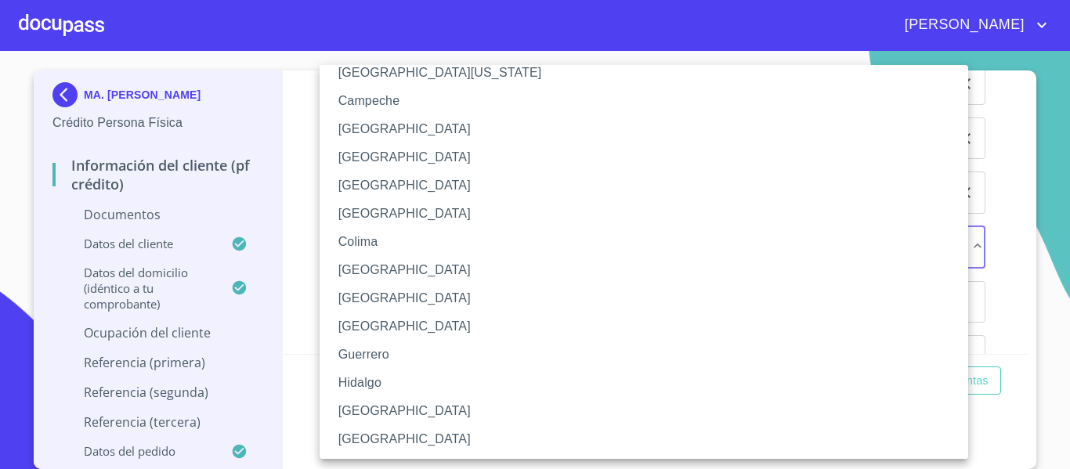
click at [406, 409] on li "[GEOGRAPHIC_DATA]" at bounding box center [649, 411] width 660 height 28
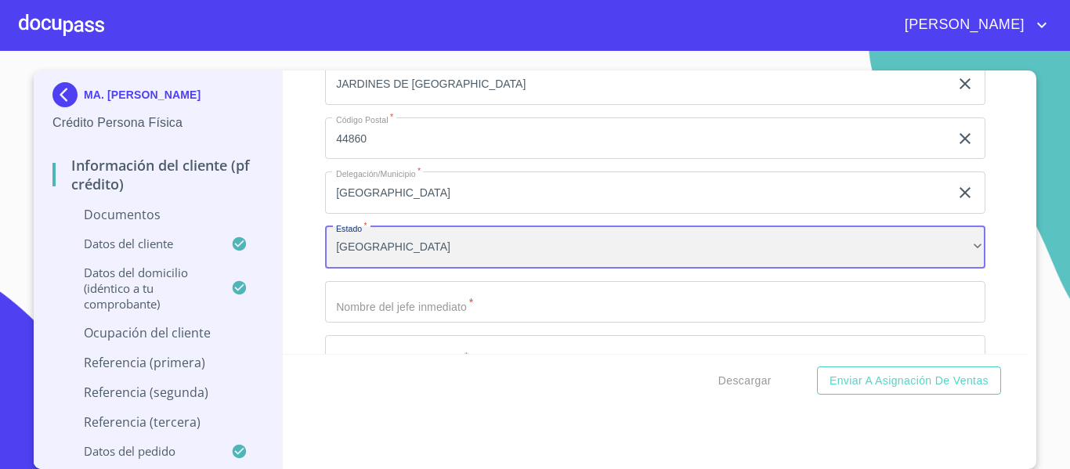
scroll to position [6514, 0]
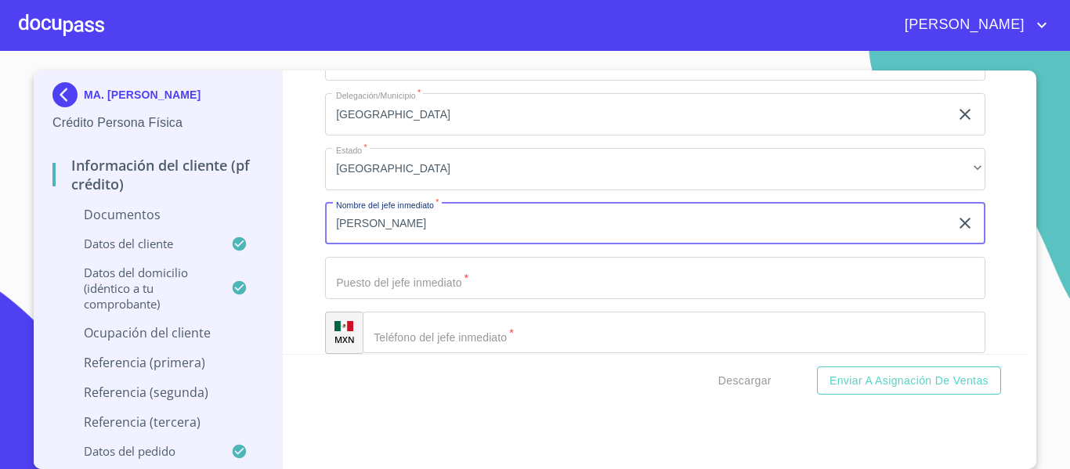
type input "[PERSON_NAME]"
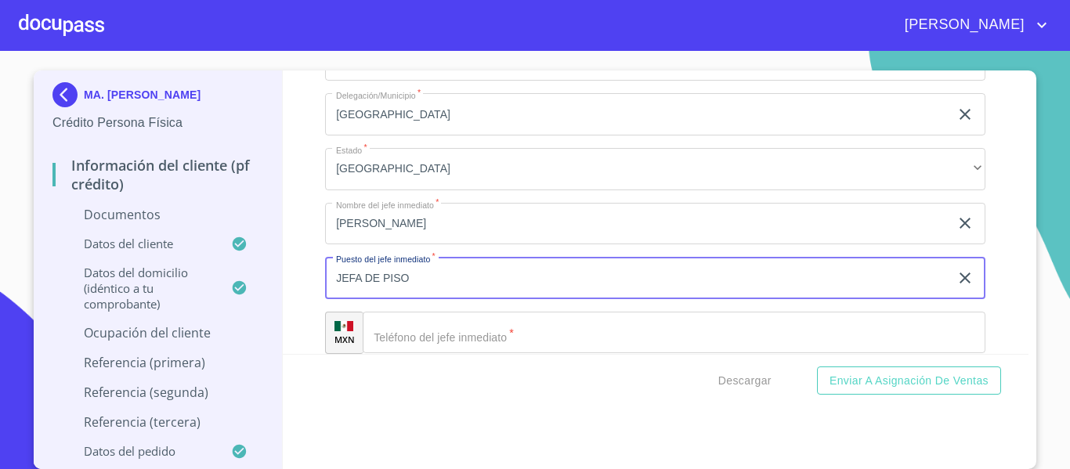
type input "JEFA DE PISO"
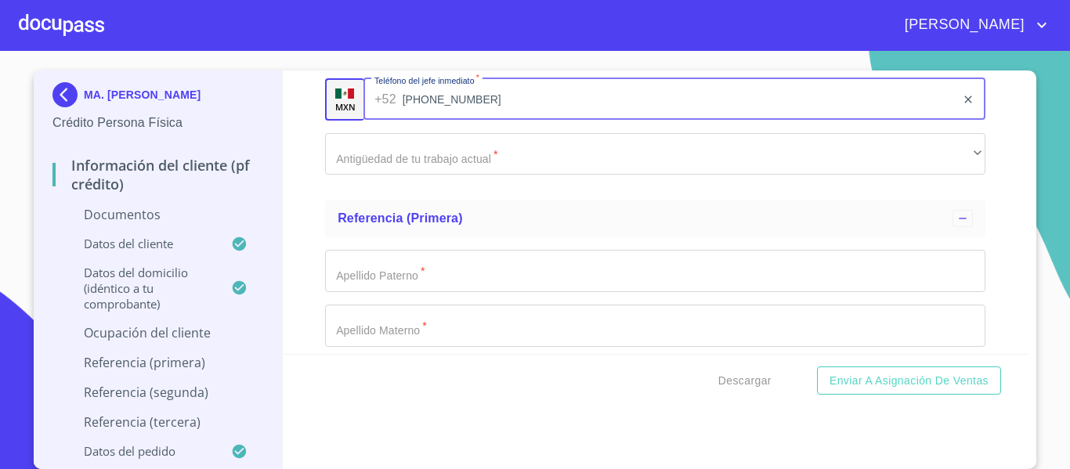
scroll to position [6749, 0]
type input "[PHONE_NUMBER]"
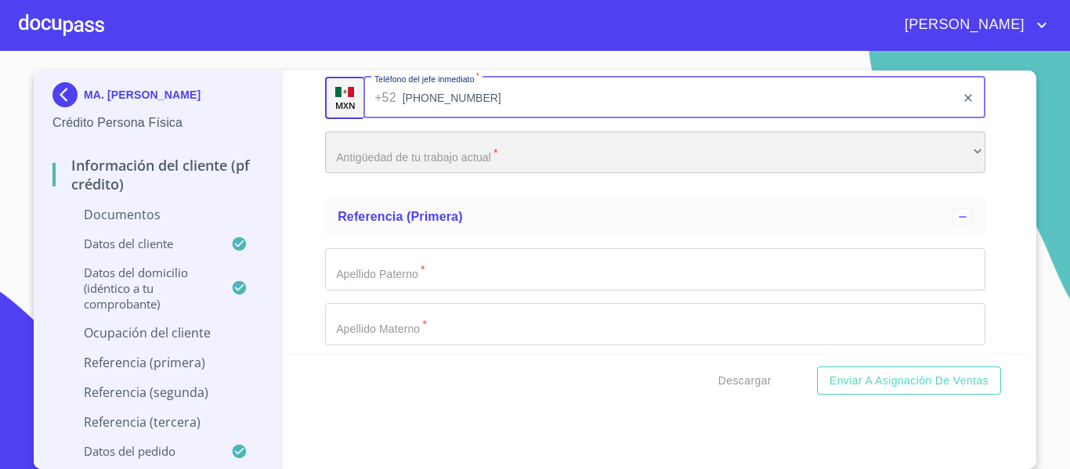
click at [431, 148] on div "​" at bounding box center [655, 153] width 660 height 42
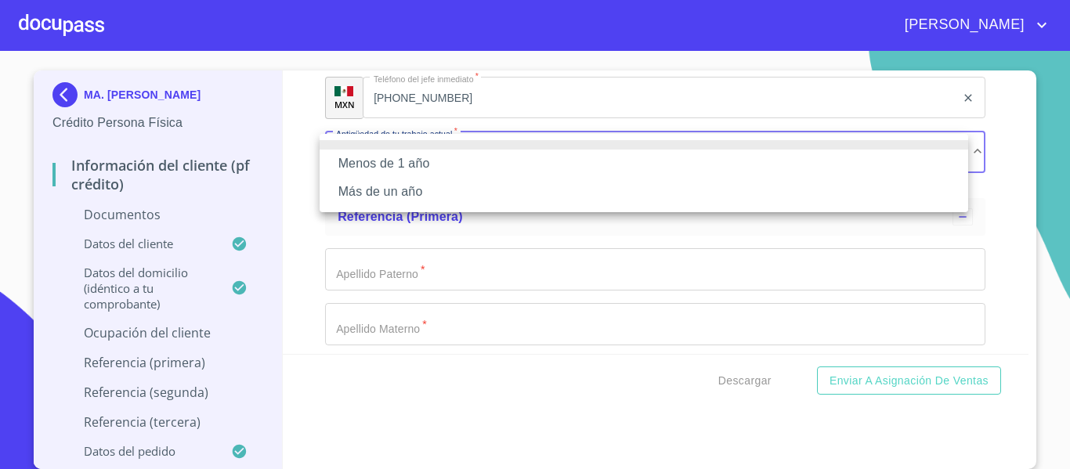
click at [370, 169] on li "Menos de 1 año" at bounding box center [643, 164] width 648 height 28
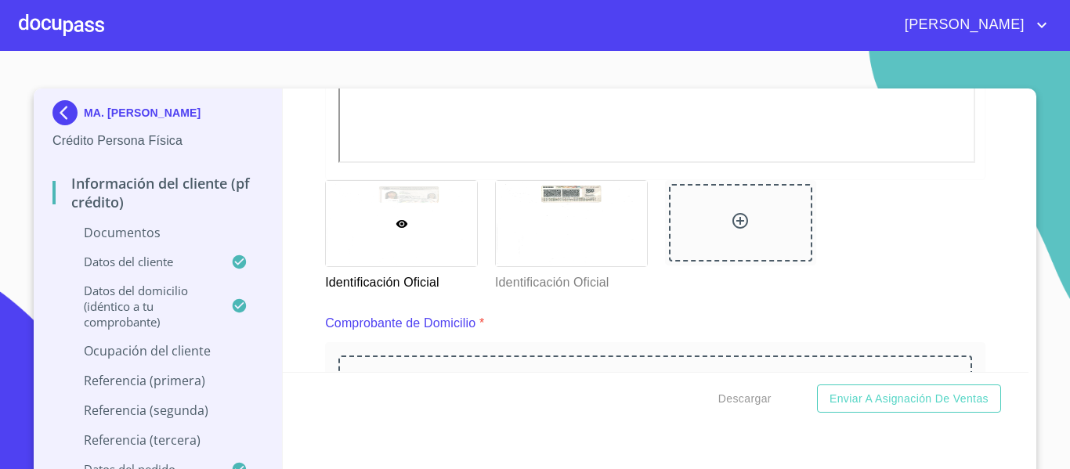
scroll to position [820, 0]
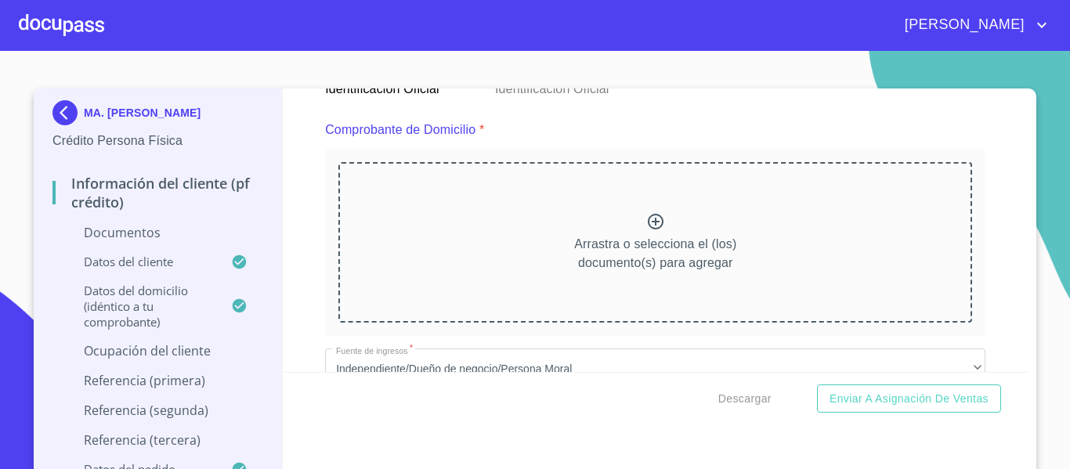
click at [650, 226] on icon at bounding box center [655, 221] width 19 height 19
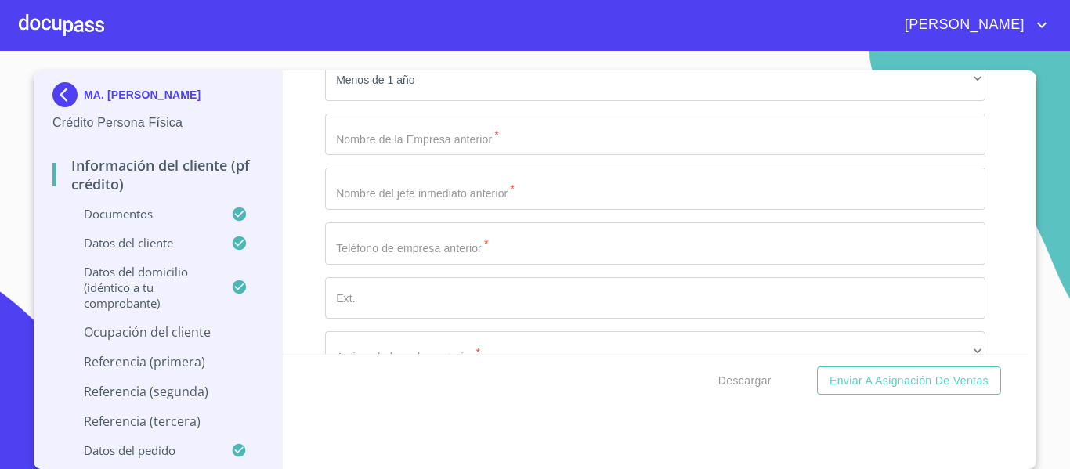
scroll to position [7163, 0]
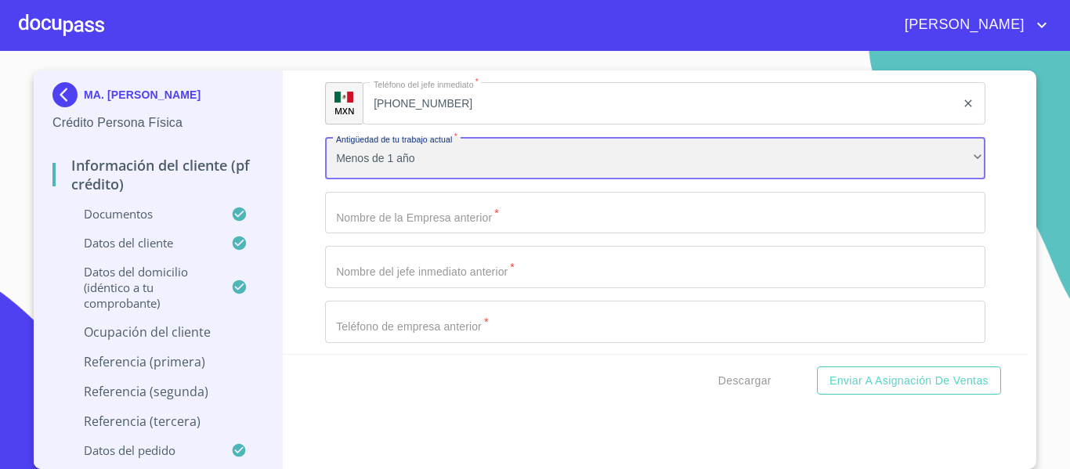
click at [476, 168] on div "Menos de 1 año" at bounding box center [655, 158] width 660 height 42
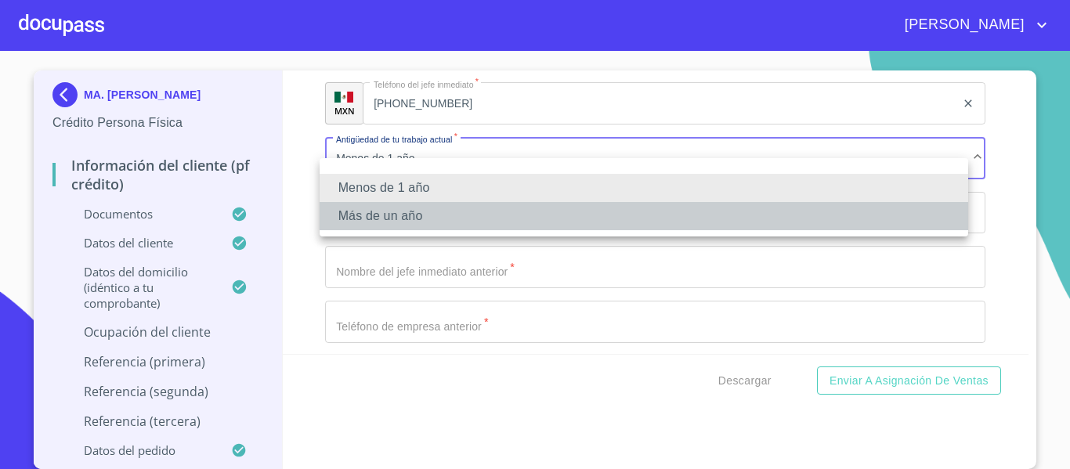
click at [447, 209] on li "Más de un año" at bounding box center [643, 216] width 648 height 28
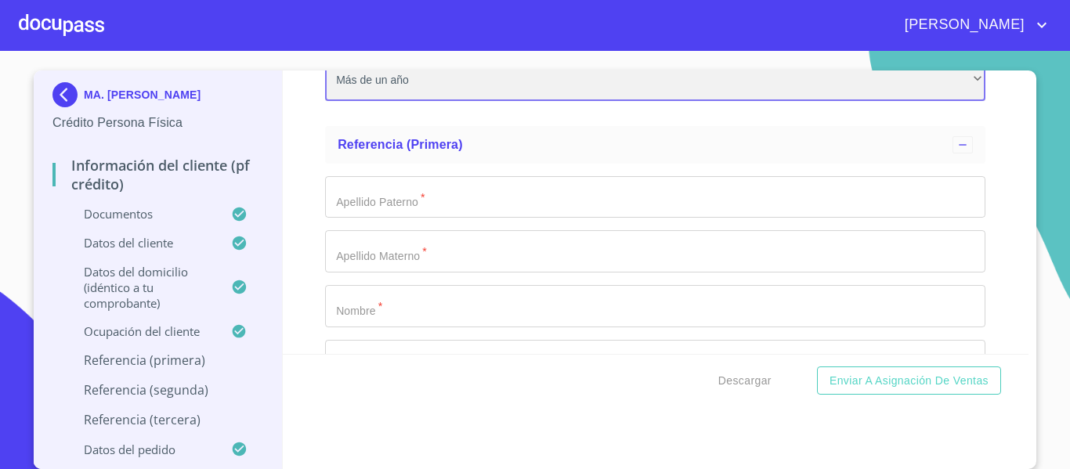
scroll to position [7319, 0]
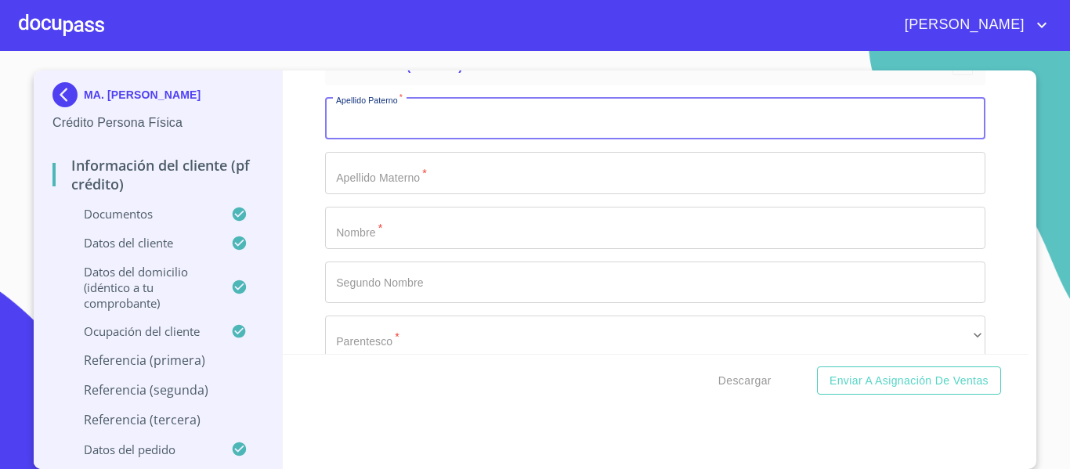
click at [432, 140] on input "Documento de identificación.   *" at bounding box center [655, 119] width 660 height 42
click at [642, 140] on input "Documento de identificación.   *" at bounding box center [655, 119] width 660 height 42
type input "[PERSON_NAME]"
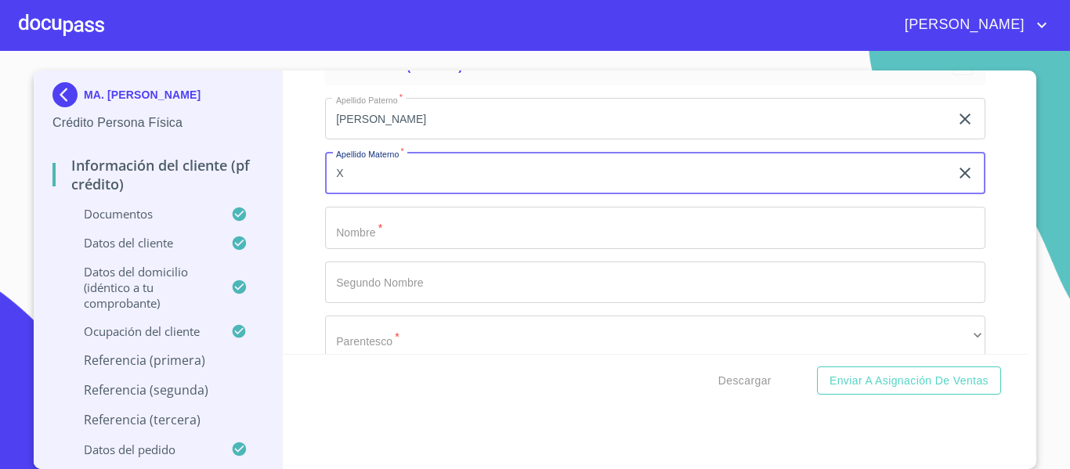
type input "X"
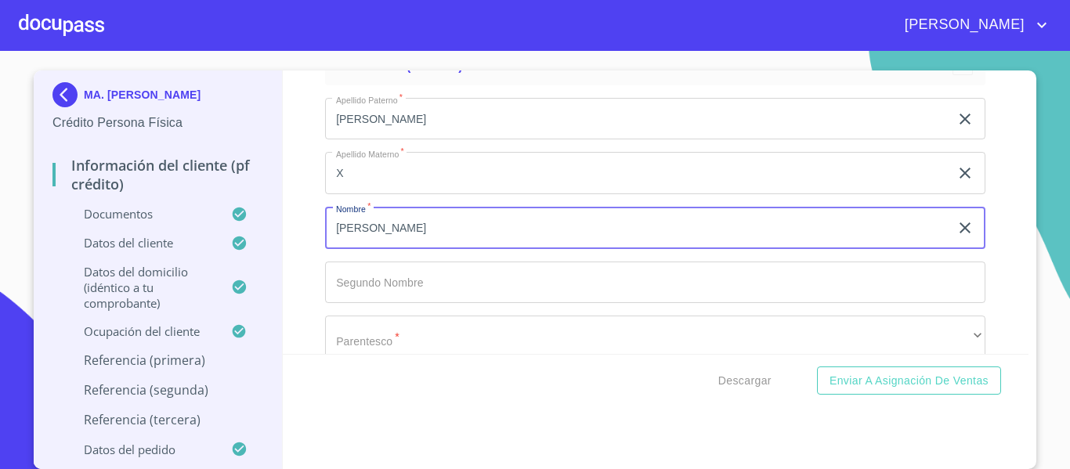
type input "[PERSON_NAME]"
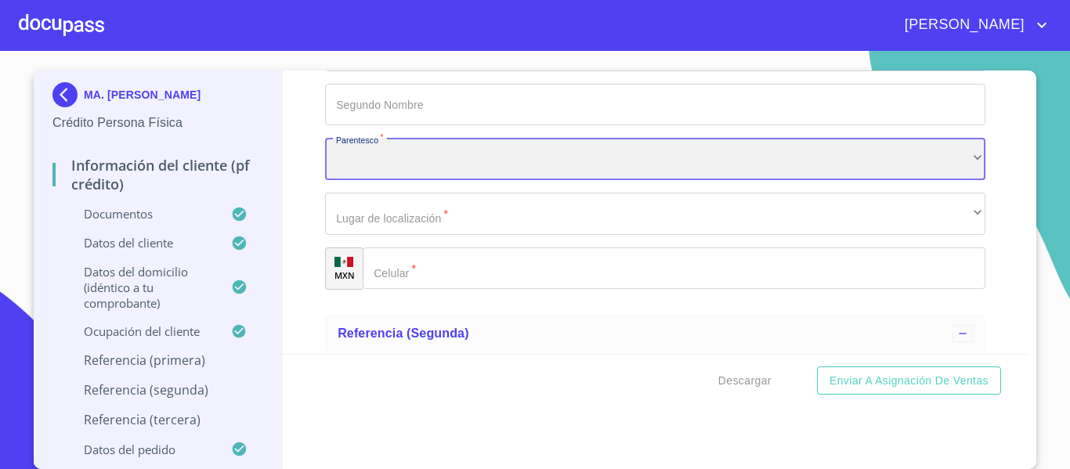
scroll to position [7499, 0]
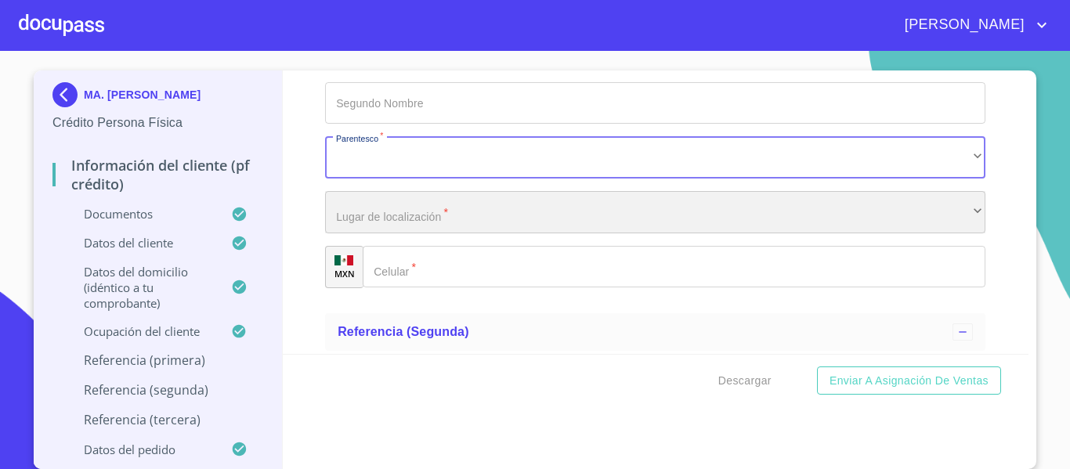
click at [503, 231] on div "​" at bounding box center [655, 212] width 660 height 42
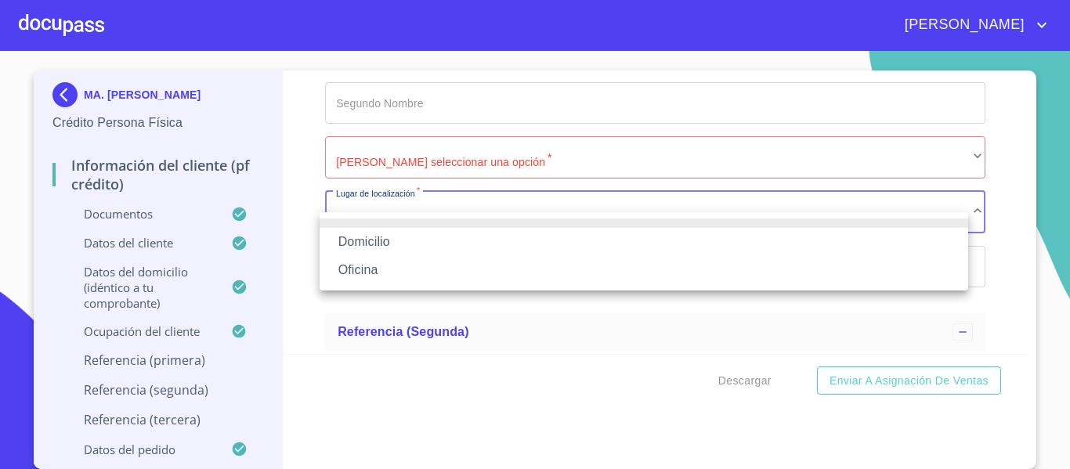
click at [366, 238] on li "Domicilio" at bounding box center [643, 242] width 648 height 28
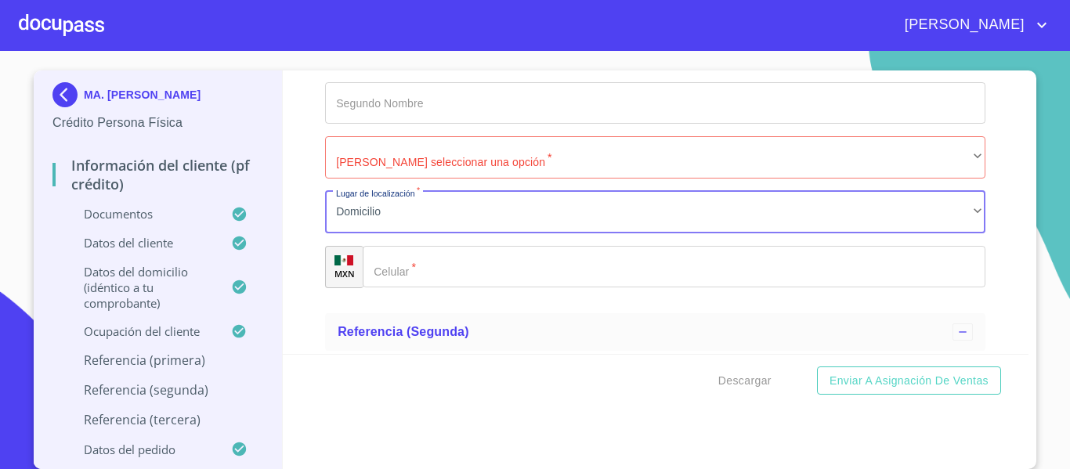
click at [481, 284] on input "Documento de identificación.   *" at bounding box center [674, 267] width 623 height 42
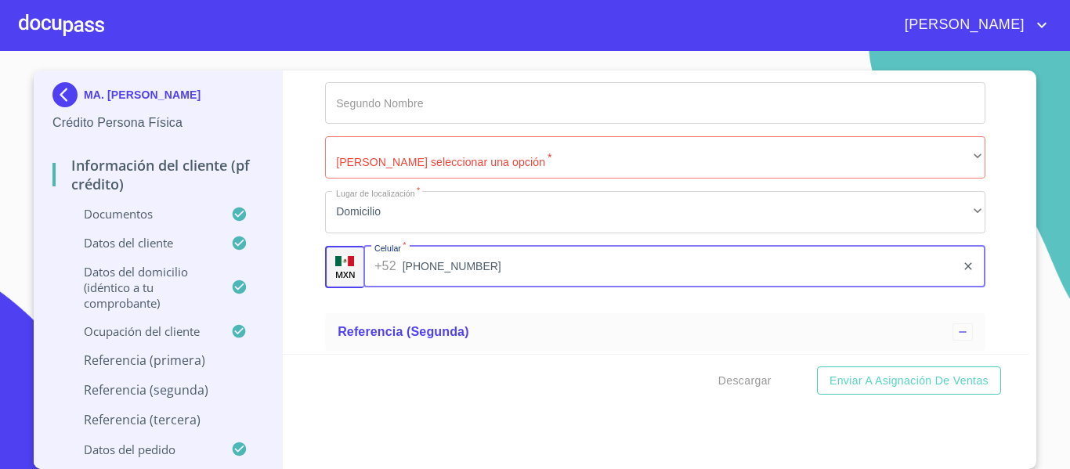
type input "[PHONE_NUMBER]"
click at [276, 281] on div "MA. [PERSON_NAME] Crédito Persona Física Información del cliente (PF crédito) D…" at bounding box center [158, 269] width 249 height 399
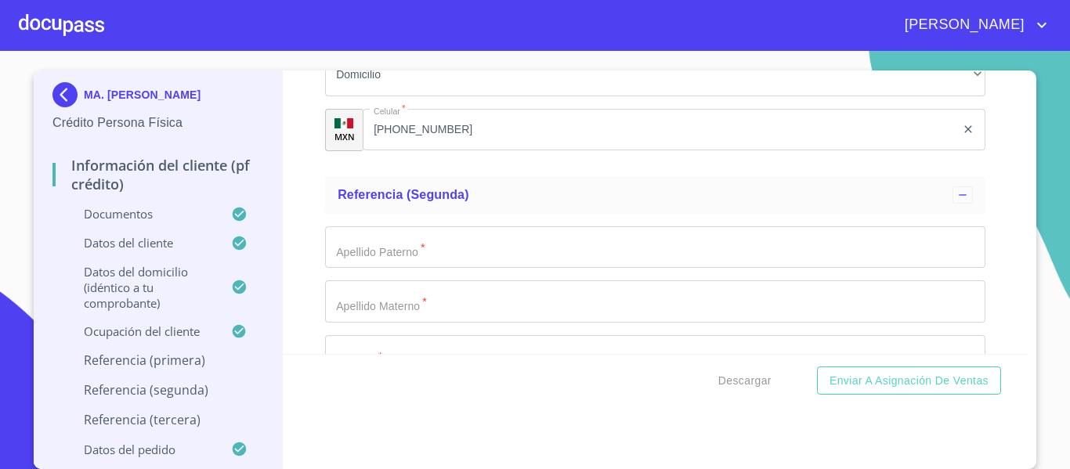
scroll to position [7655, 0]
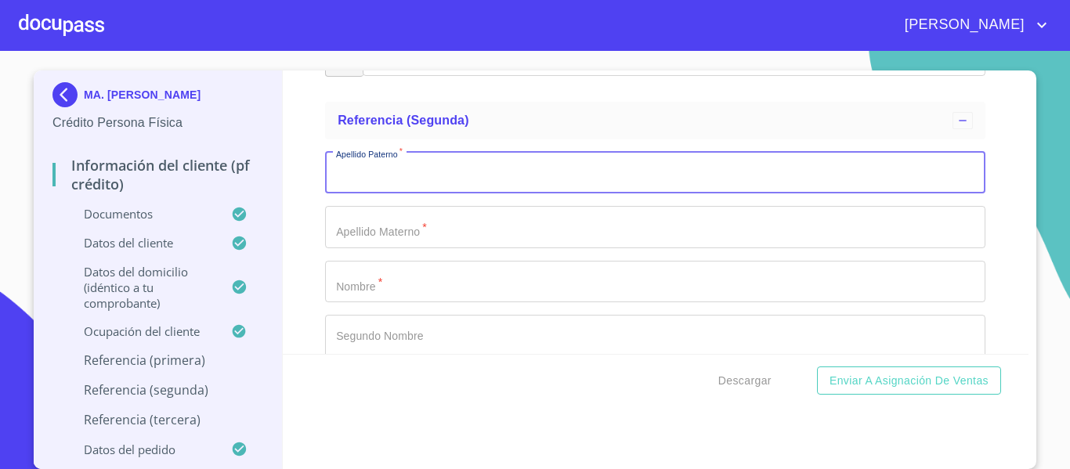
scroll to position [7734, 0]
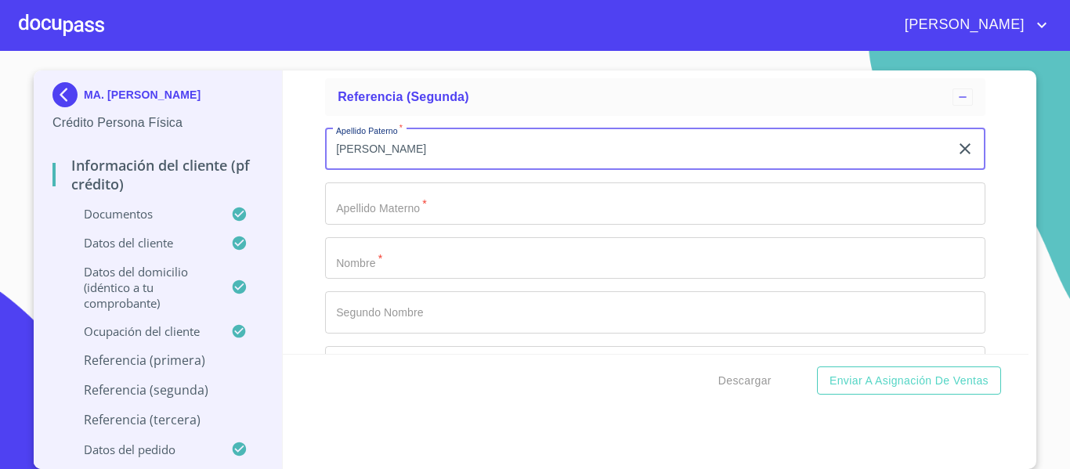
type input "[PERSON_NAME]"
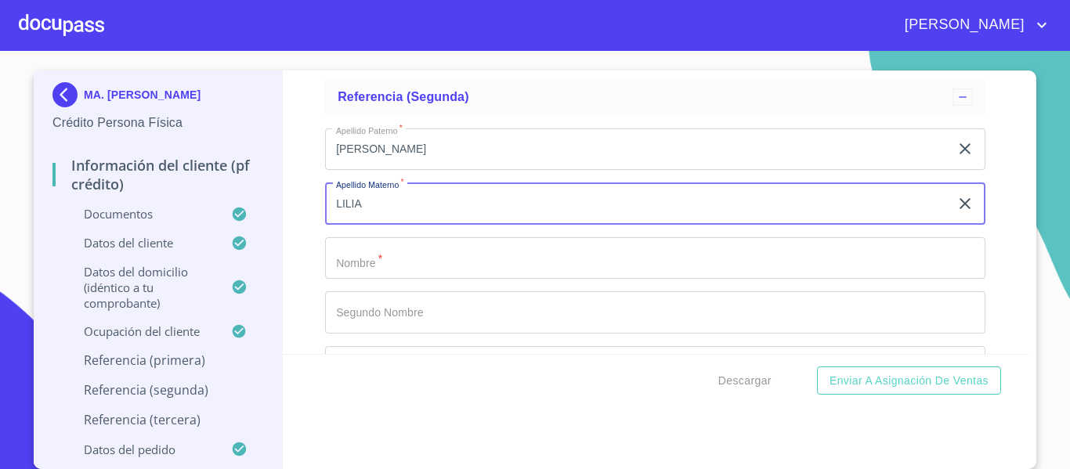
type input "LILIA"
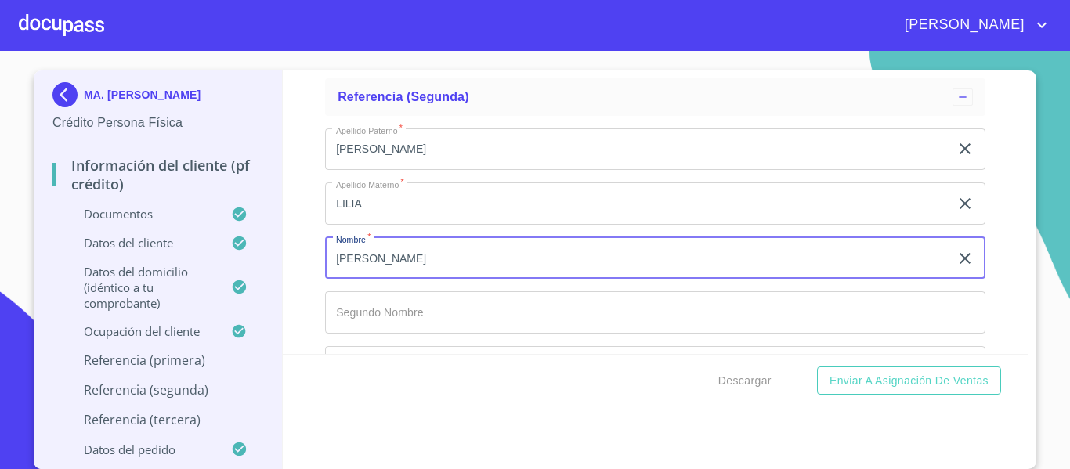
type input "[PERSON_NAME]"
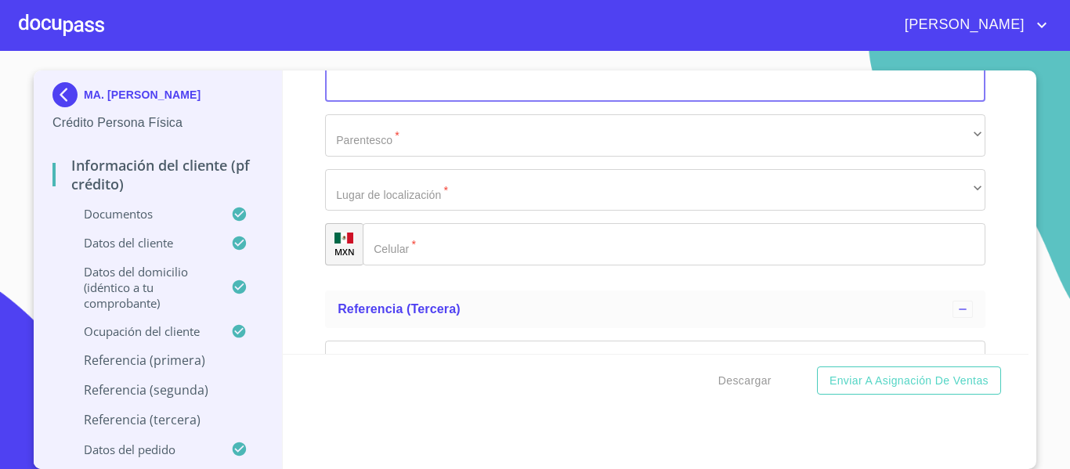
scroll to position [7969, 0]
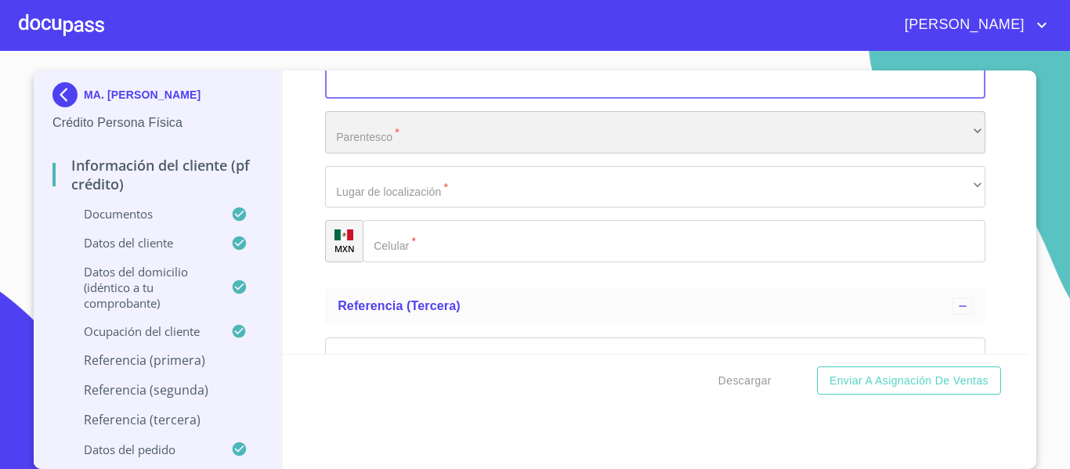
click at [400, 153] on div "​" at bounding box center [655, 132] width 660 height 42
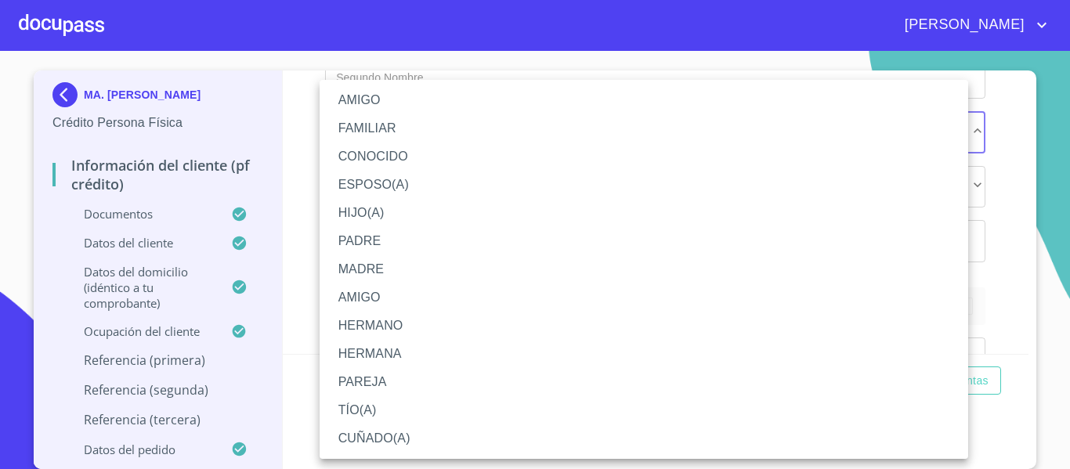
click at [413, 99] on li "AMIGO" at bounding box center [643, 100] width 648 height 28
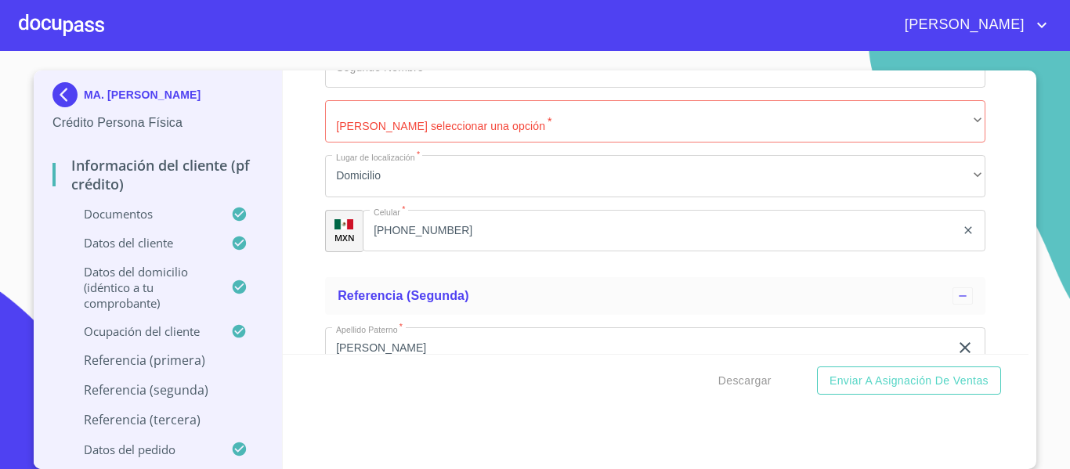
scroll to position [7499, 0]
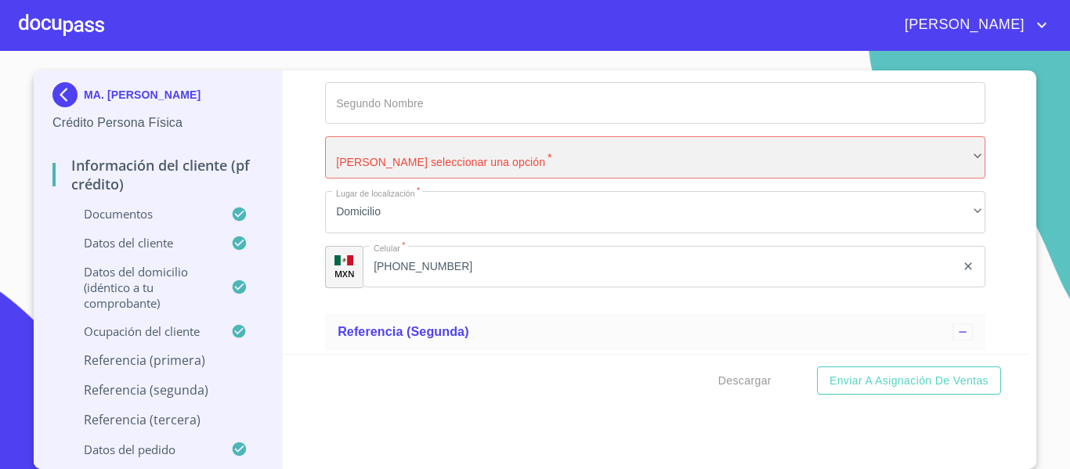
click at [383, 158] on div "​" at bounding box center [655, 157] width 660 height 42
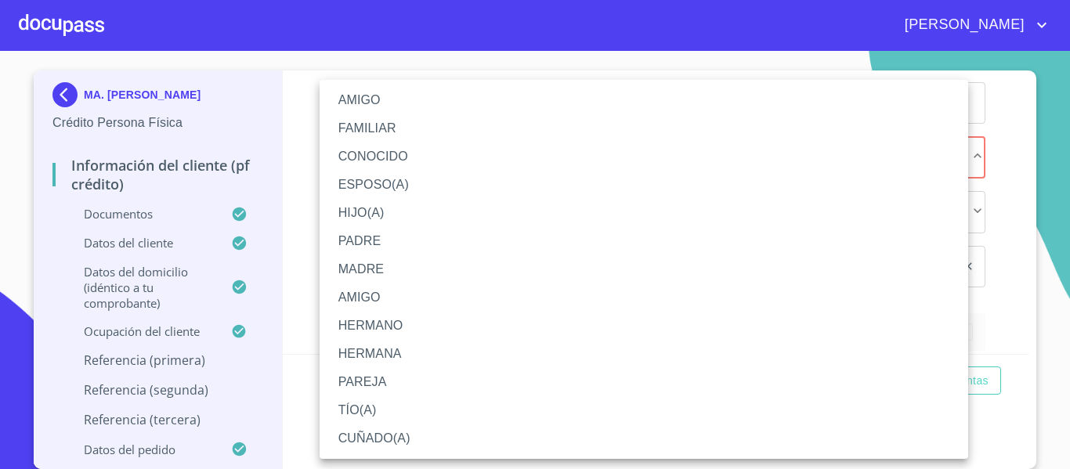
click at [386, 101] on li "AMIGO" at bounding box center [643, 100] width 648 height 28
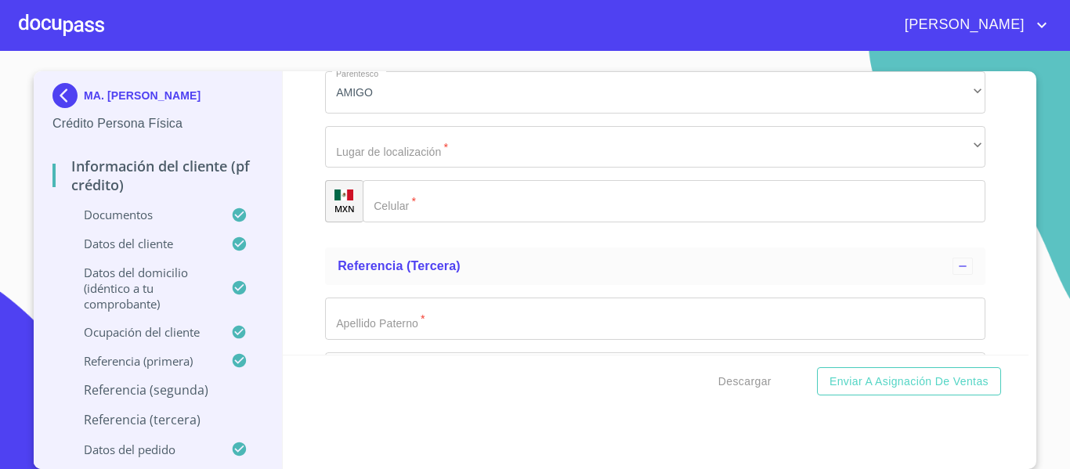
scroll to position [7969, 0]
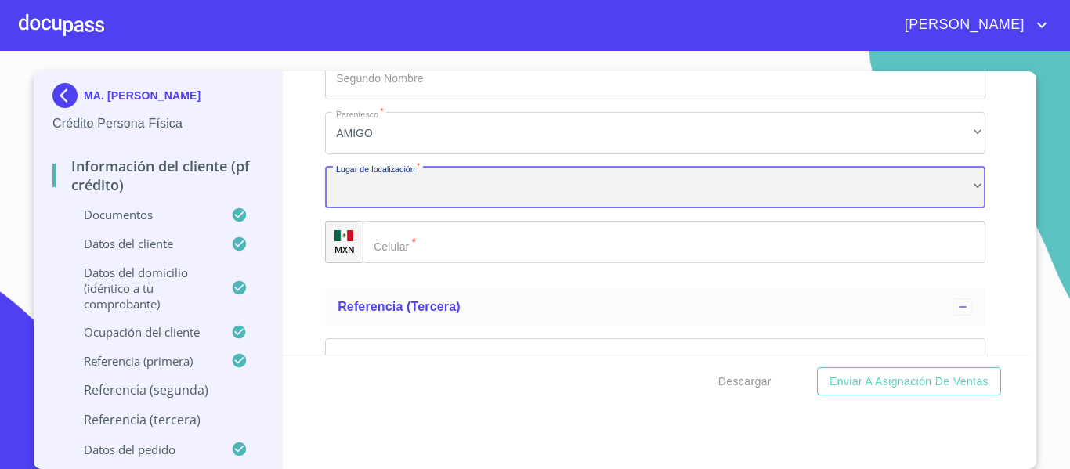
click at [399, 209] on div "​" at bounding box center [655, 188] width 660 height 42
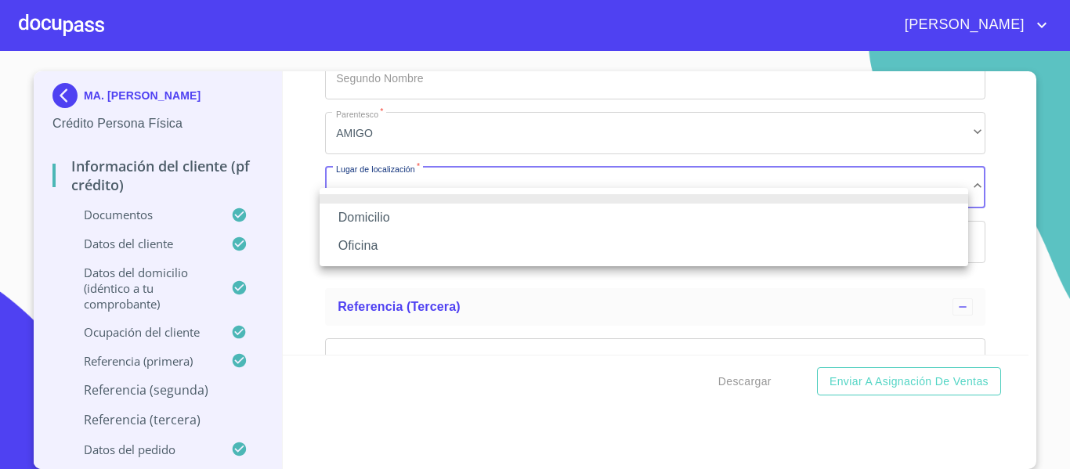
click at [396, 209] on li "Domicilio" at bounding box center [643, 218] width 648 height 28
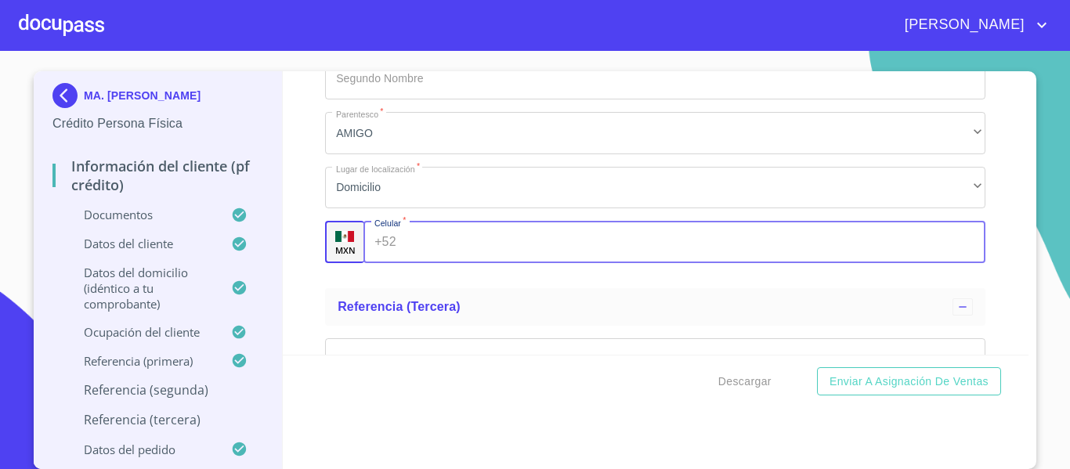
click at [459, 263] on input "Documento de identificación.   *" at bounding box center [694, 242] width 583 height 42
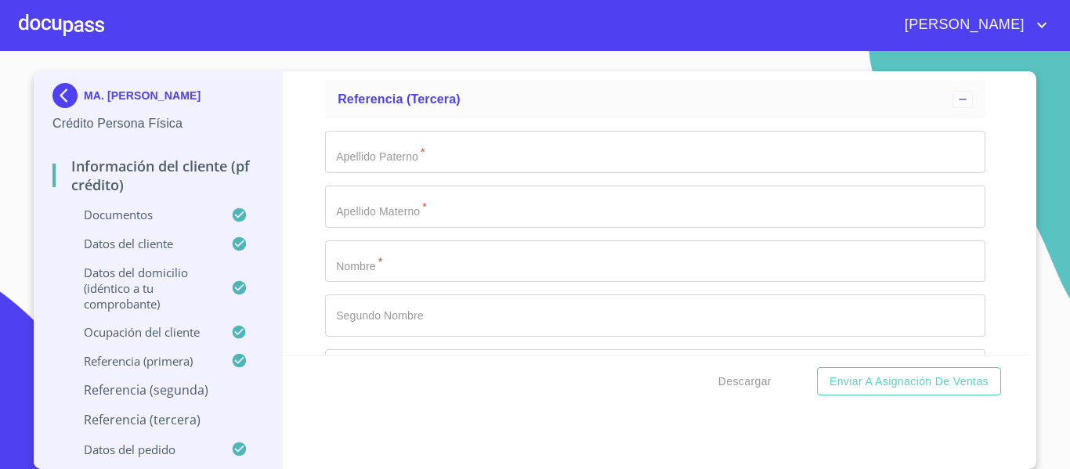
scroll to position [8204, 0]
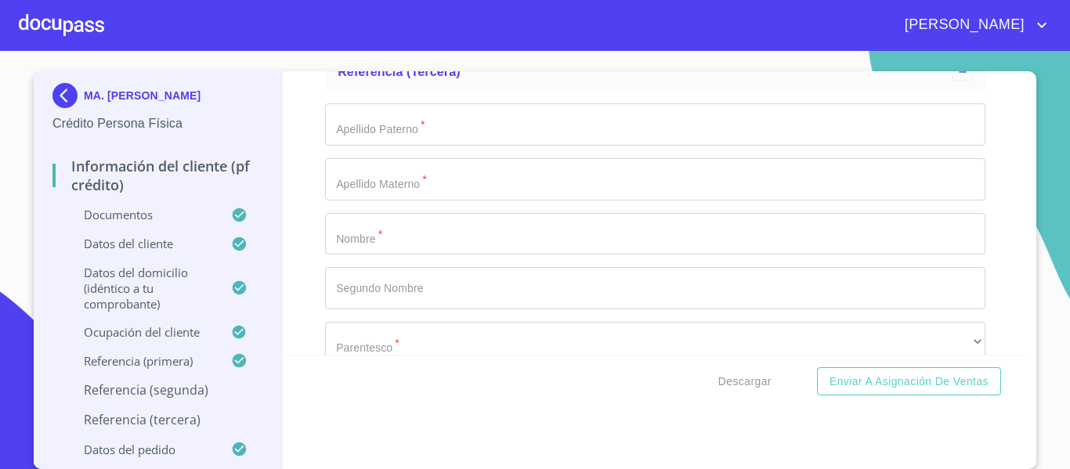
type input "[PHONE_NUMBER]"
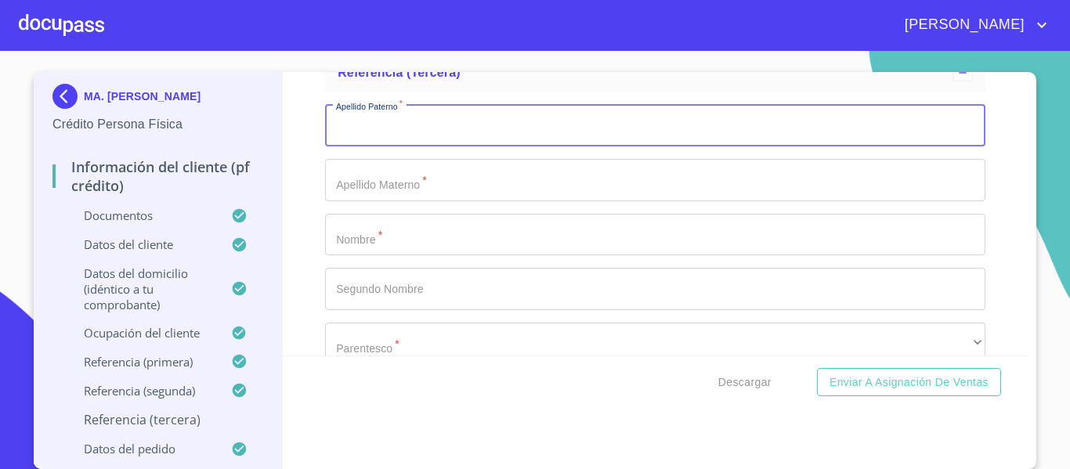
scroll to position [16, 0]
type input "[PERSON_NAME]"
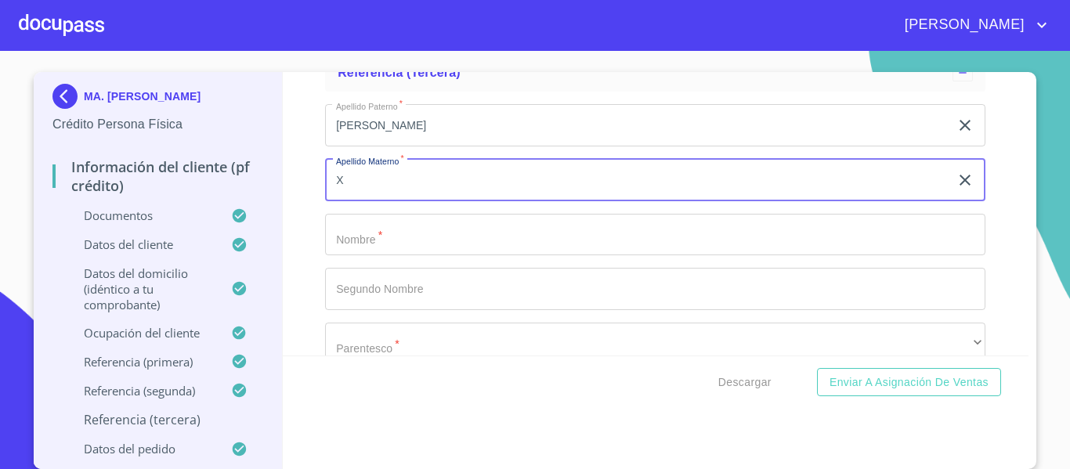
type input "X"
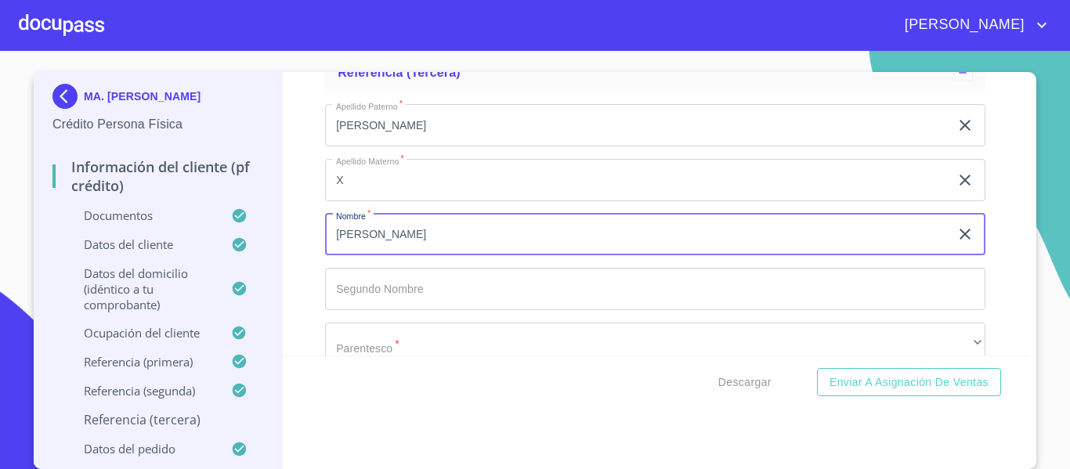
type input "[PERSON_NAME]"
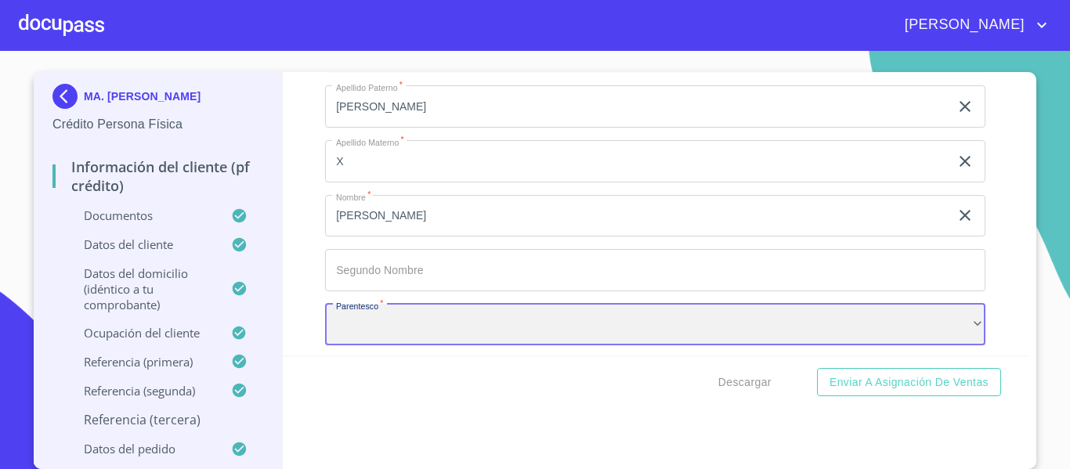
scroll to position [8310, 0]
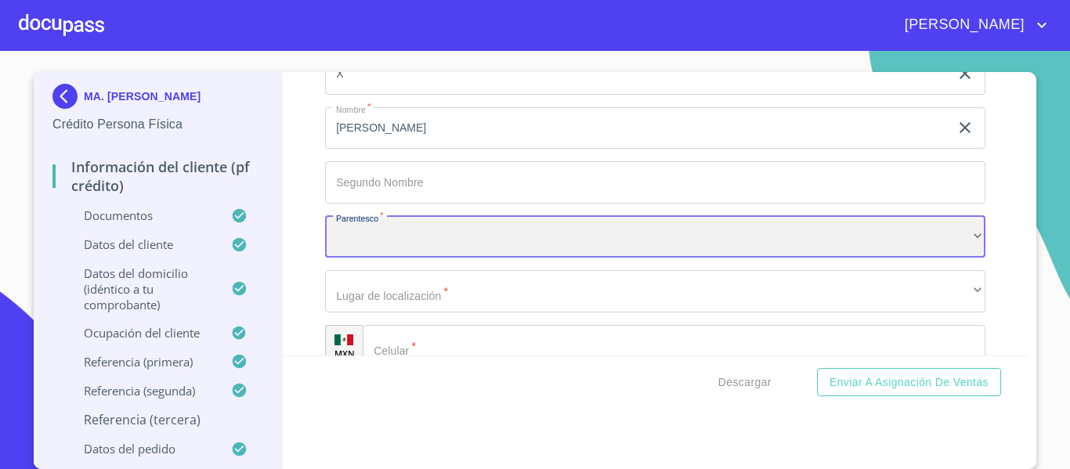
click at [353, 251] on div "​" at bounding box center [655, 237] width 660 height 42
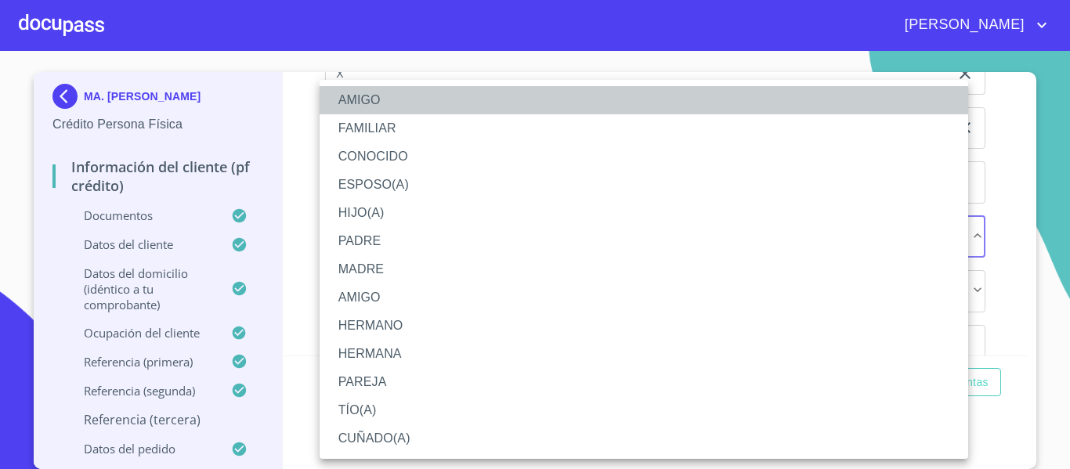
click at [375, 99] on li "AMIGO" at bounding box center [643, 100] width 648 height 28
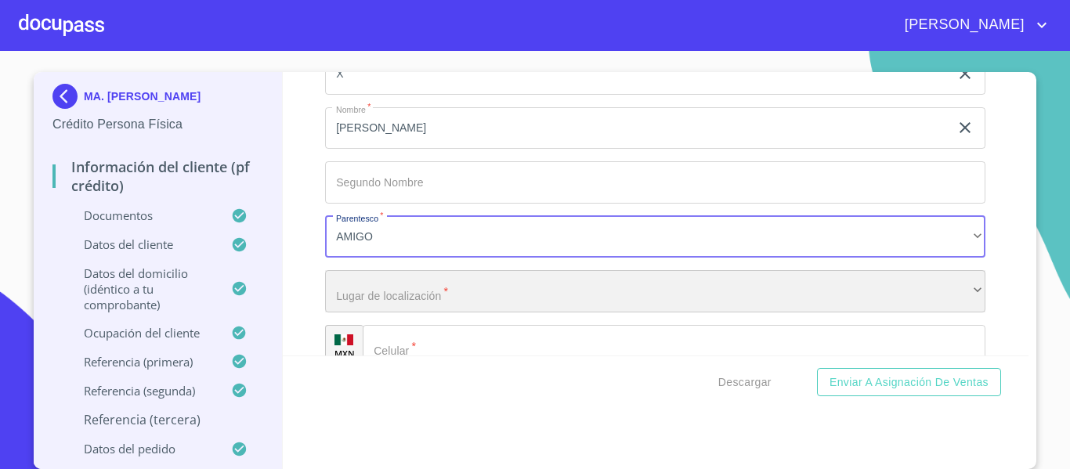
click at [386, 300] on div "​" at bounding box center [655, 291] width 660 height 42
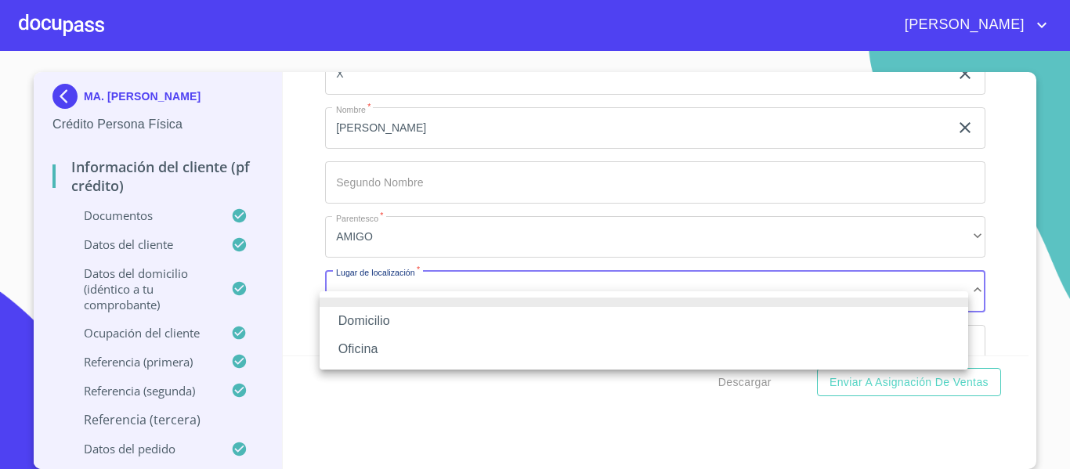
click at [384, 316] on li "Domicilio" at bounding box center [643, 321] width 648 height 28
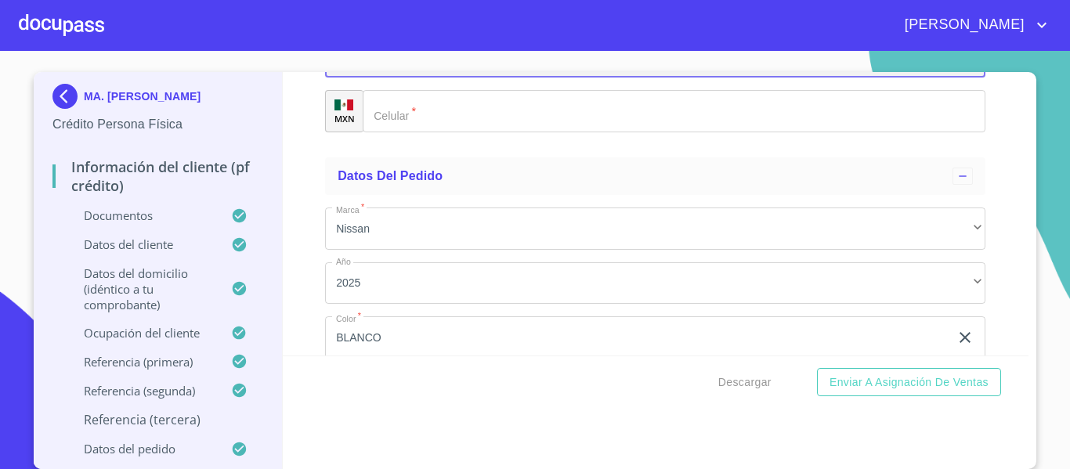
scroll to position [8467, 0]
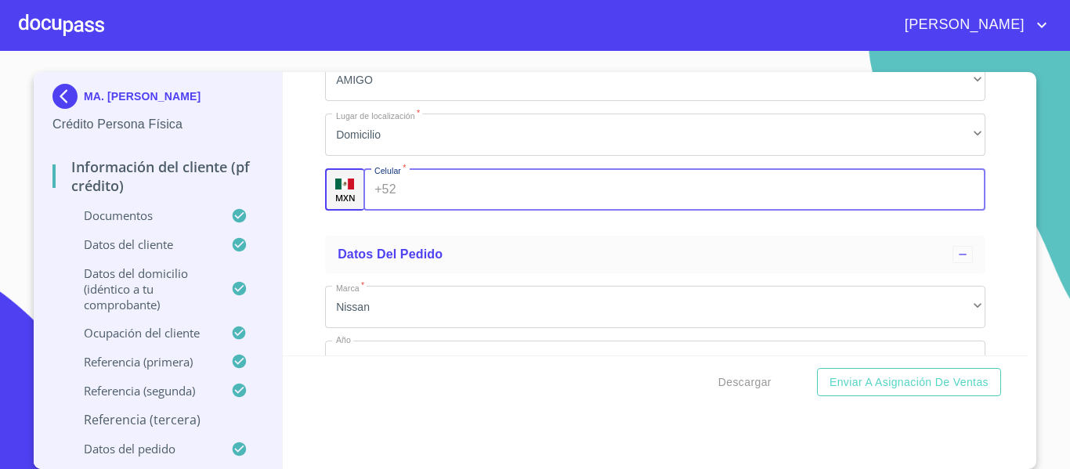
click at [459, 211] on input "Documento de identificación.   *" at bounding box center [694, 189] width 583 height 42
type input "[PHONE_NUMBER]"
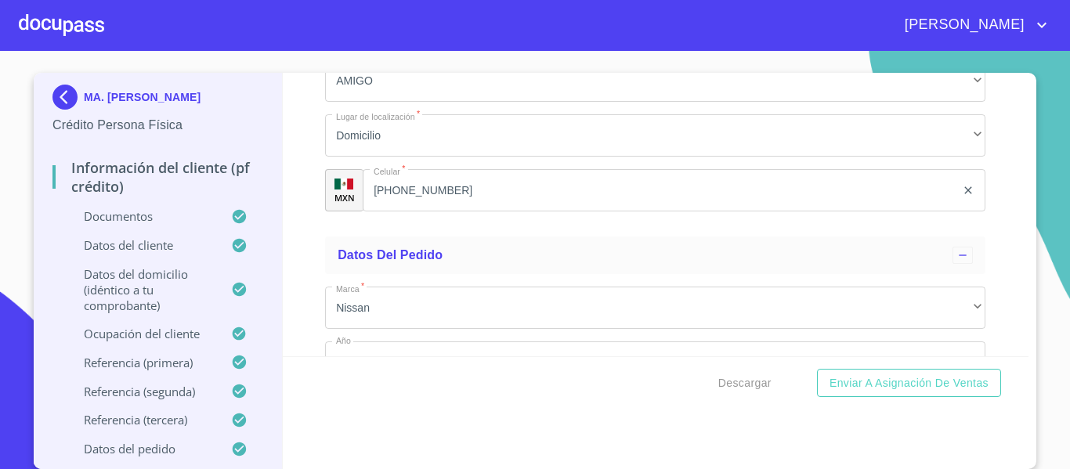
click at [443, 224] on div "Apellido [PERSON_NAME]   * [PERSON_NAME] ​ Apellido Materno   * X ​ Nombre   * …" at bounding box center [655, 26] width 660 height 395
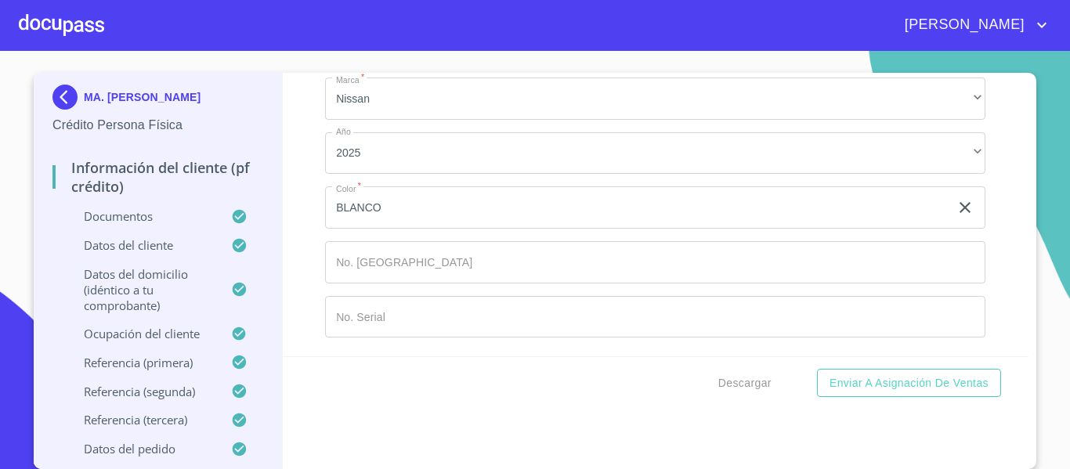
scroll to position [8695, 0]
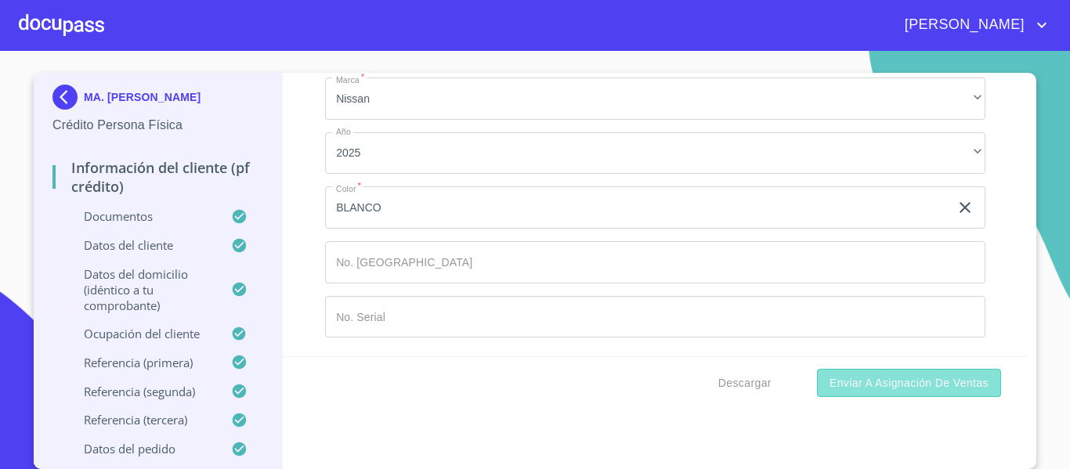
click at [836, 381] on span "Enviar a Asignación de Ventas" at bounding box center [908, 384] width 159 height 20
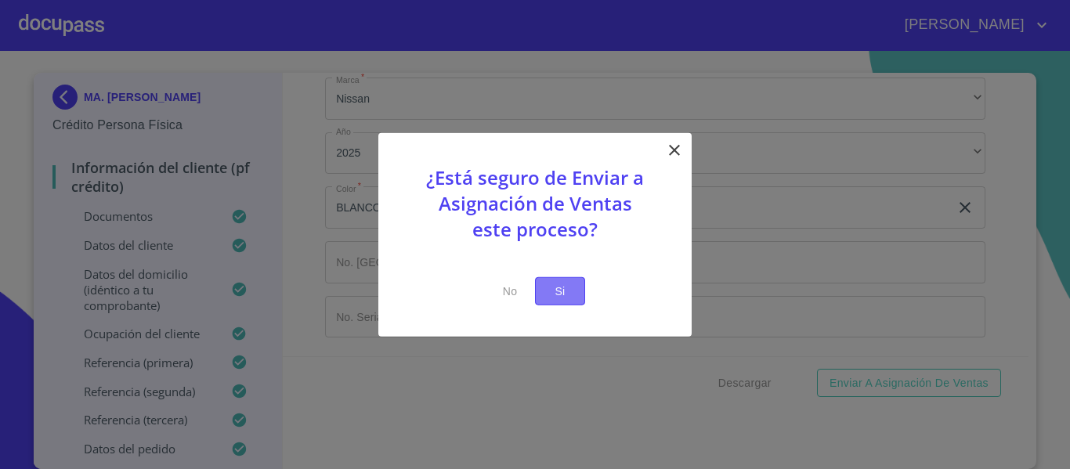
click at [574, 298] on button "Si" at bounding box center [560, 290] width 50 height 29
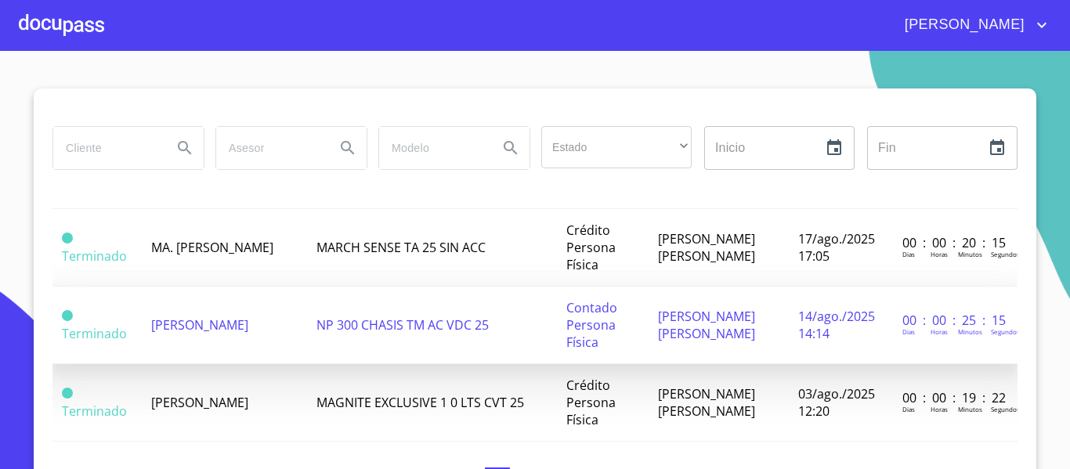
scroll to position [470, 0]
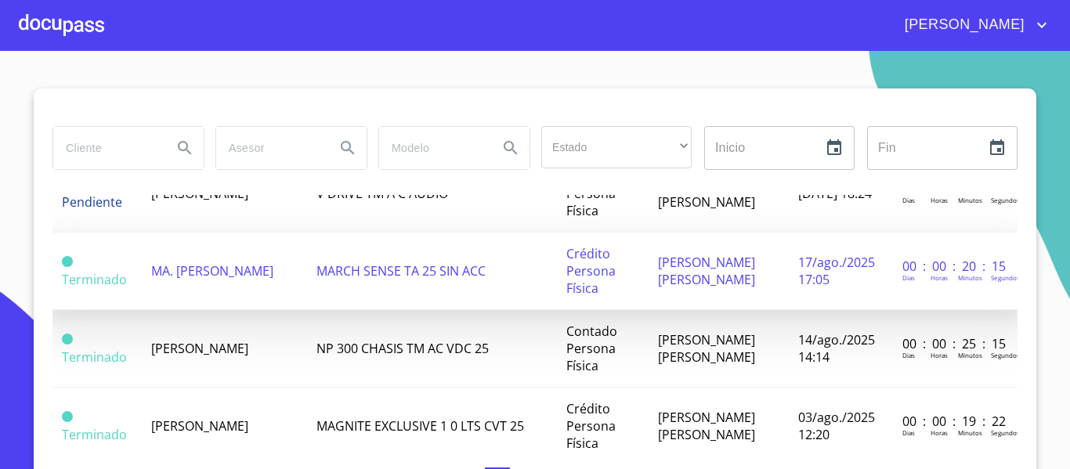
click at [200, 276] on span "MA. [PERSON_NAME]" at bounding box center [212, 270] width 122 height 17
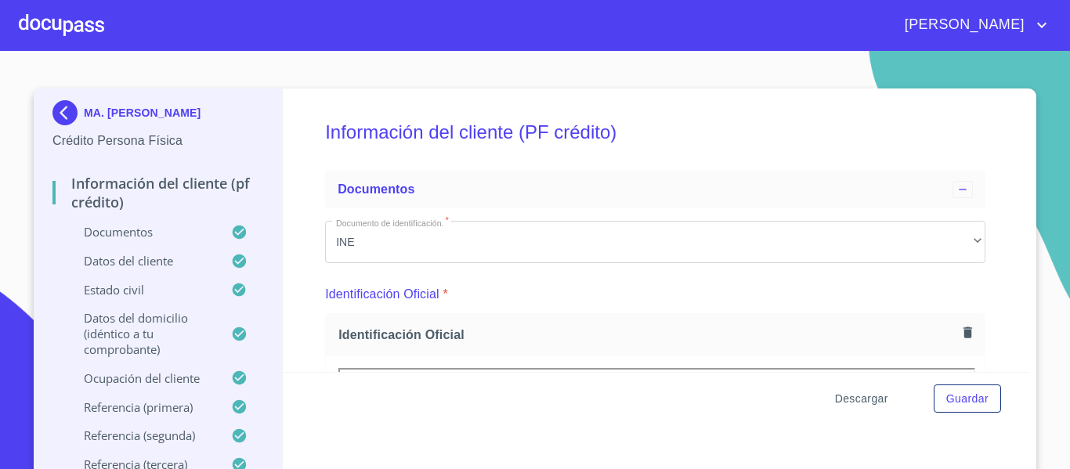
click at [845, 396] on span "Descargar" at bounding box center [861, 399] width 53 height 20
